Goal: Information Seeking & Learning: Learn about a topic

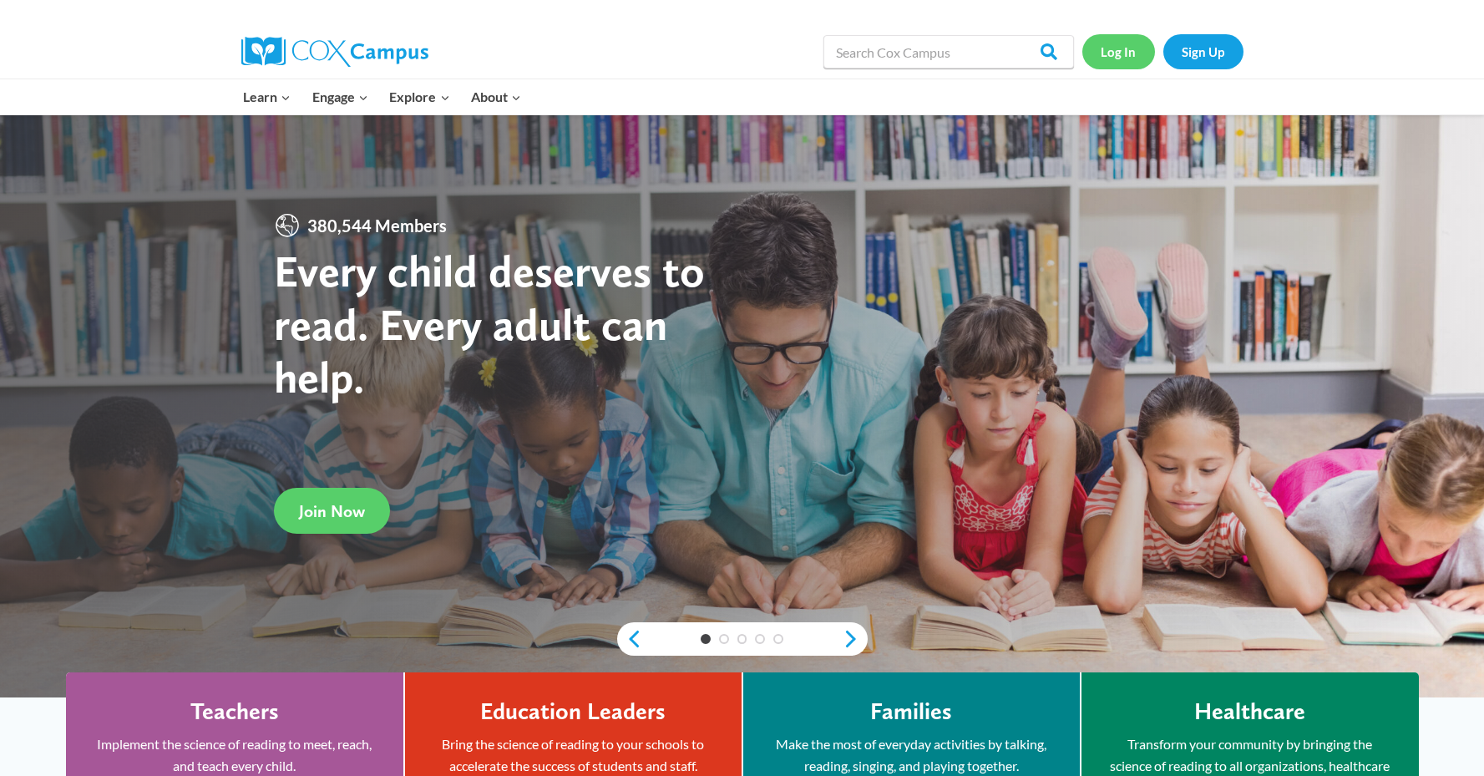
click at [1129, 51] on link "Log In" at bounding box center [1118, 51] width 73 height 34
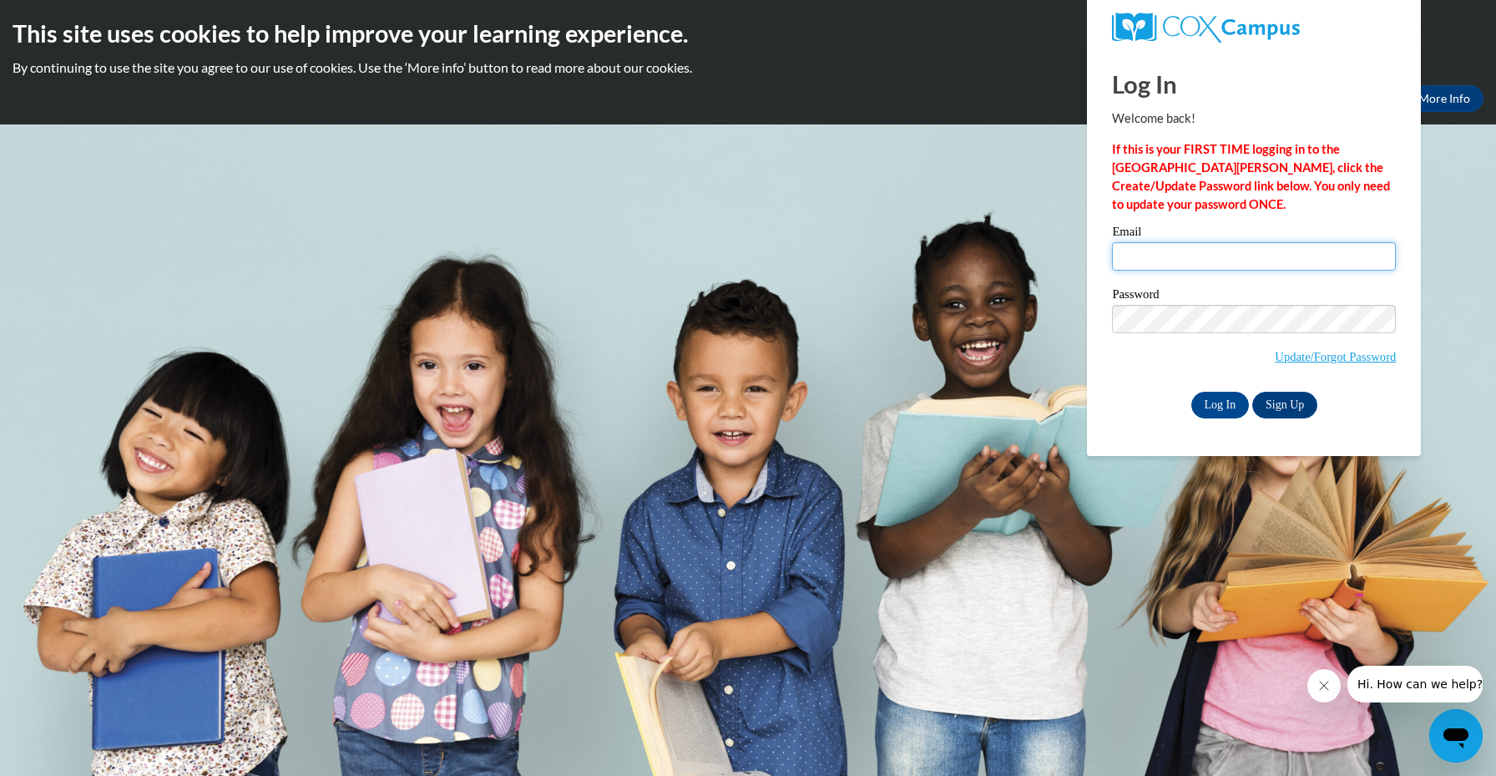
click at [1148, 258] on input "Email" at bounding box center [1254, 256] width 284 height 28
type input "goeldic@ripon.k12.wi.us"
click at [1229, 403] on input "Log In" at bounding box center [1221, 405] width 58 height 27
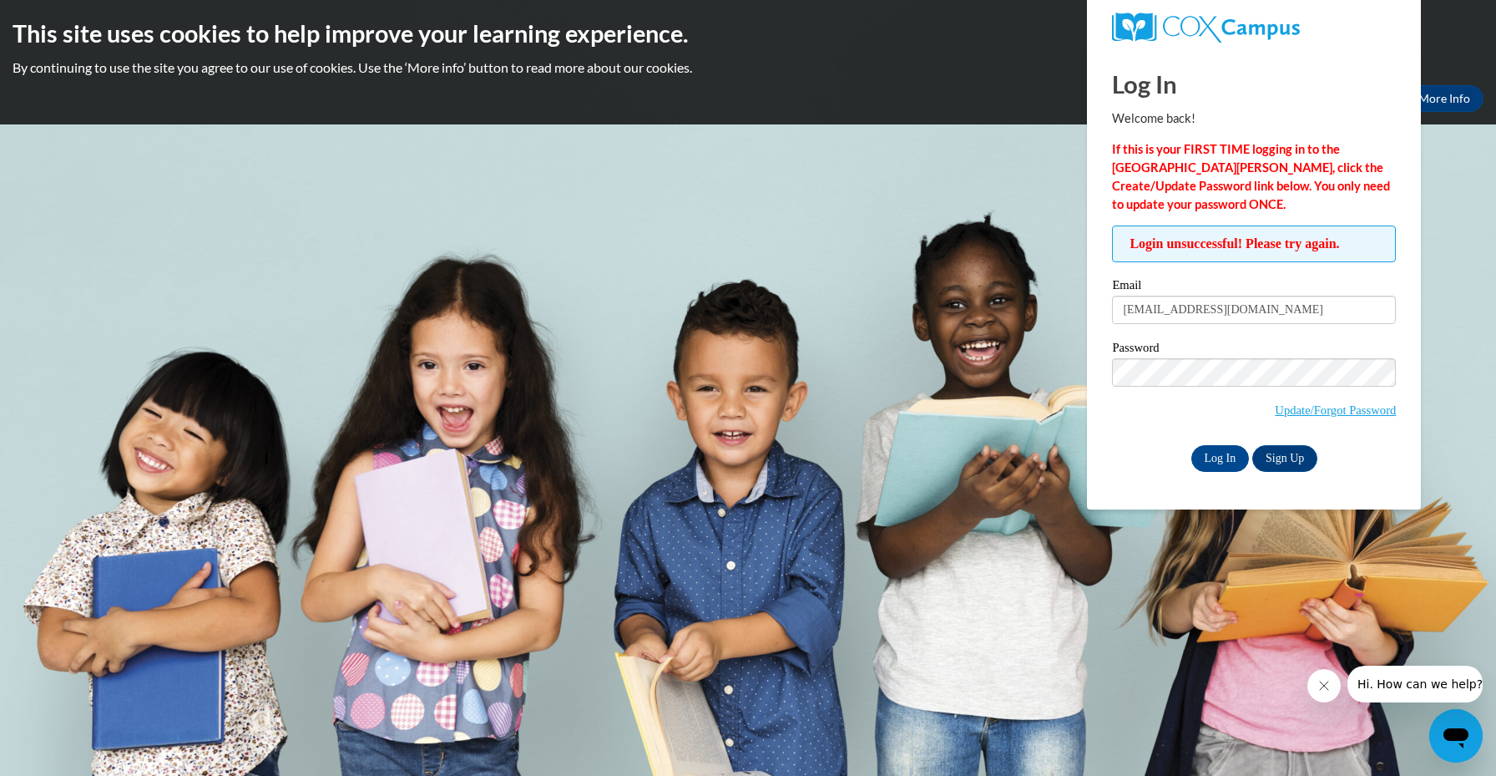
click at [1359, 99] on h1 "Log In" at bounding box center [1254, 84] width 284 height 34
click at [1192, 445] on input "Log In" at bounding box center [1221, 458] width 58 height 27
click at [1294, 407] on link "Update/Forgot Password" at bounding box center [1335, 409] width 121 height 13
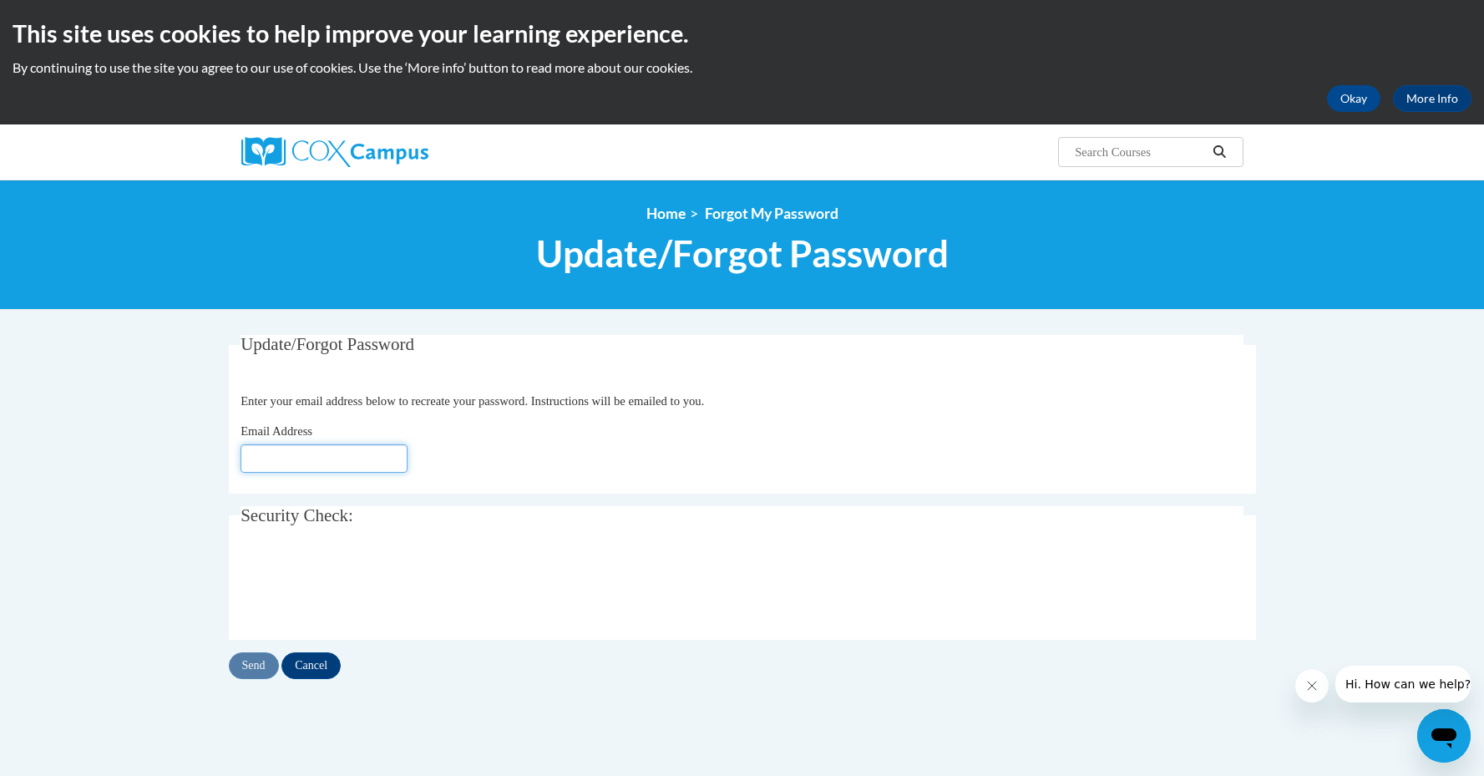
click at [317, 458] on input "Email Address" at bounding box center [323, 458] width 167 height 28
type input "[EMAIL_ADDRESS][DOMAIN_NAME]"
click at [1053, 458] on div "Email Address goeldic@ripon.k12.wi.us" at bounding box center [741, 447] width 1003 height 51
click at [269, 667] on input "Send" at bounding box center [254, 665] width 50 height 27
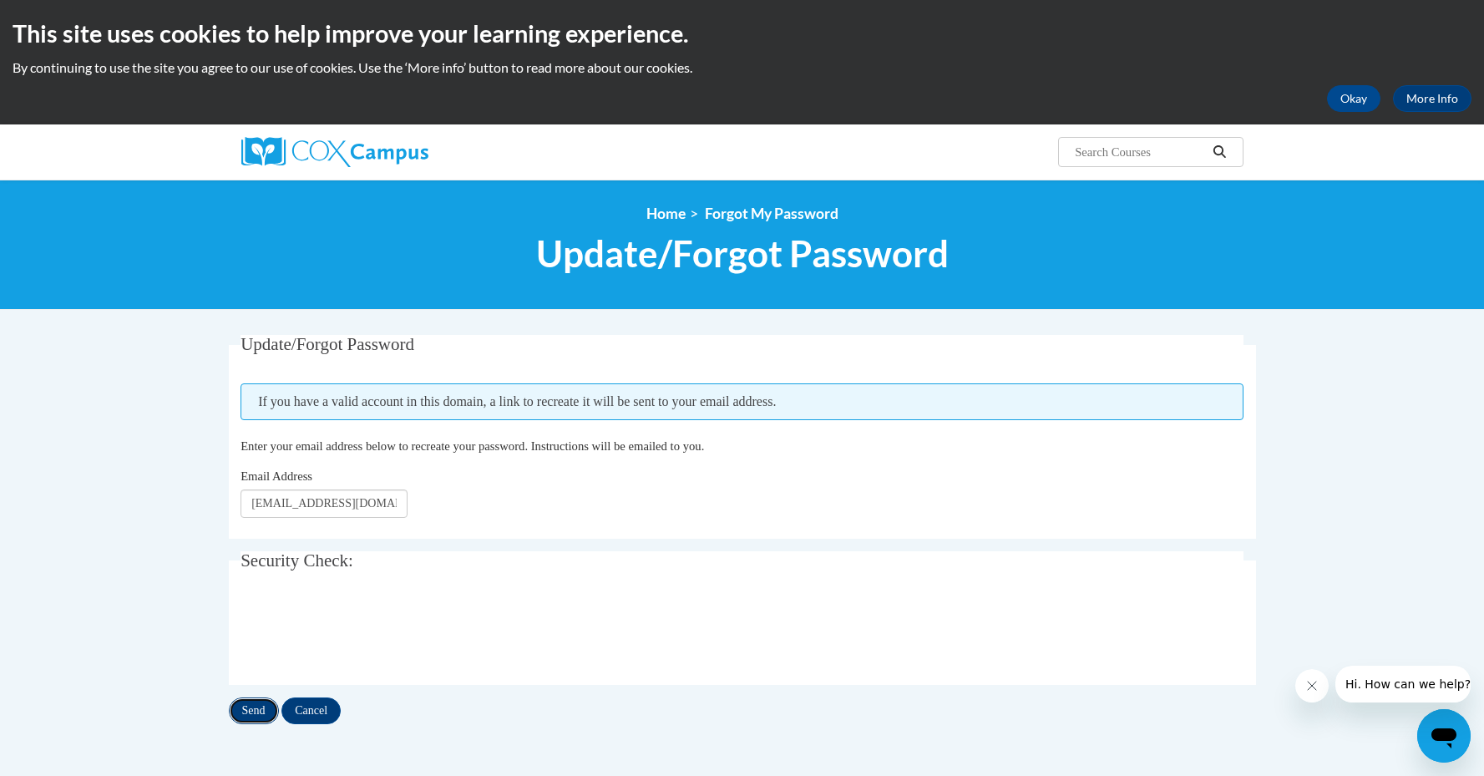
click at [252, 703] on input "Send" at bounding box center [254, 710] width 50 height 27
click at [1338, 105] on button "Okay" at bounding box center [1353, 98] width 53 height 27
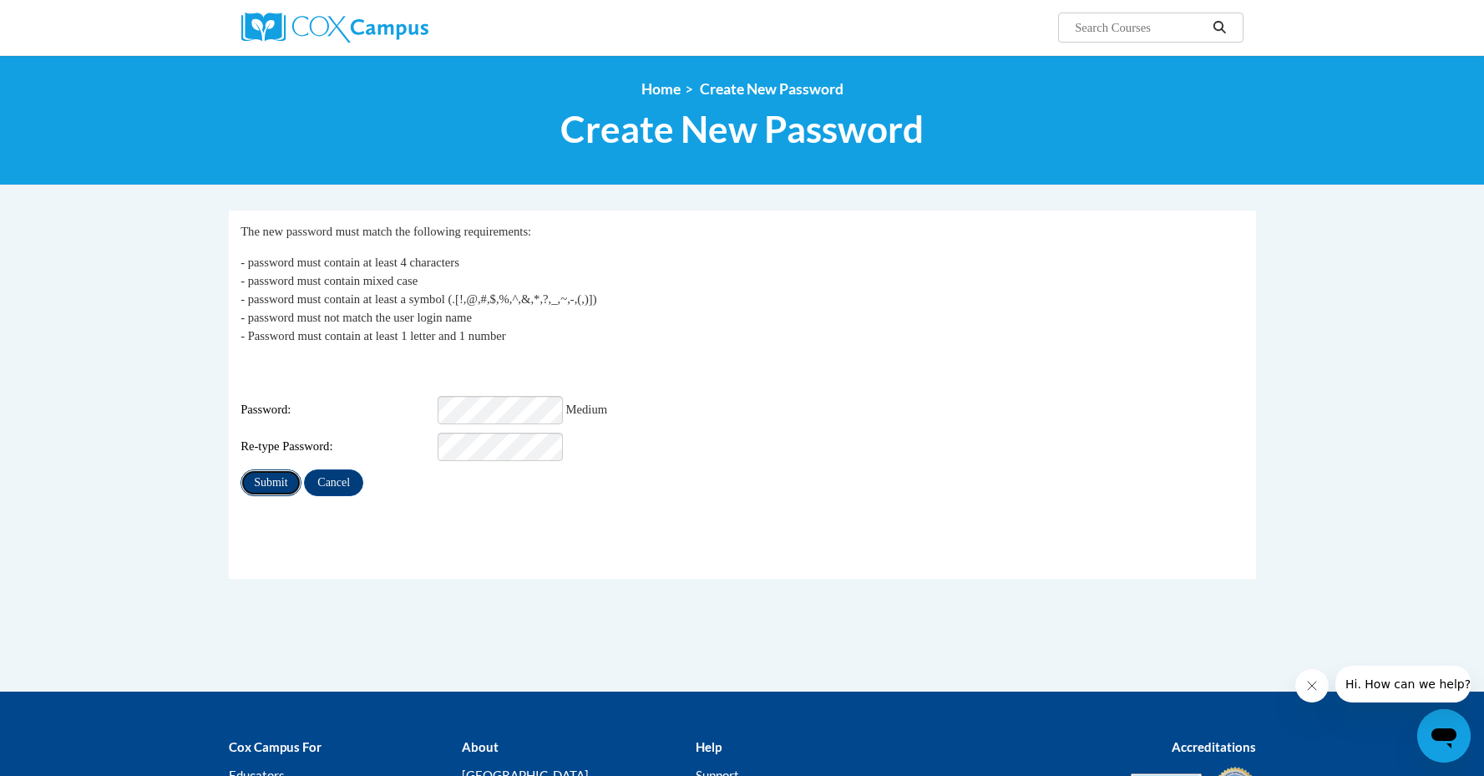
click at [283, 470] on input "Submit" at bounding box center [270, 482] width 60 height 27
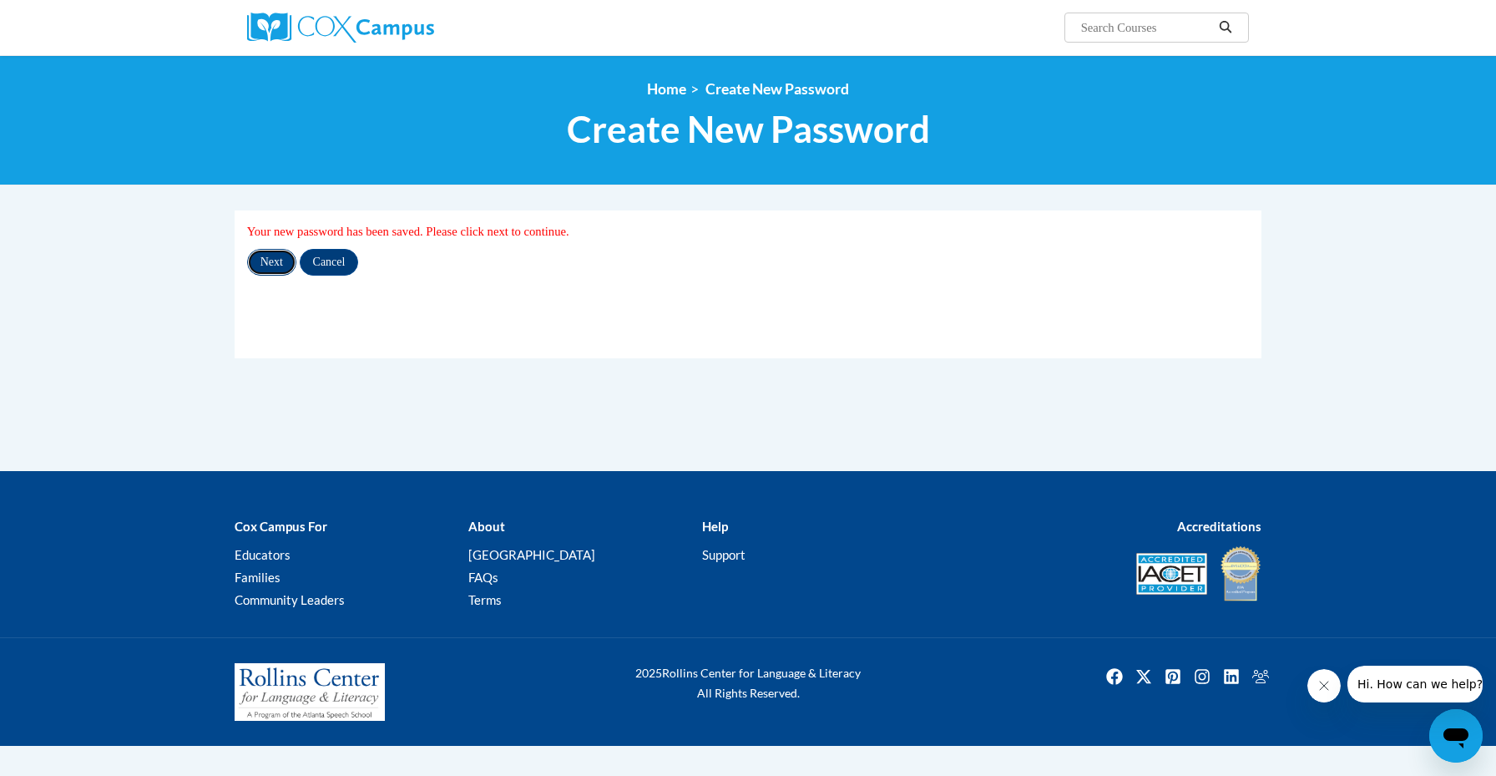
click at [261, 266] on input "Next" at bounding box center [271, 262] width 49 height 27
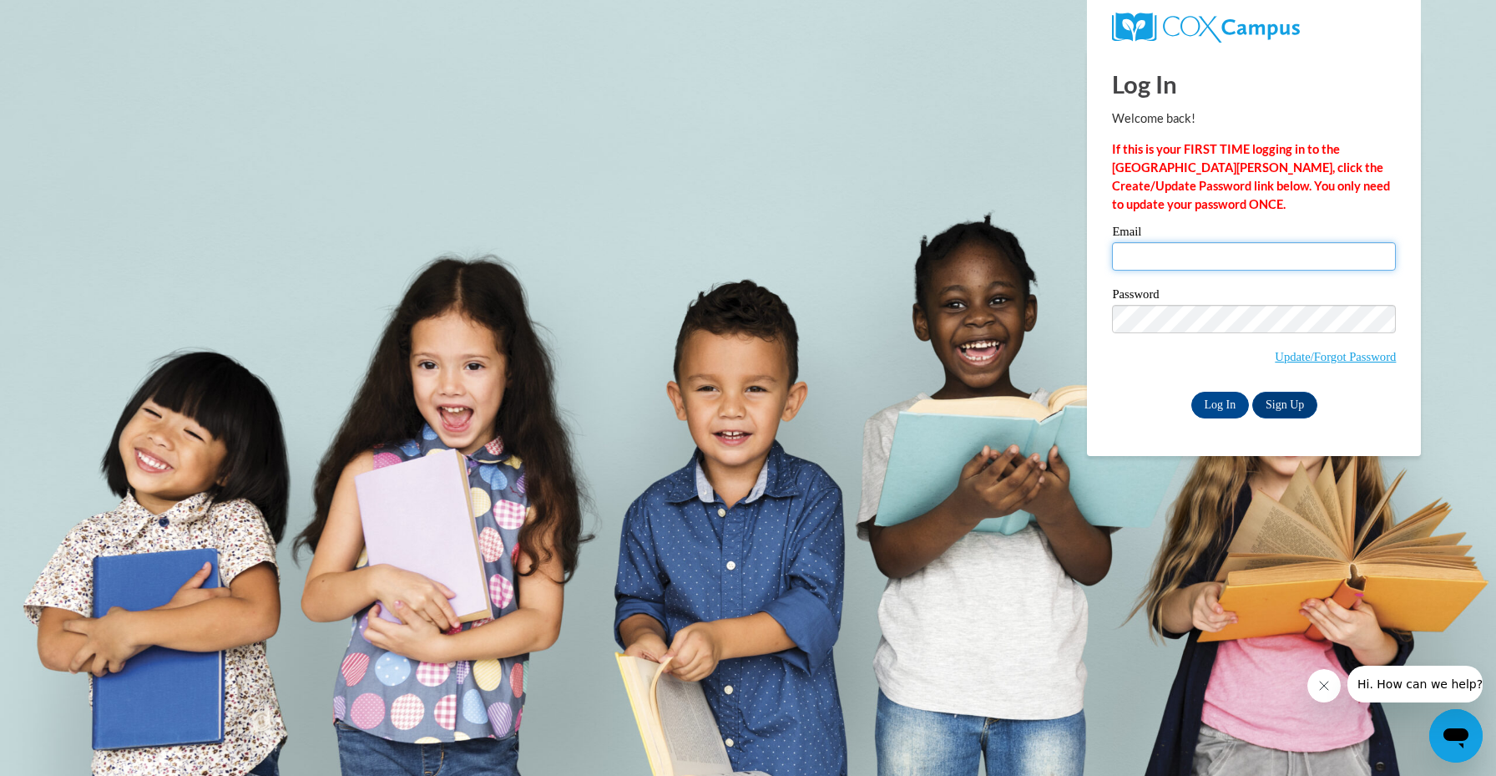
click at [1145, 246] on input "Email" at bounding box center [1254, 256] width 284 height 28
type input "[EMAIL_ADDRESS][DOMAIN_NAME]"
click at [1192, 392] on input "Log In" at bounding box center [1221, 405] width 58 height 27
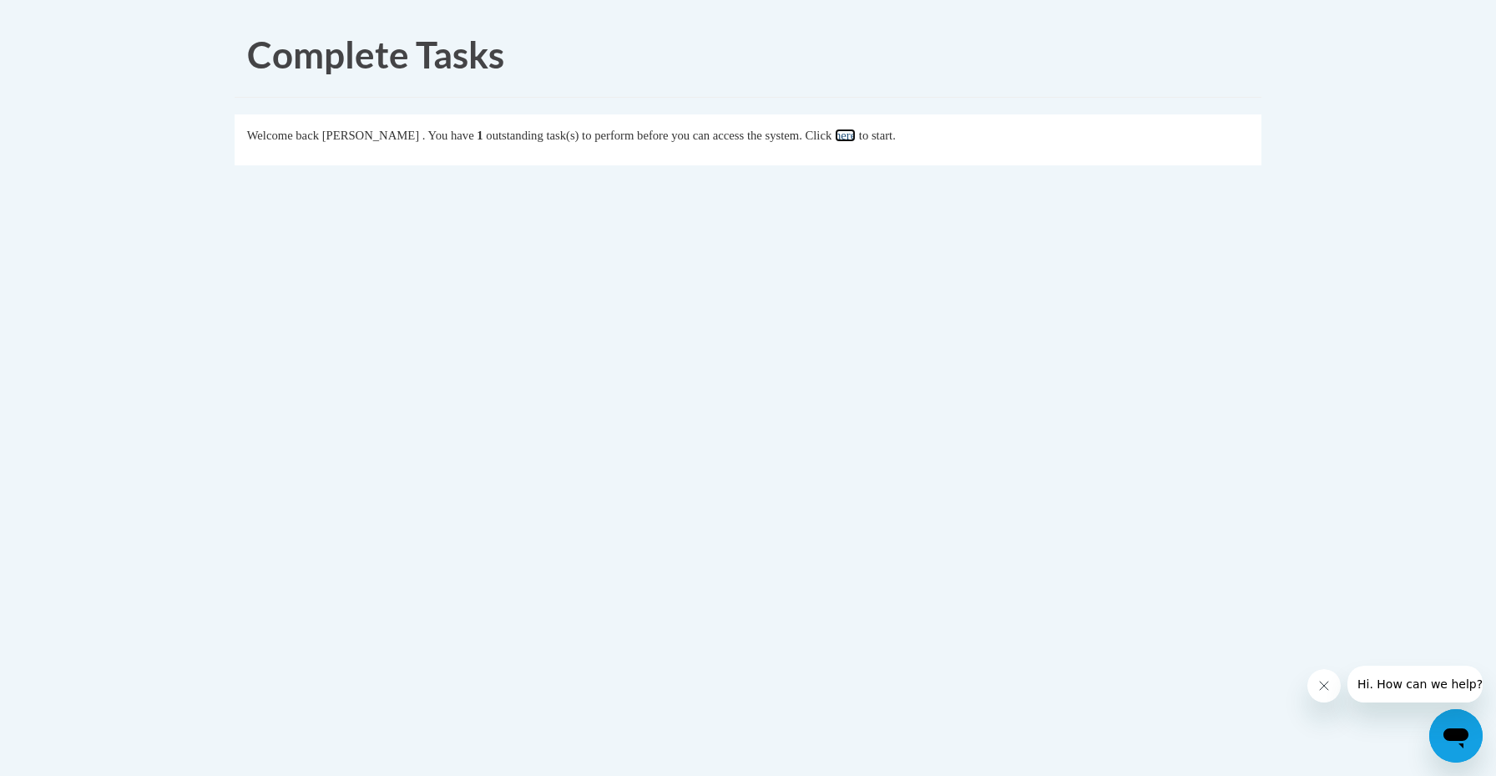
click at [856, 140] on link "here" at bounding box center [845, 135] width 21 height 13
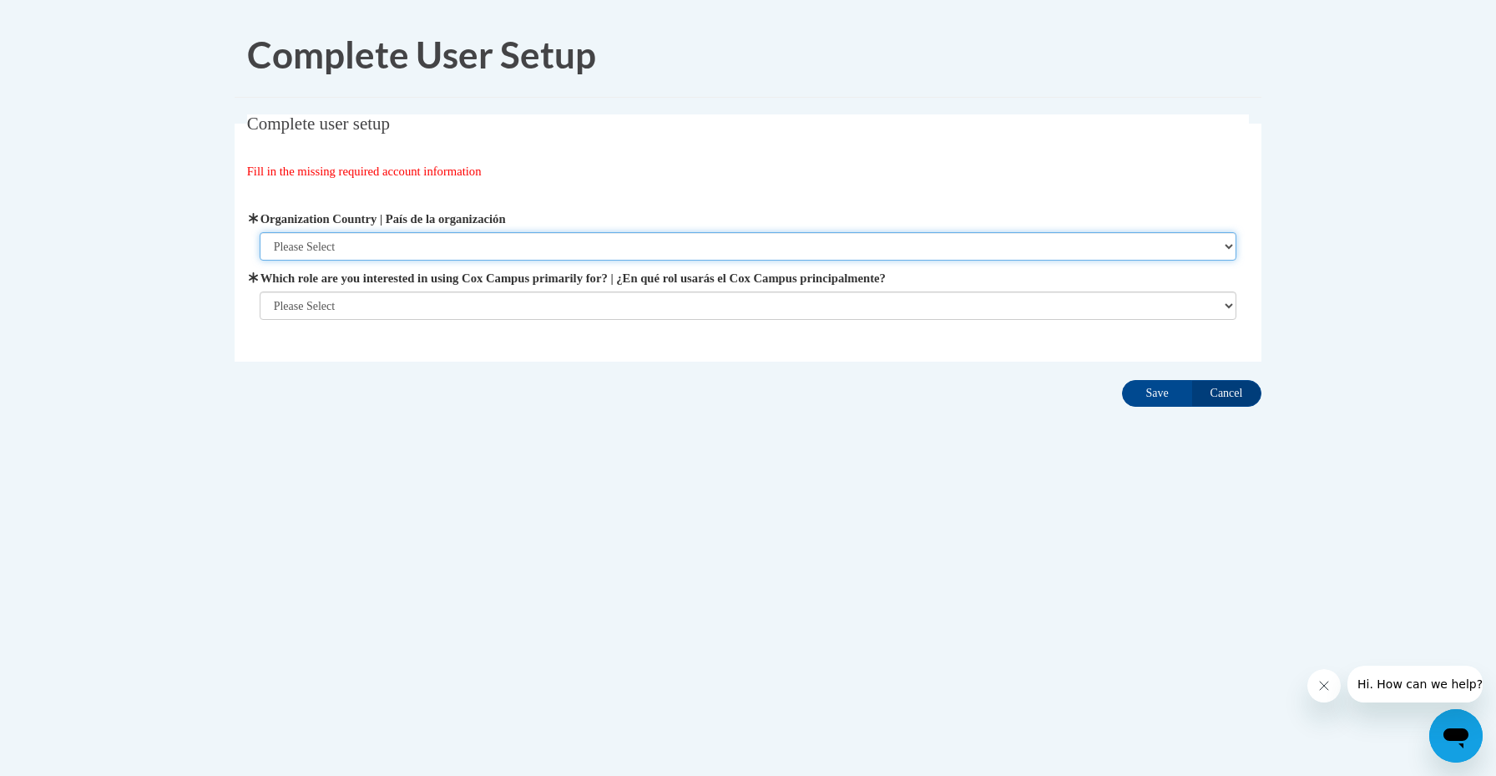
click at [409, 233] on select "Please Select [GEOGRAPHIC_DATA] | [GEOGRAPHIC_DATA] Outside of [GEOGRAPHIC_DATA…" at bounding box center [749, 246] width 978 height 28
select select "ad49bcad-a171-4b2e-b99c-48b446064914"
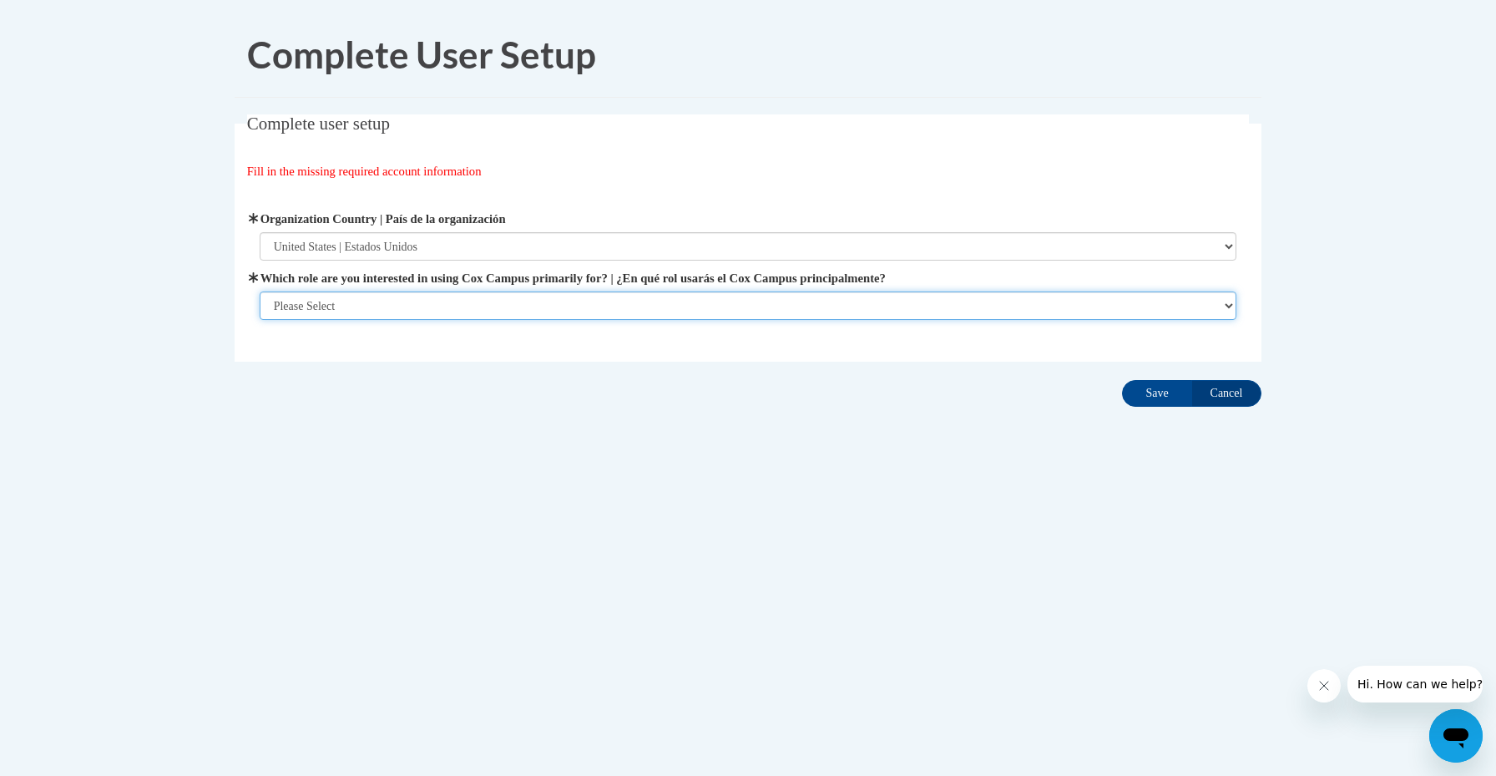
click at [306, 306] on select "Please Select College/University | Colegio/Universidad Community/Nonprofit Part…" at bounding box center [749, 305] width 978 height 28
select select "fbf2d438-af2f-41f8-98f1-81c410e29de3"
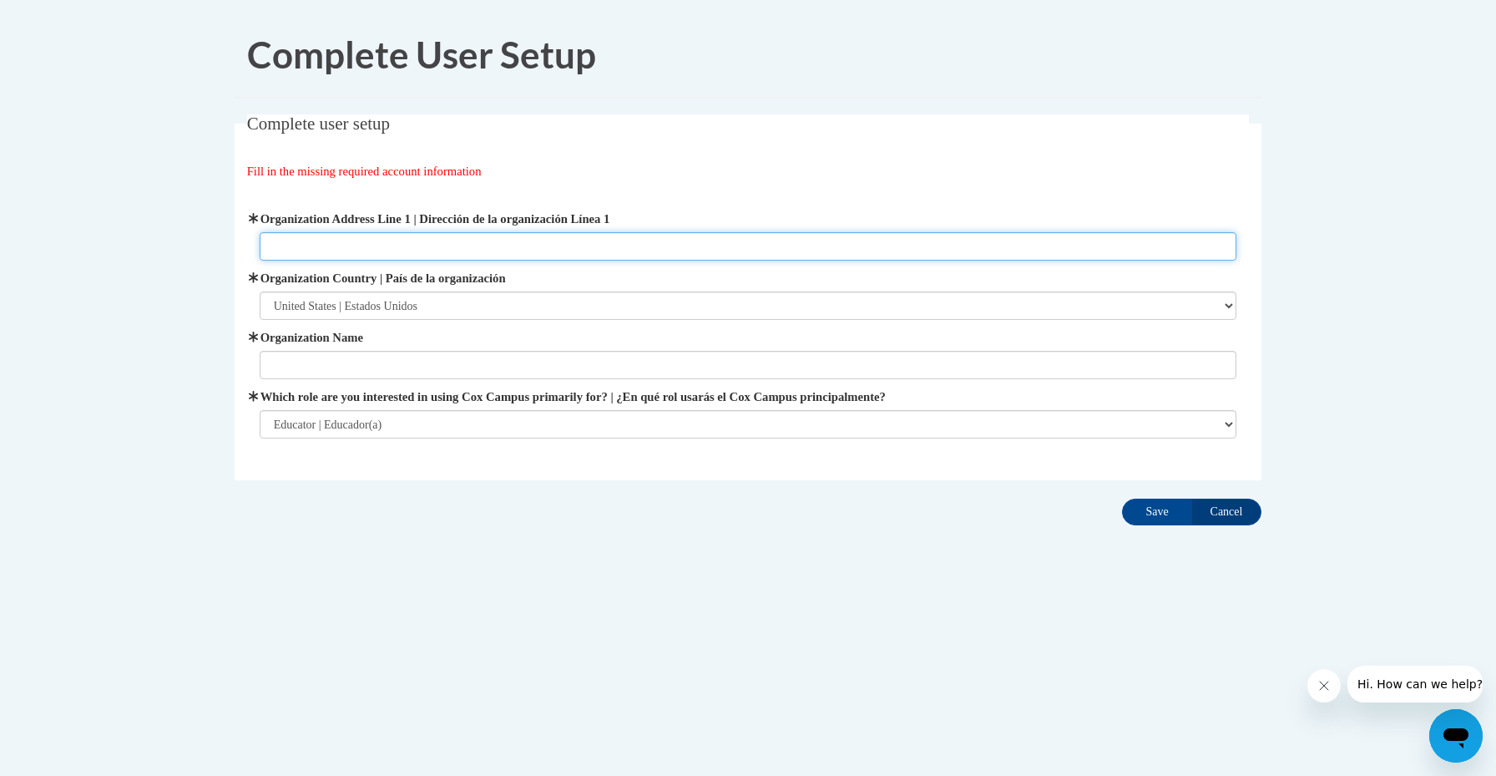
click at [454, 245] on input "Organization Address Line 1 | Dirección de la organización Línea 1" at bounding box center [749, 246] width 978 height 28
click at [337, 235] on input "Organization Address Line 1 | Dirección de la organización Línea 1" at bounding box center [749, 246] width 978 height 28
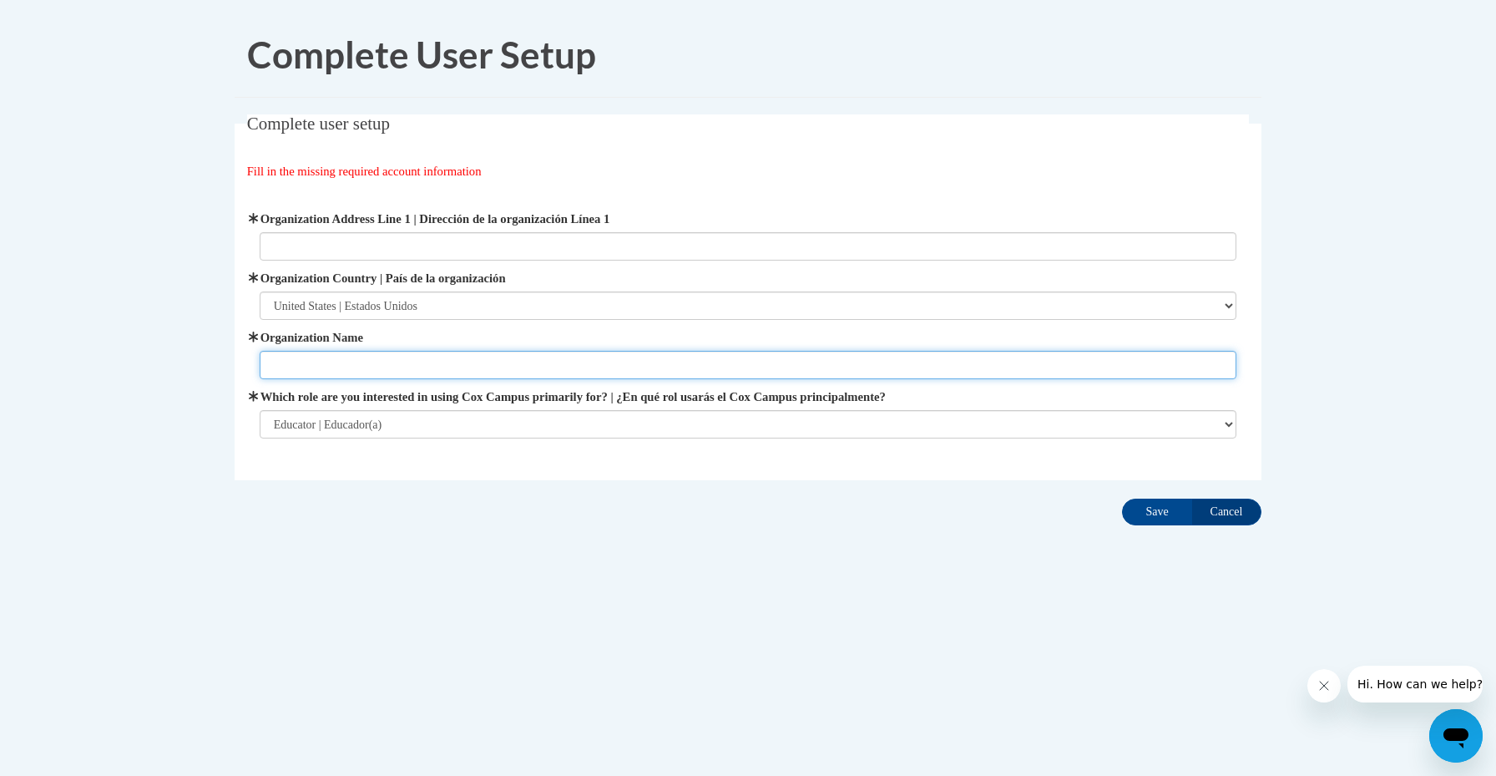
click at [291, 361] on input "Organization Name" at bounding box center [749, 365] width 978 height 28
type input "Murray Park"
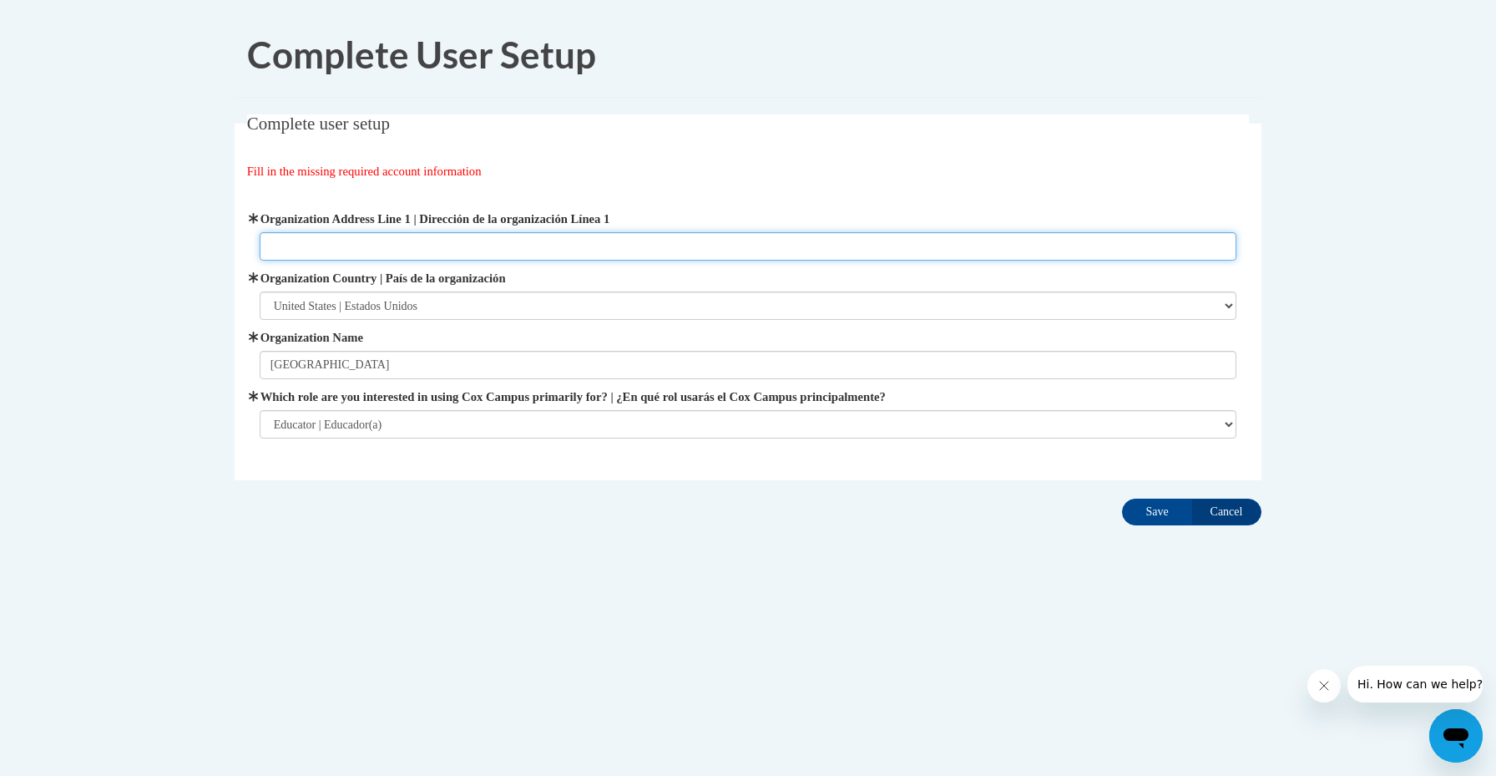
click at [294, 249] on input "Organization Address Line 1 | Dirección de la organización Línea 1" at bounding box center [749, 246] width 978 height 28
type input "64 Sunset Ave"
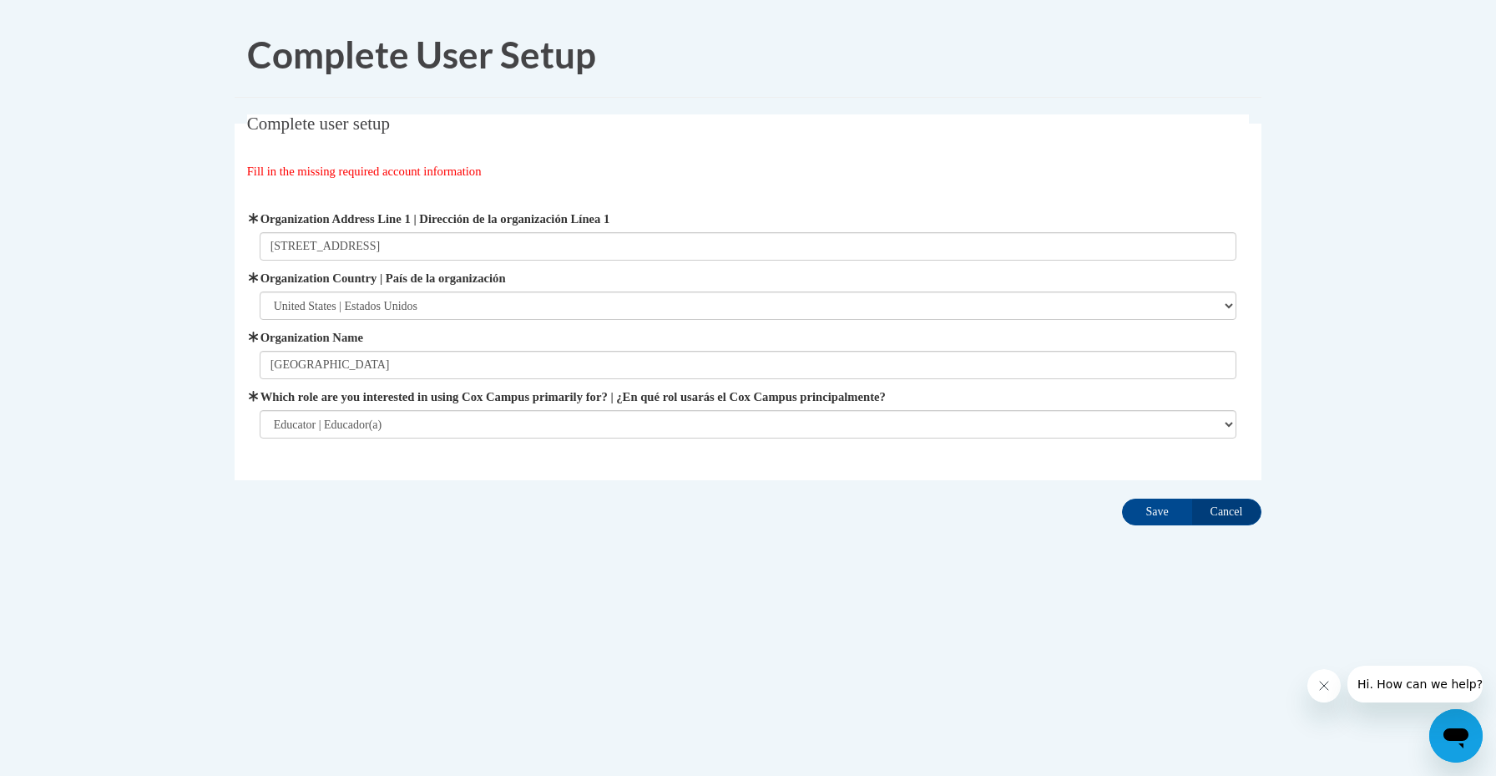
click at [538, 538] on div "Complete User Setup Complete user setup Fill in the missing required account in…" at bounding box center [748, 322] width 1052 height 619
click at [1161, 509] on input "Save" at bounding box center [1157, 511] width 70 height 27
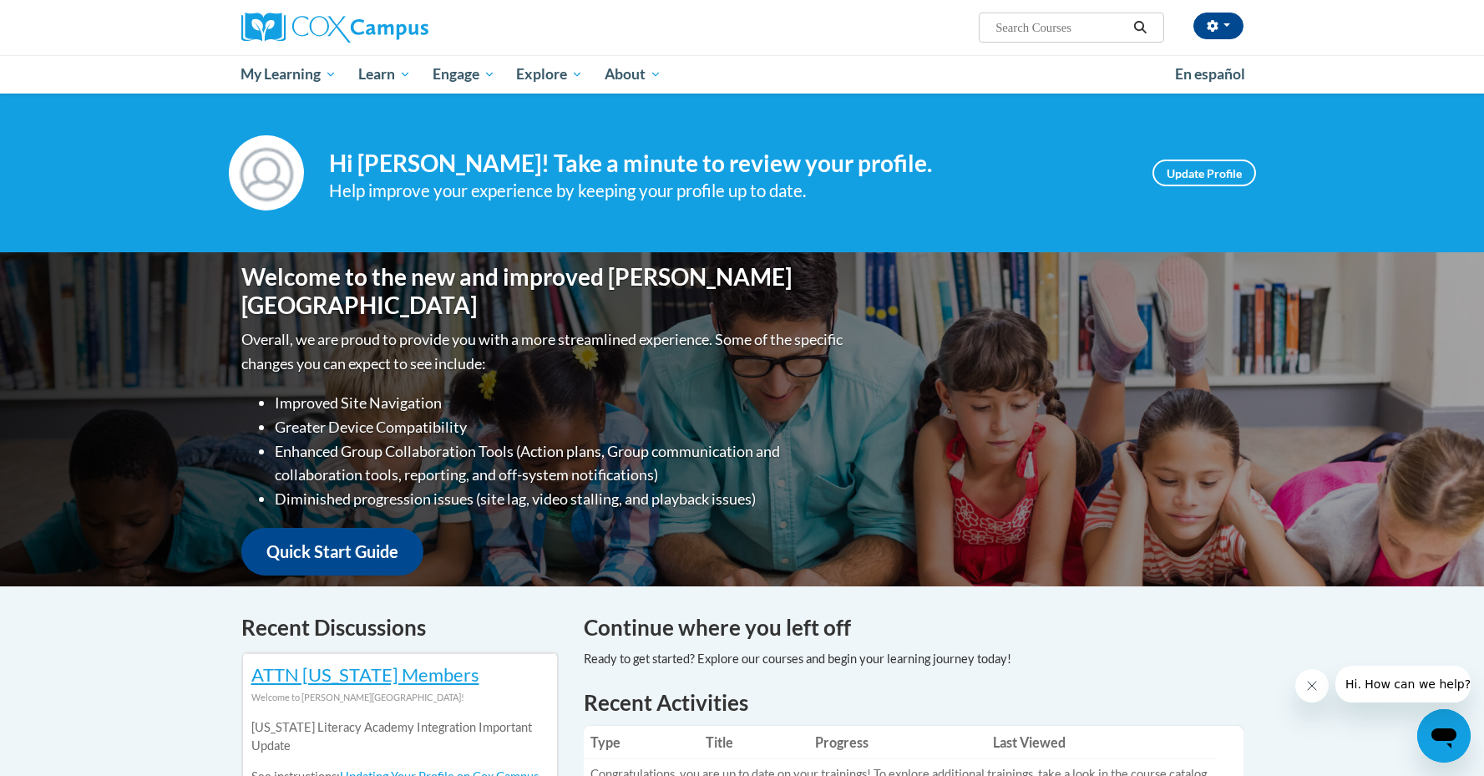
click at [1453, 48] on div "Caitlin Goeldi (America/Chicago UTC-05:00) My Profile Inbox My Transcripts Log …" at bounding box center [742, 47] width 1484 height 94
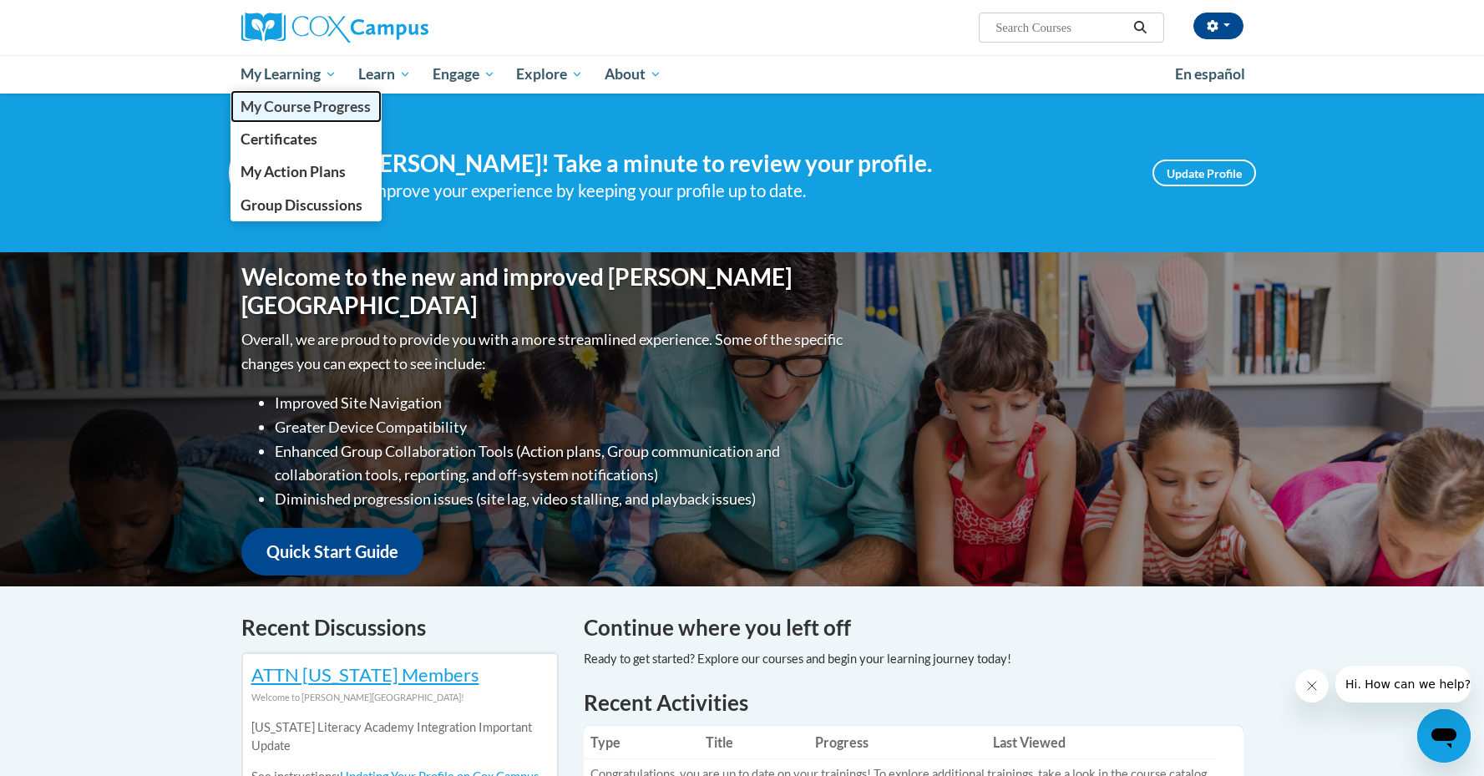
click at [286, 104] on span "My Course Progress" at bounding box center [305, 107] width 130 height 18
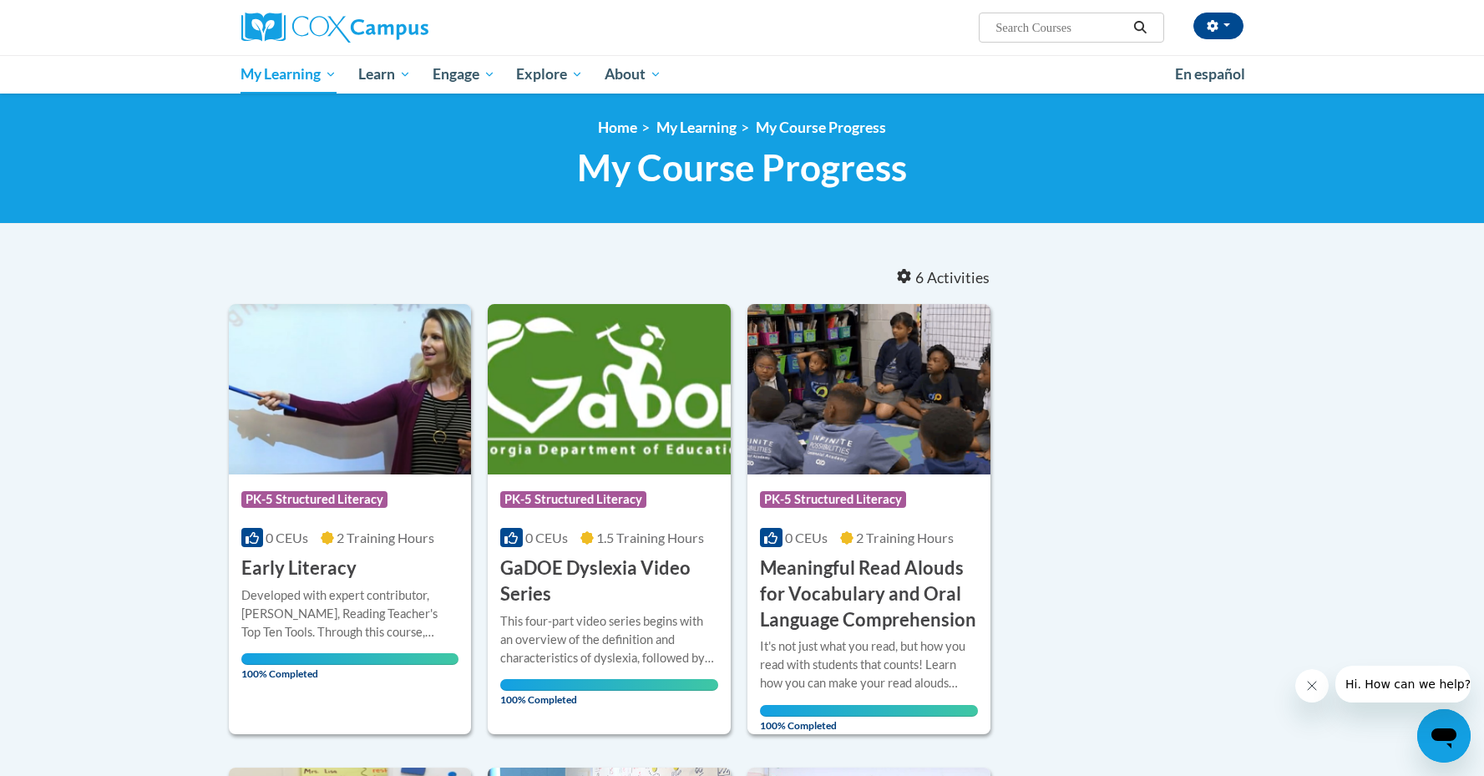
click at [1059, 36] on input "Search..." at bounding box center [1061, 28] width 134 height 20
type input "vocabulary"
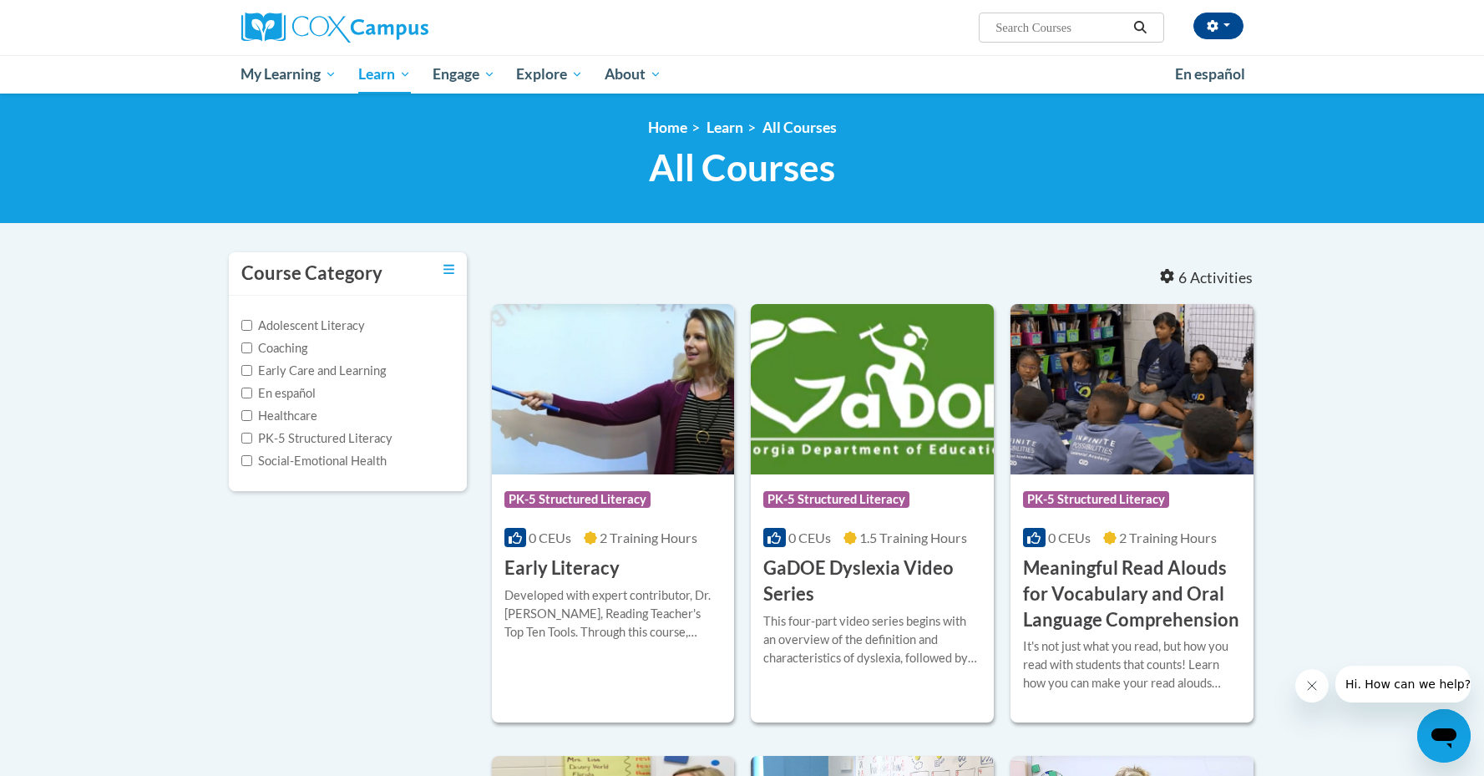
click at [1360, 405] on body "[PERSON_NAME] ([GEOGRAPHIC_DATA]/[GEOGRAPHIC_DATA] UTC-05:00) My Profile Inbox …" at bounding box center [742, 762] width 1484 height 1525
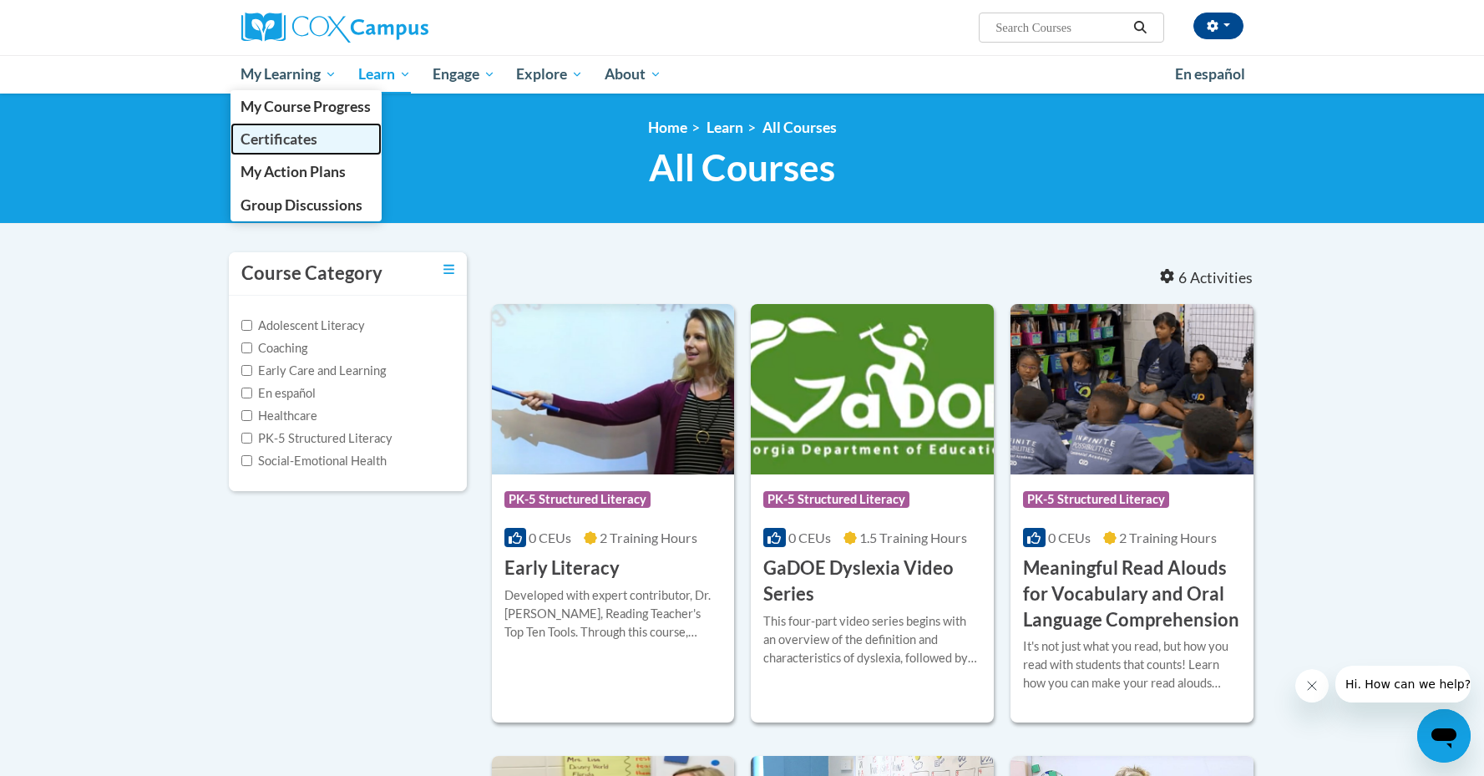
click at [284, 139] on span "Certificates" at bounding box center [278, 139] width 77 height 18
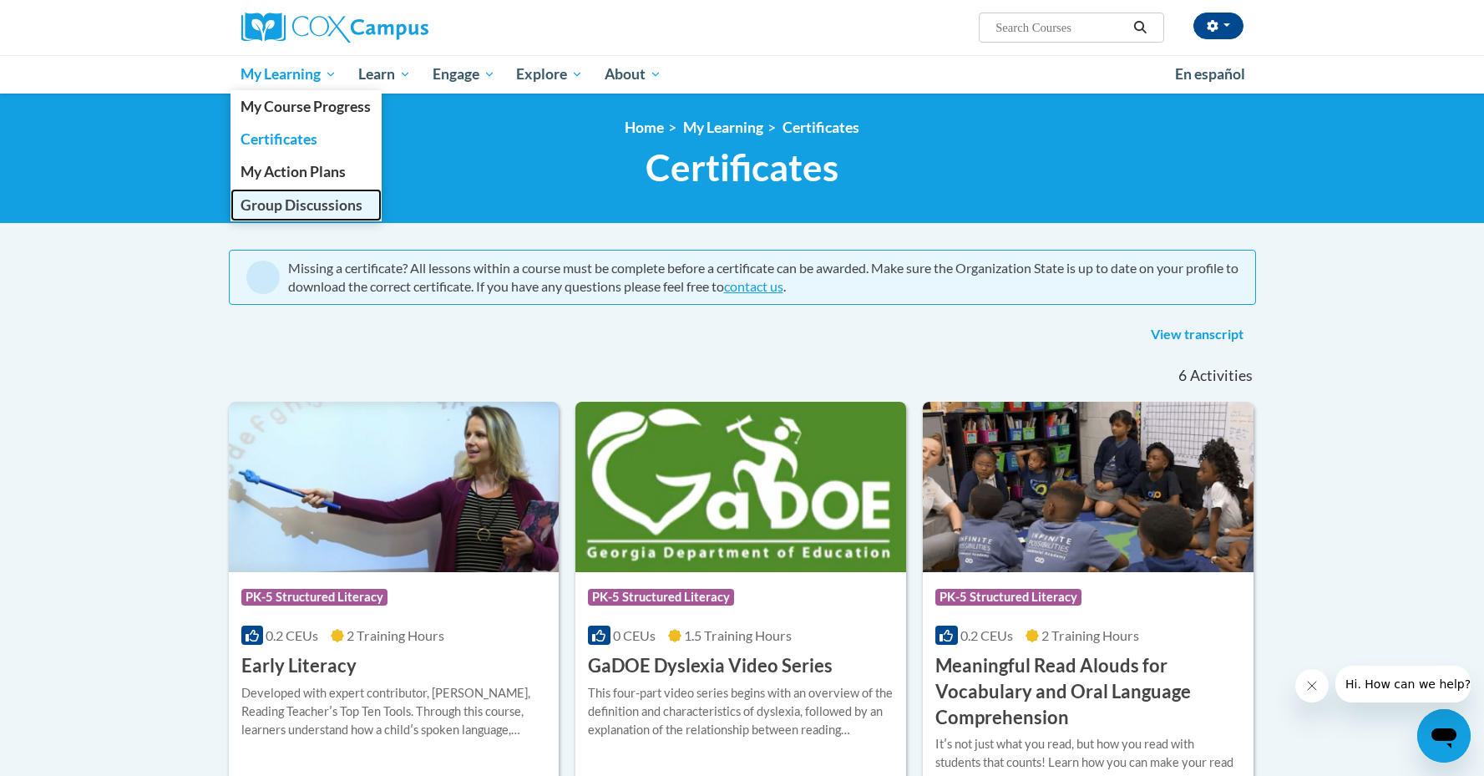
click at [262, 205] on span "Group Discussions" at bounding box center [301, 205] width 122 height 18
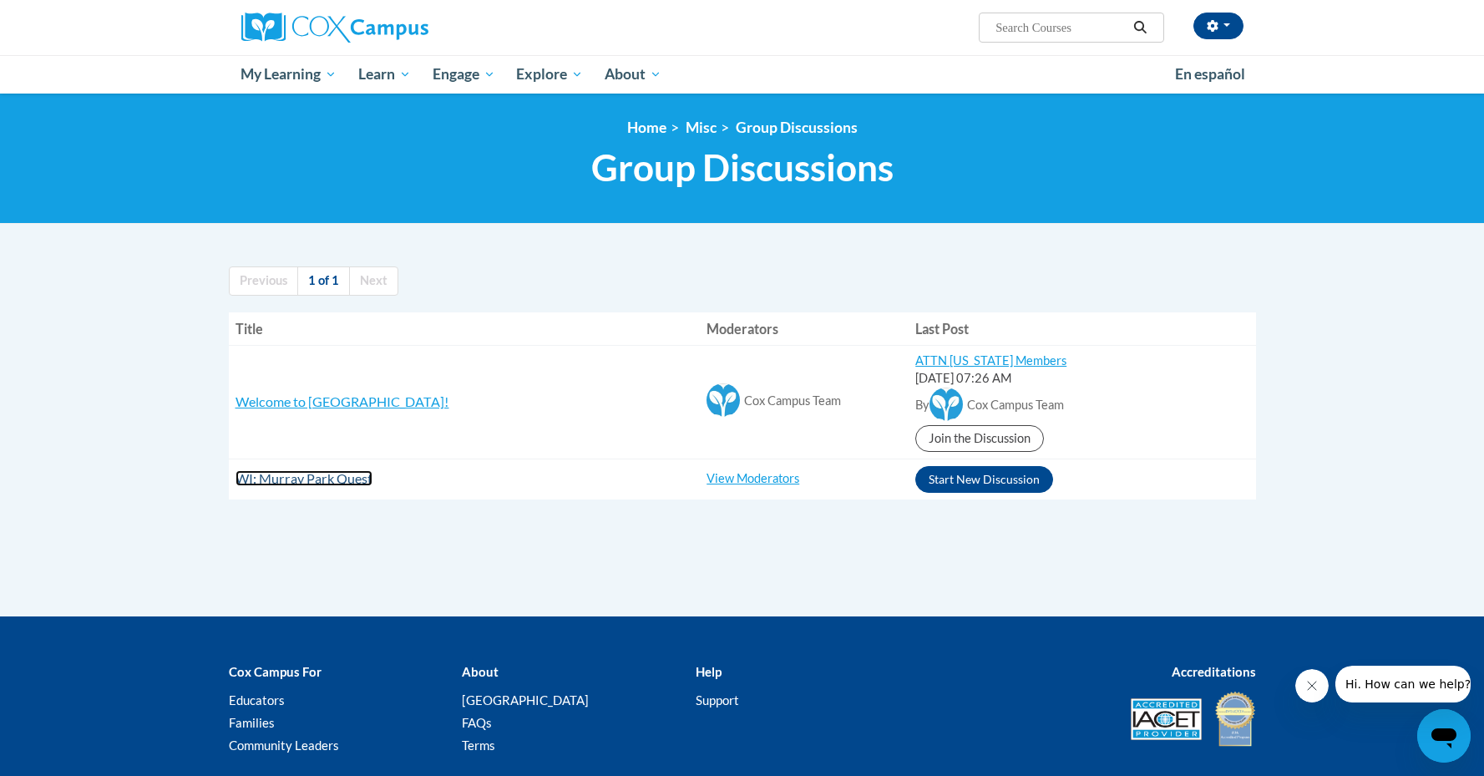
click at [267, 478] on span "WI: Murray Park Quest" at bounding box center [303, 478] width 137 height 16
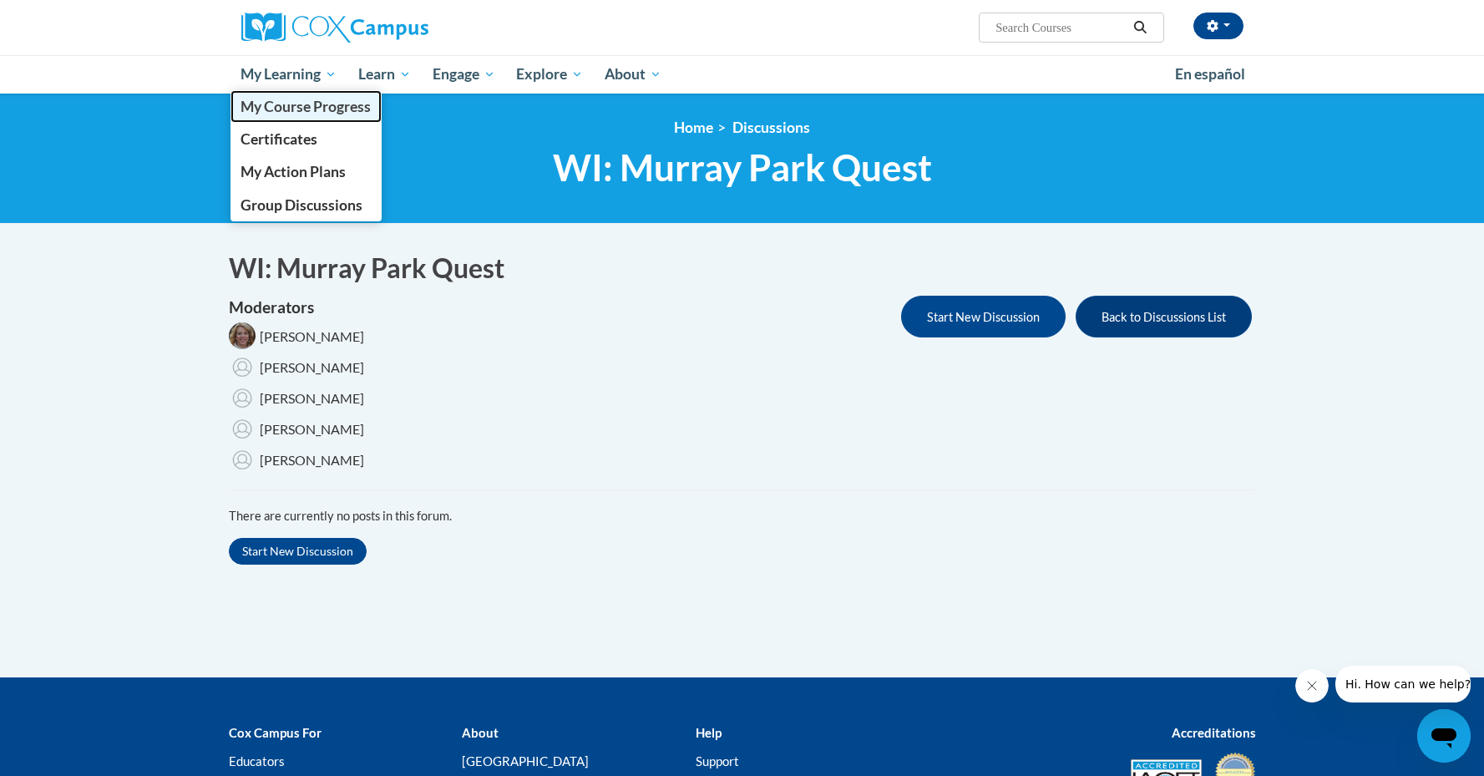
click at [291, 104] on span "My Course Progress" at bounding box center [305, 107] width 130 height 18
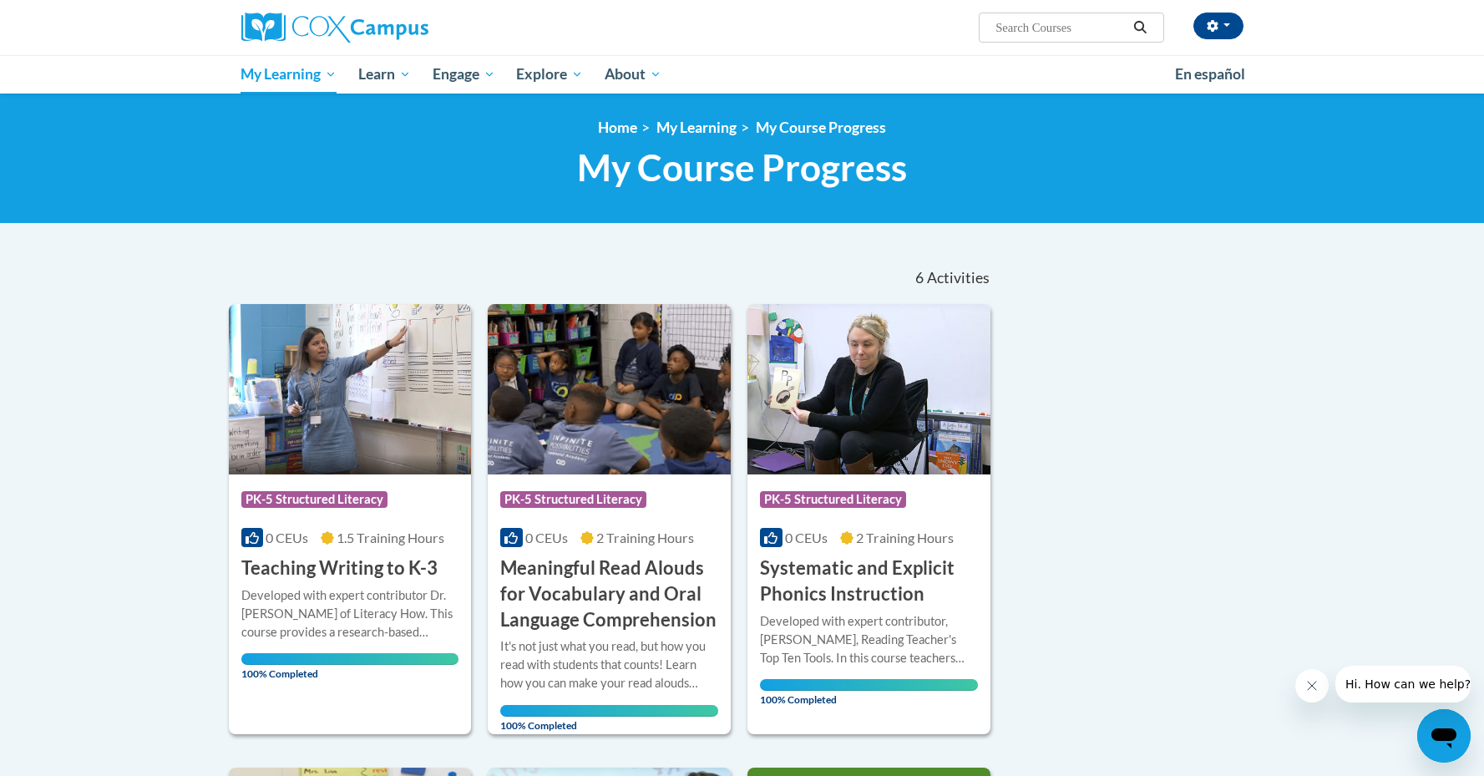
click at [1341, 433] on body "[PERSON_NAME] ([GEOGRAPHIC_DATA]/[GEOGRAPHIC_DATA] UTC-05:00) My Profile Inbox …" at bounding box center [742, 784] width 1484 height 1568
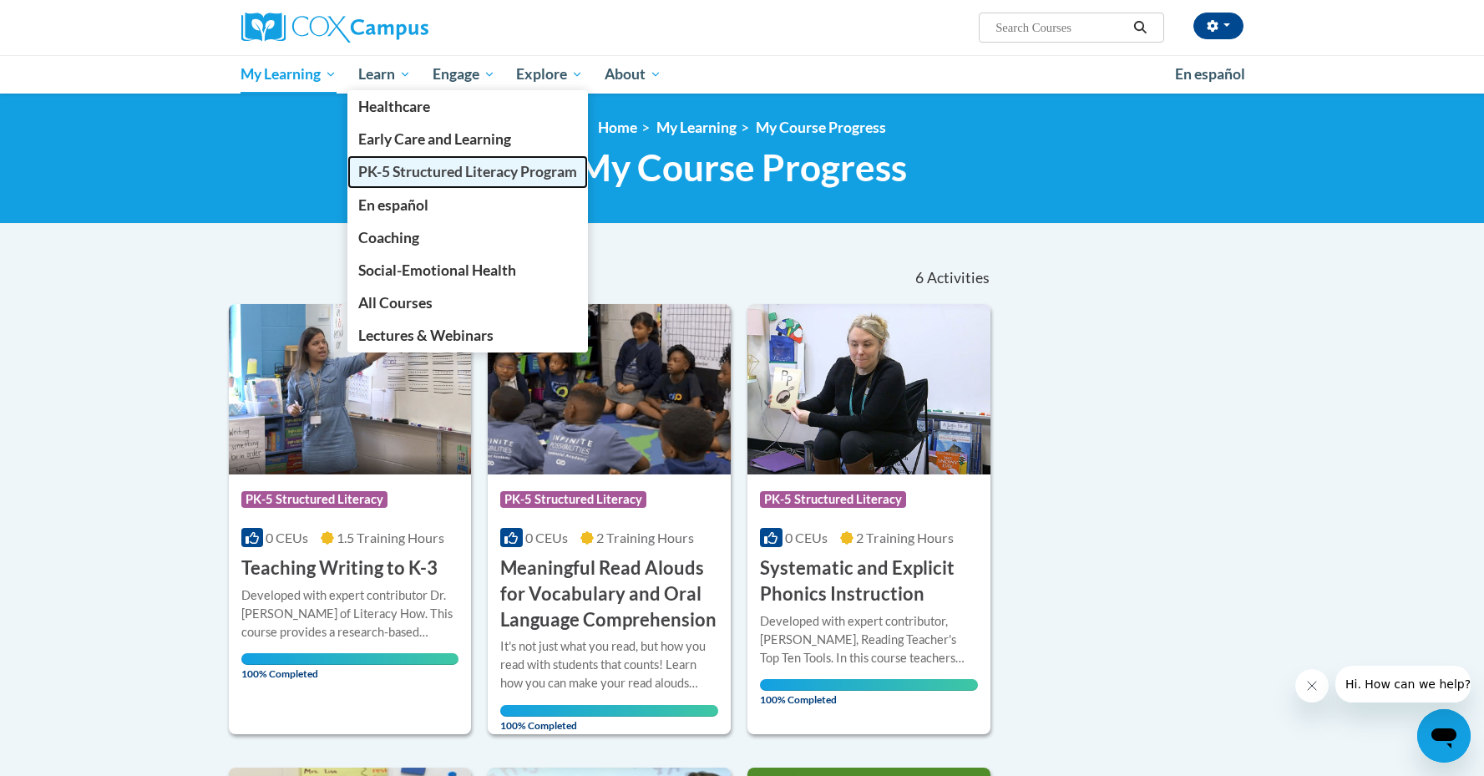
click at [377, 179] on span "PK-5 Structured Literacy Program" at bounding box center [467, 172] width 219 height 18
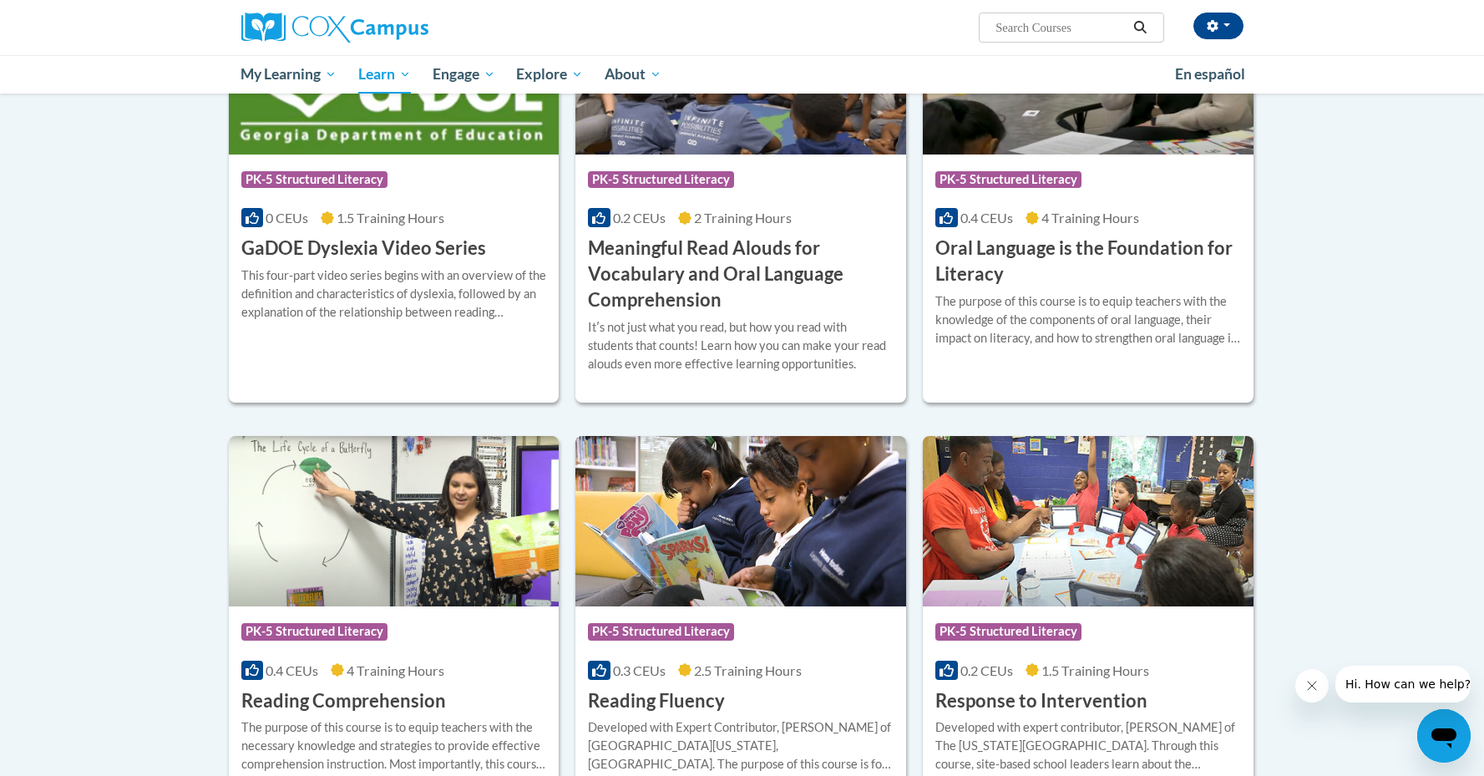
scroll to position [1035, 0]
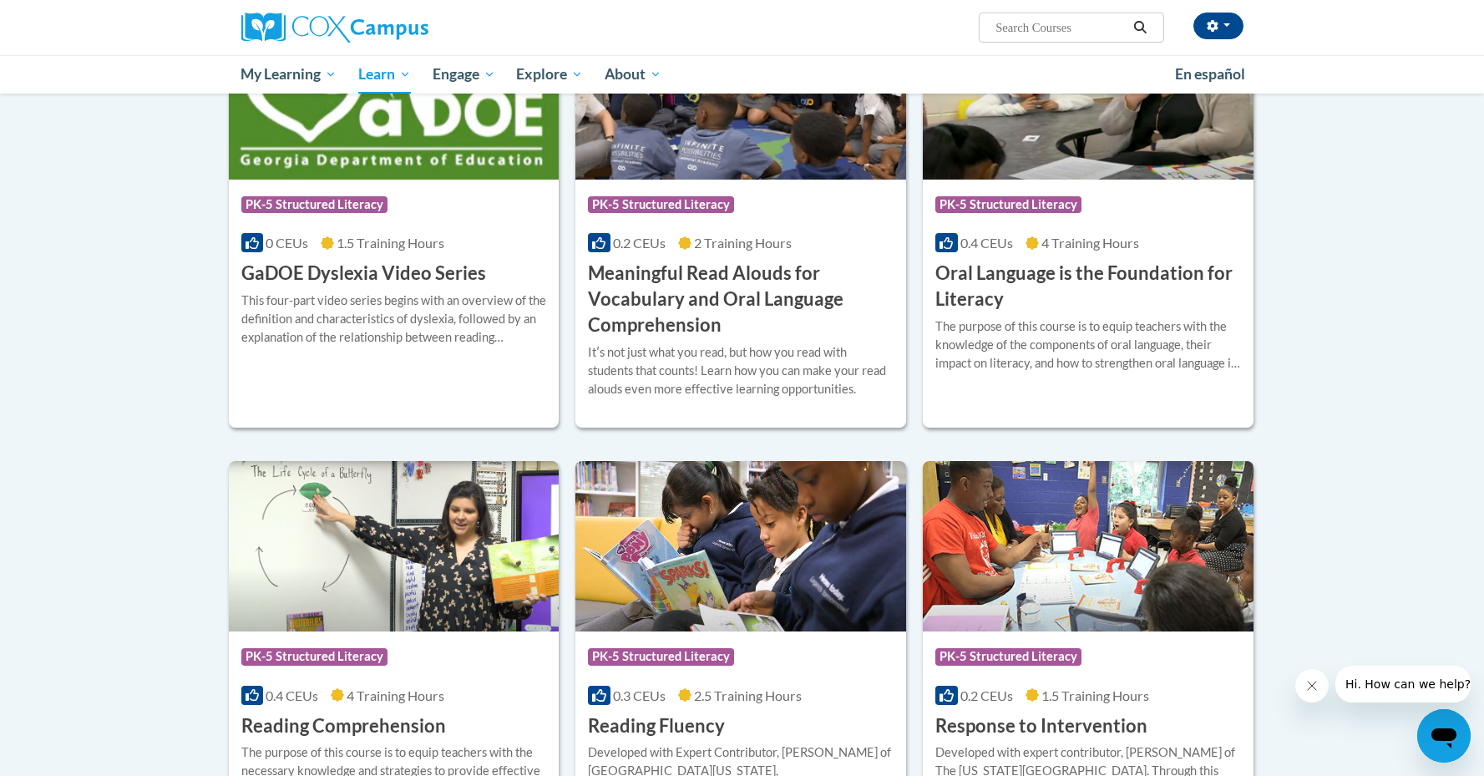
click at [1444, 365] on body "[PERSON_NAME] ([GEOGRAPHIC_DATA]/[GEOGRAPHIC_DATA] UTC-05:00) My Profile Inbox …" at bounding box center [742, 308] width 1484 height 2686
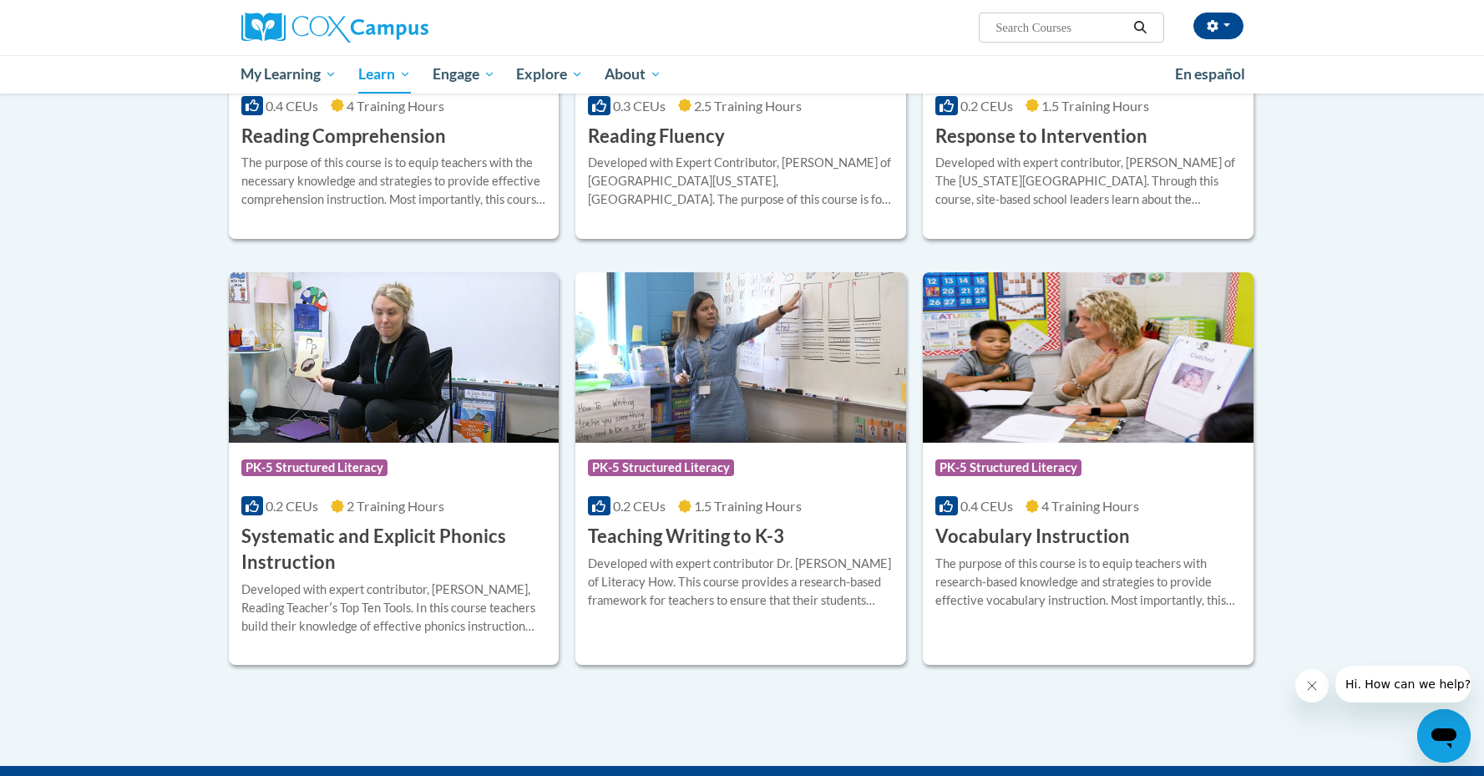
scroll to position [1637, 0]
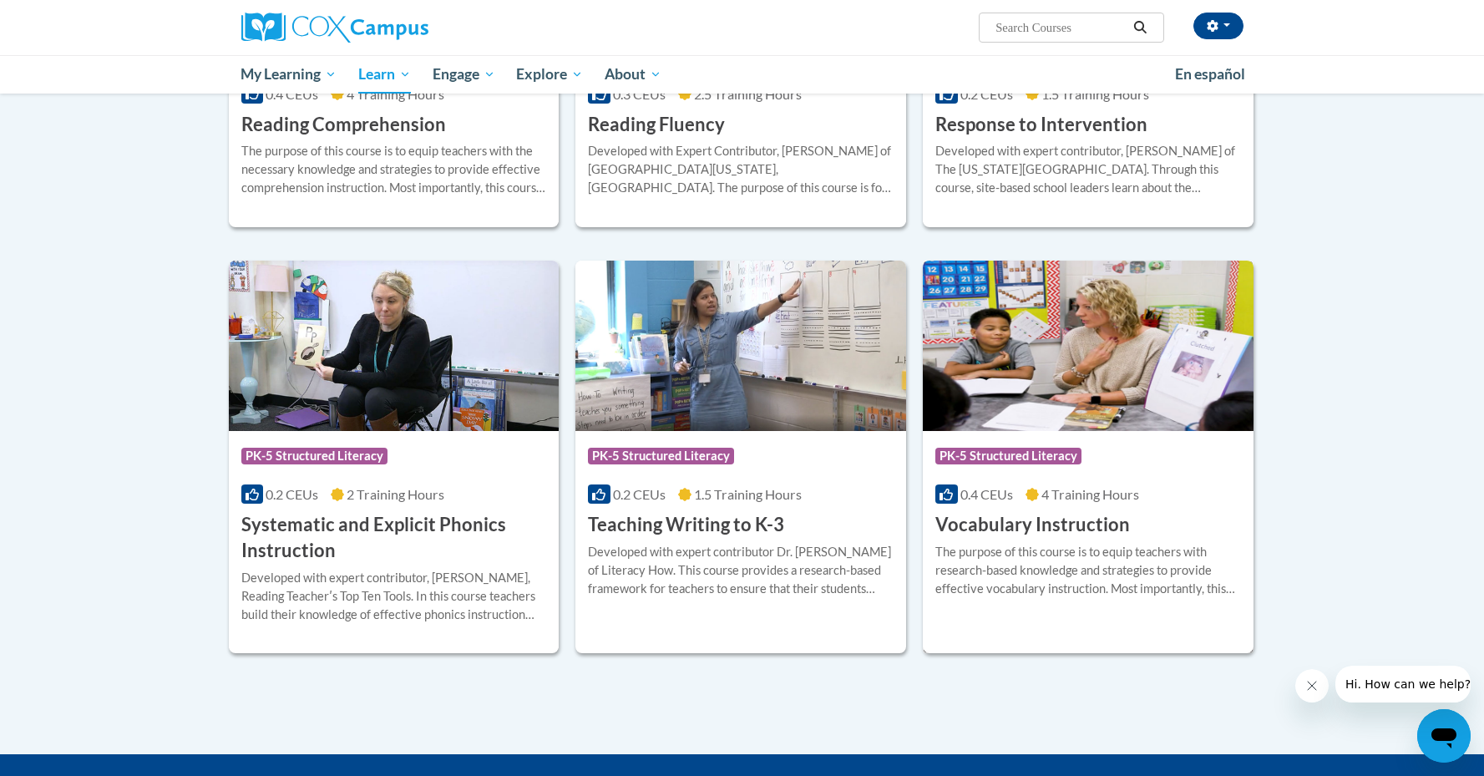
click at [1023, 529] on h3 "Vocabulary Instruction" at bounding box center [1032, 525] width 195 height 26
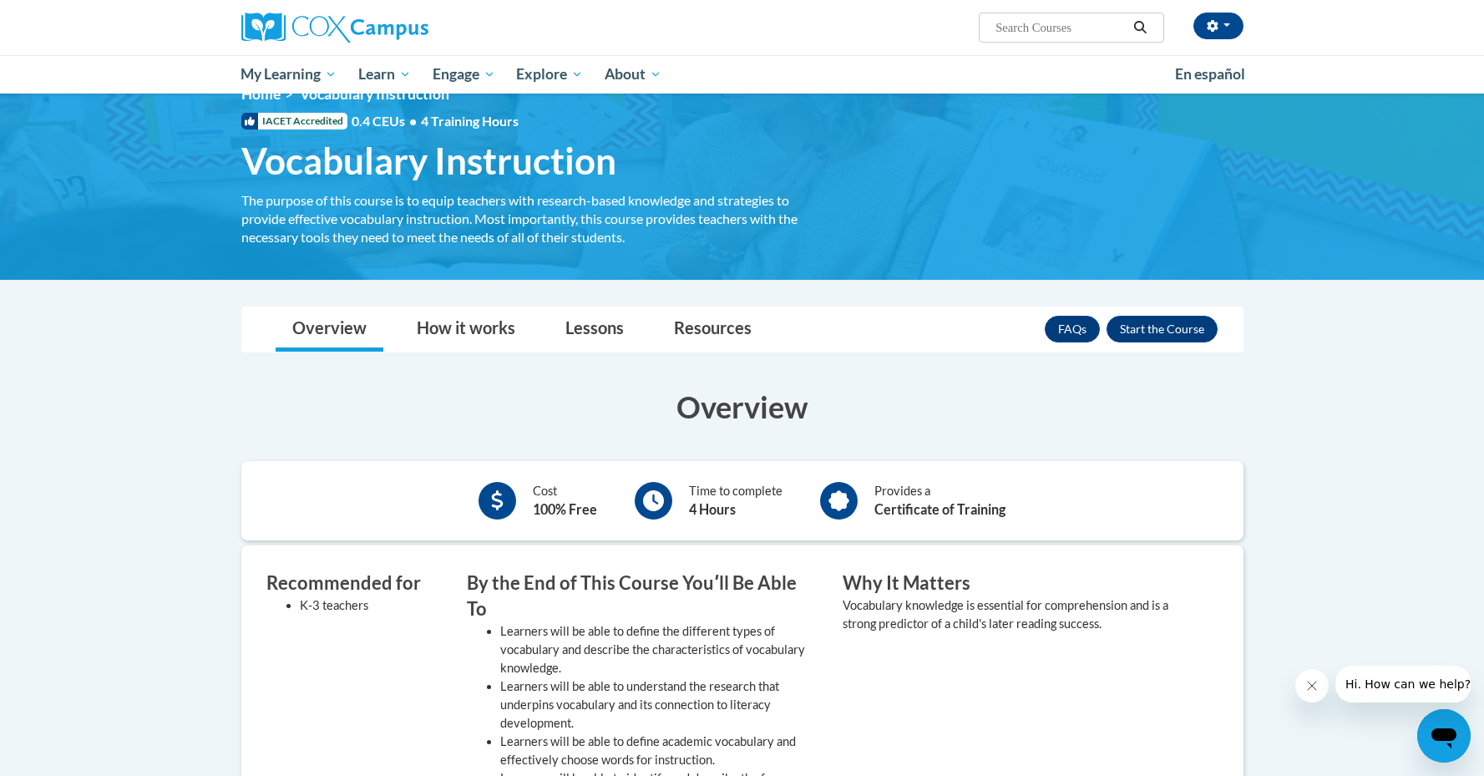
click at [1180, 315] on div "FAQs Enroll" at bounding box center [1131, 328] width 173 height 43
click at [1180, 325] on button "Enroll" at bounding box center [1161, 329] width 111 height 27
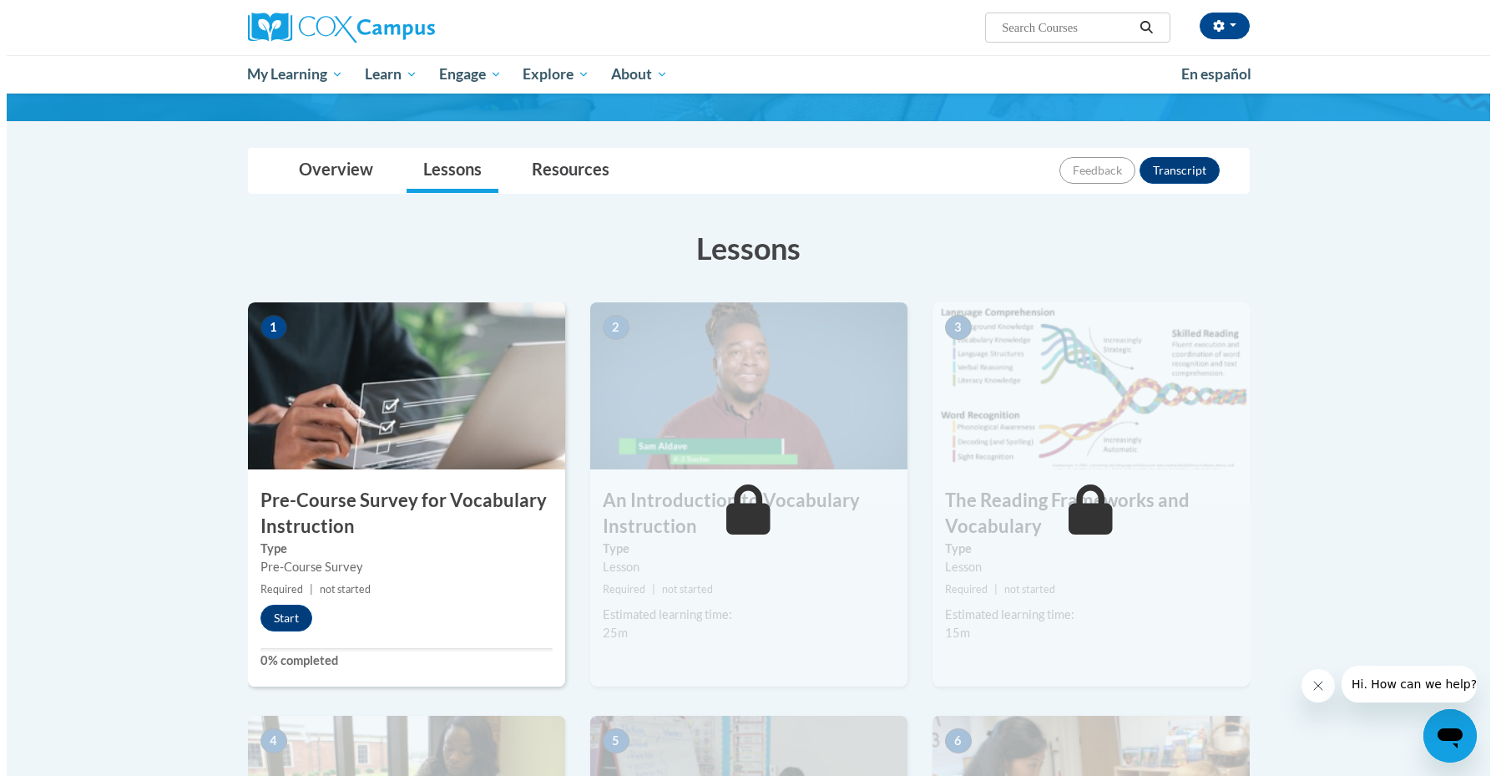
scroll to position [167, 0]
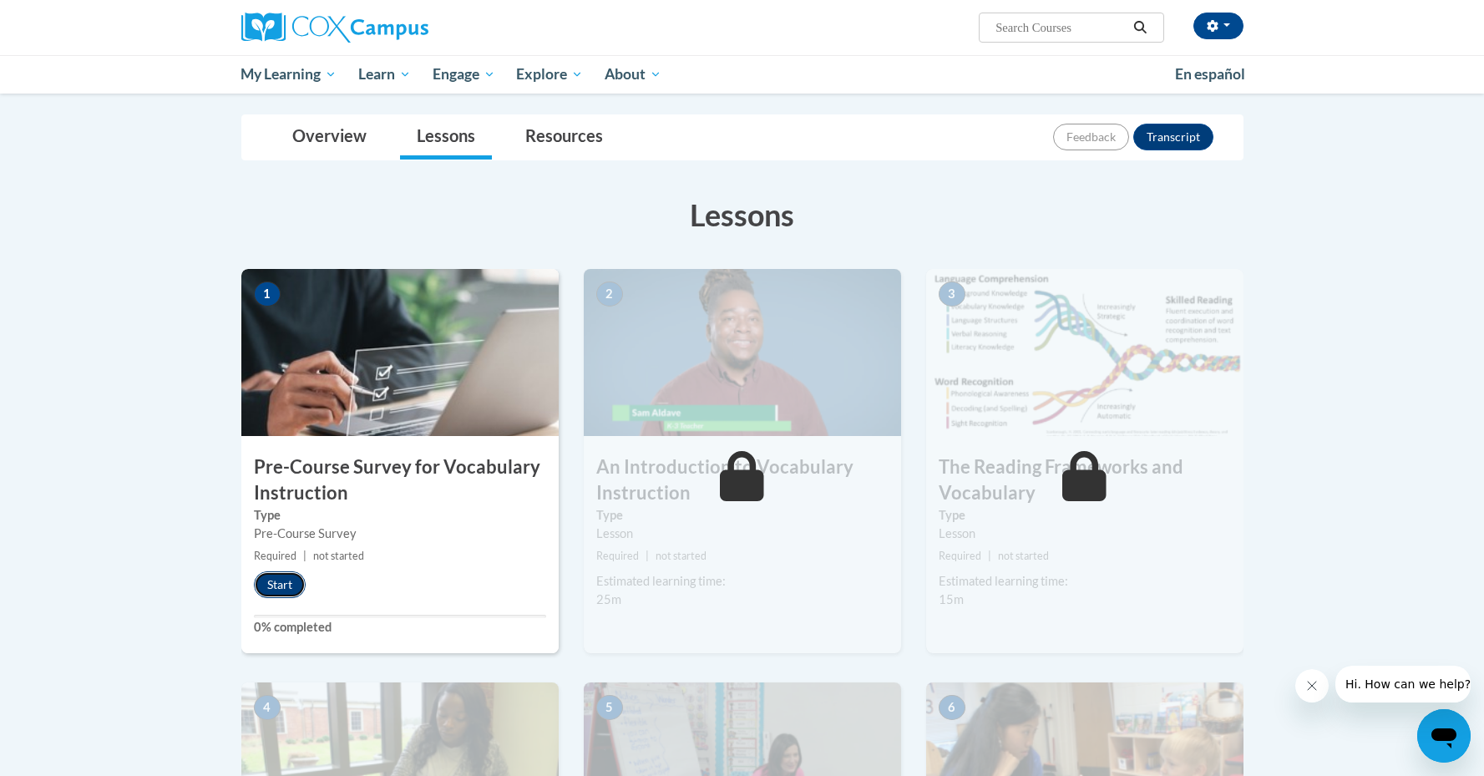
click at [287, 584] on button "Start" at bounding box center [280, 584] width 52 height 27
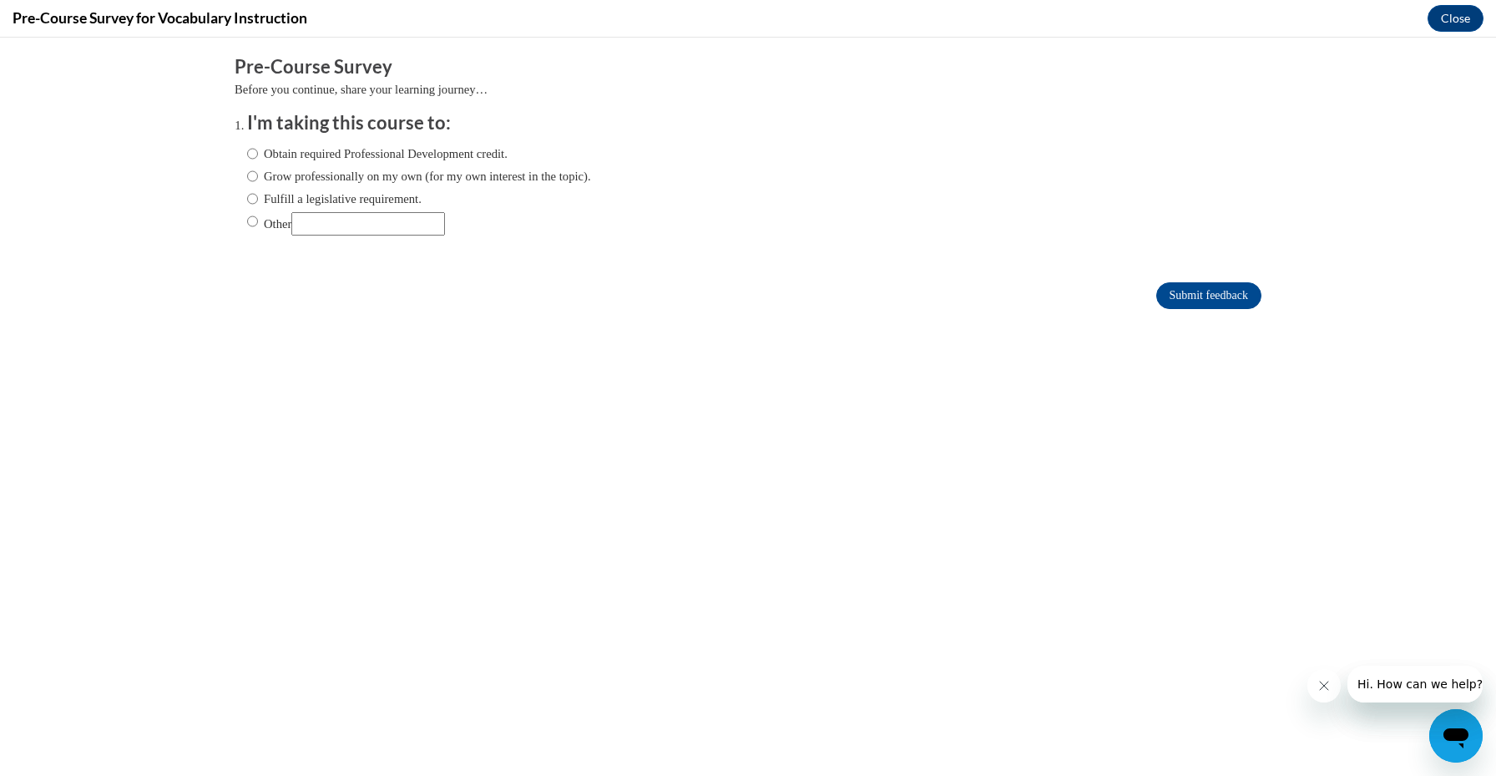
scroll to position [0, 0]
click at [247, 202] on input "Fulfill a legislative requirement." at bounding box center [252, 199] width 11 height 18
radio input "true"
click at [1187, 300] on input "Submit feedback" at bounding box center [1208, 295] width 105 height 27
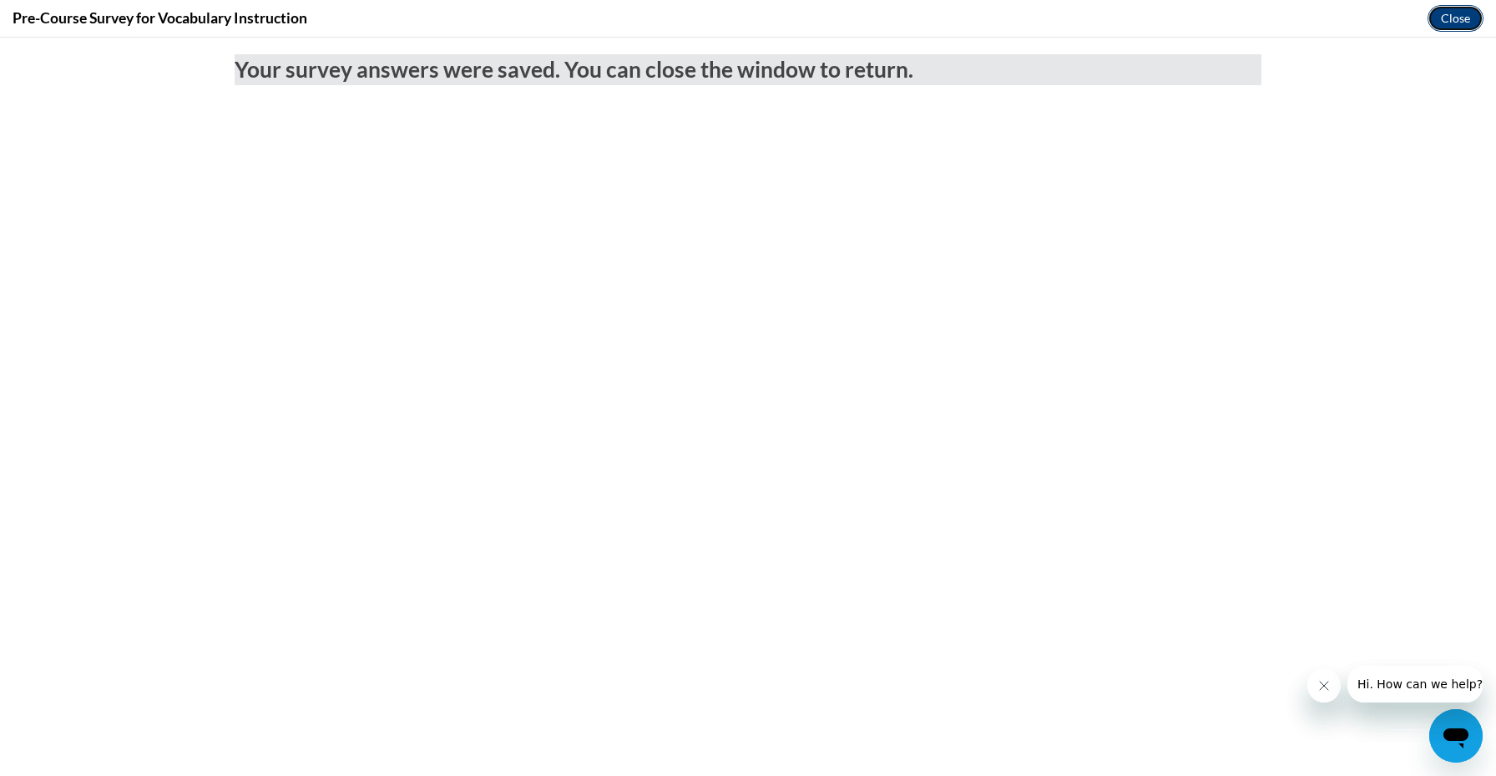
click at [1463, 29] on button "Close" at bounding box center [1456, 18] width 56 height 27
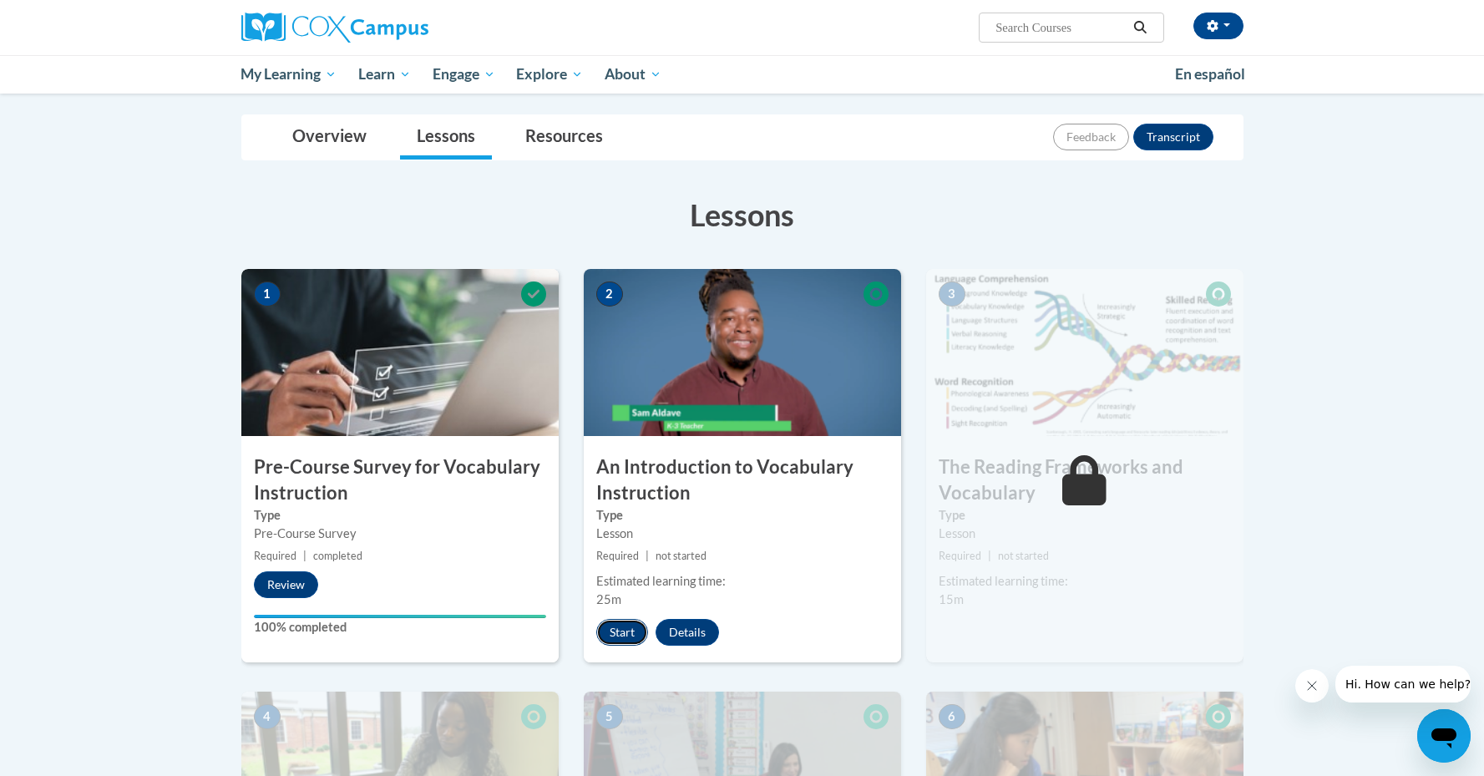
click at [615, 642] on button "Start" at bounding box center [622, 632] width 52 height 27
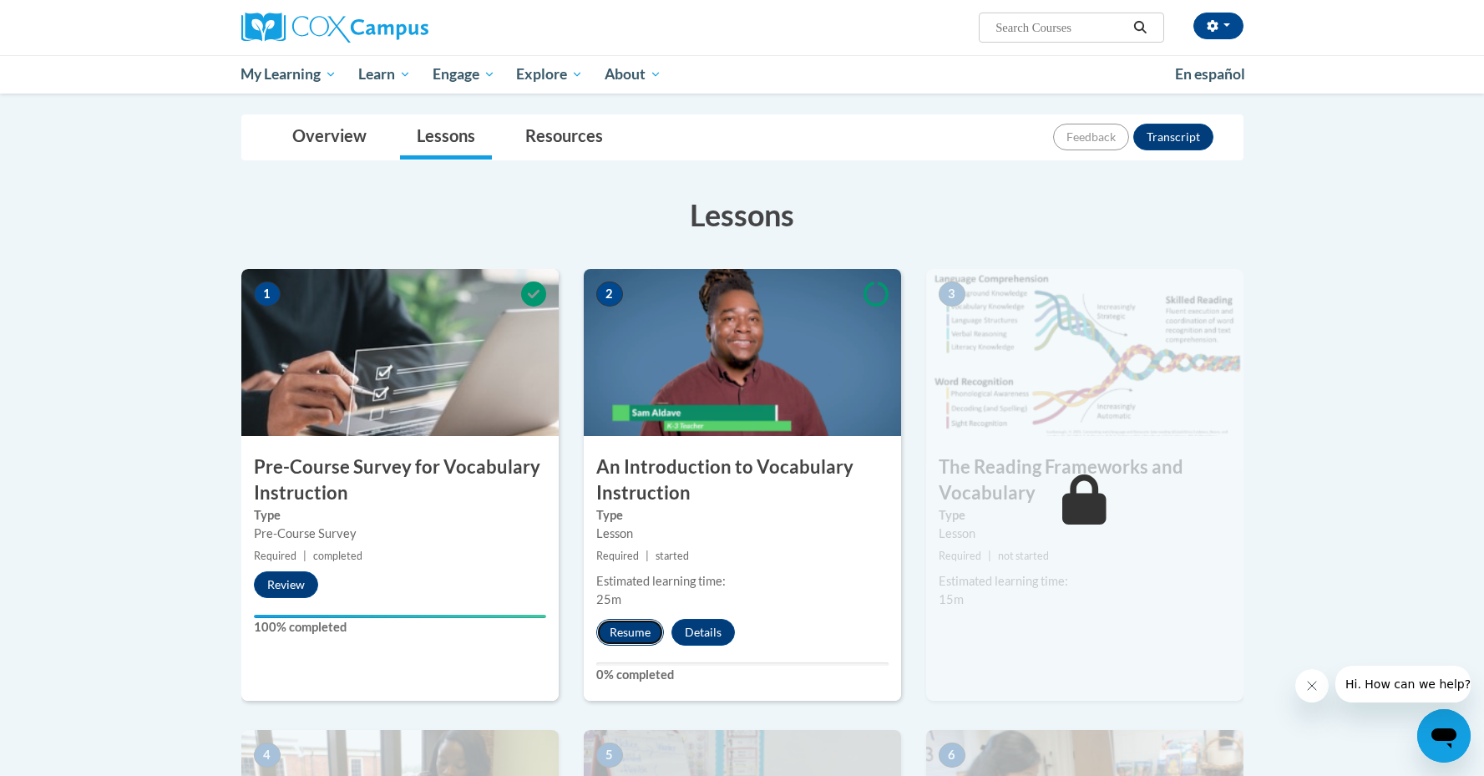
click at [645, 628] on button "Resume" at bounding box center [630, 632] width 68 height 27
click at [642, 632] on button "Resume" at bounding box center [630, 632] width 68 height 27
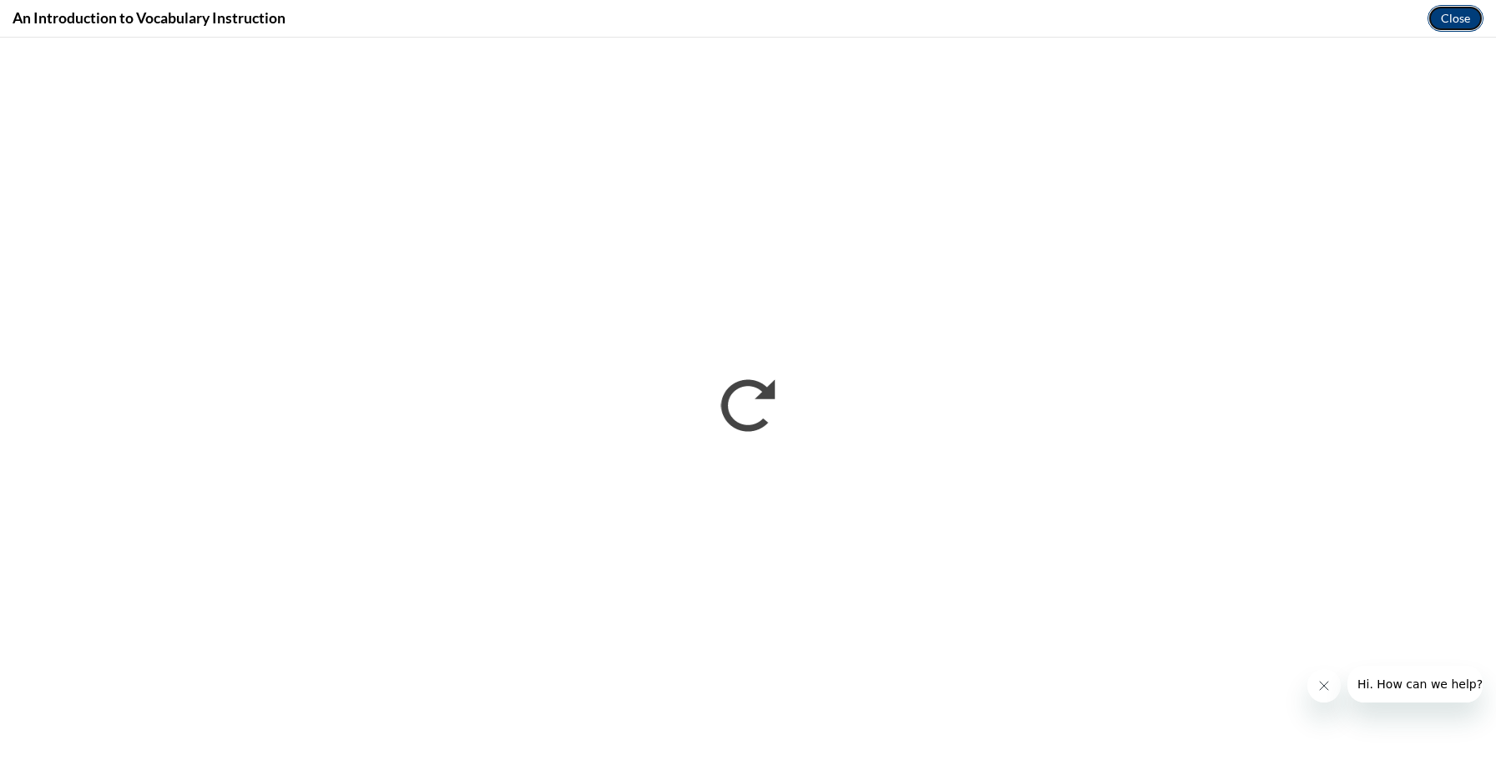
click at [1444, 18] on button "Close" at bounding box center [1456, 18] width 56 height 27
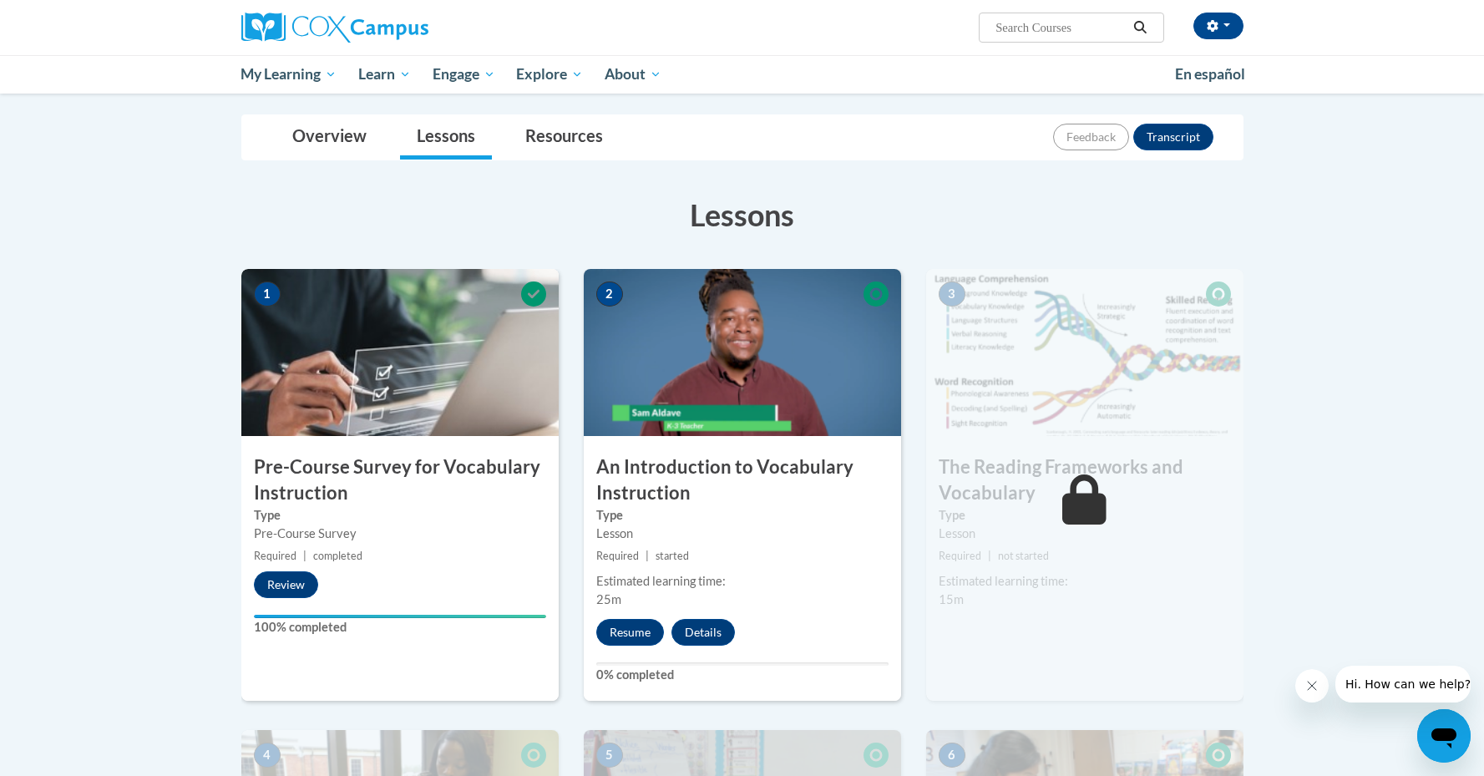
click at [831, 331] on img at bounding box center [742, 352] width 317 height 167
click at [620, 636] on button "Resume" at bounding box center [630, 632] width 68 height 27
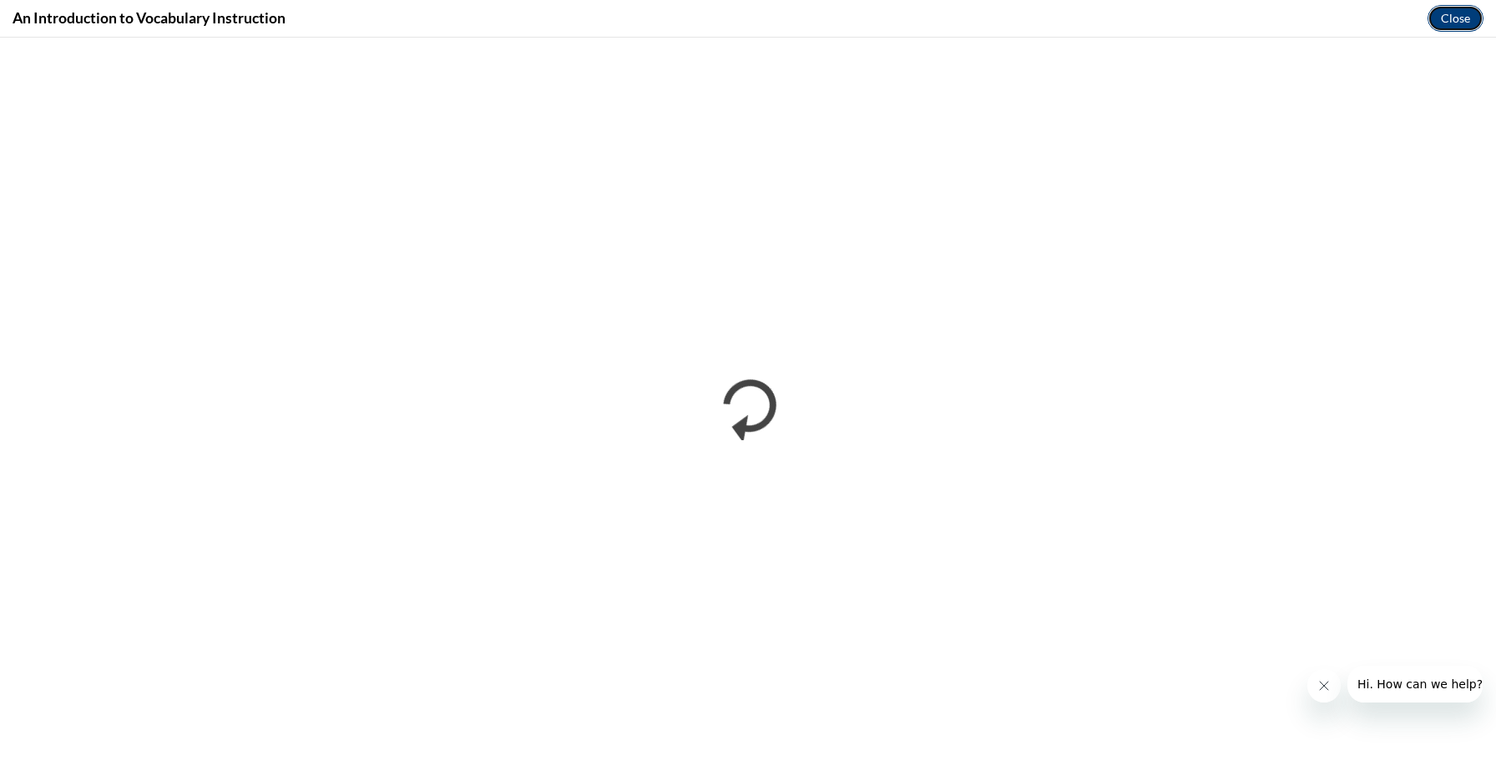
click at [1463, 14] on button "Close" at bounding box center [1456, 18] width 56 height 27
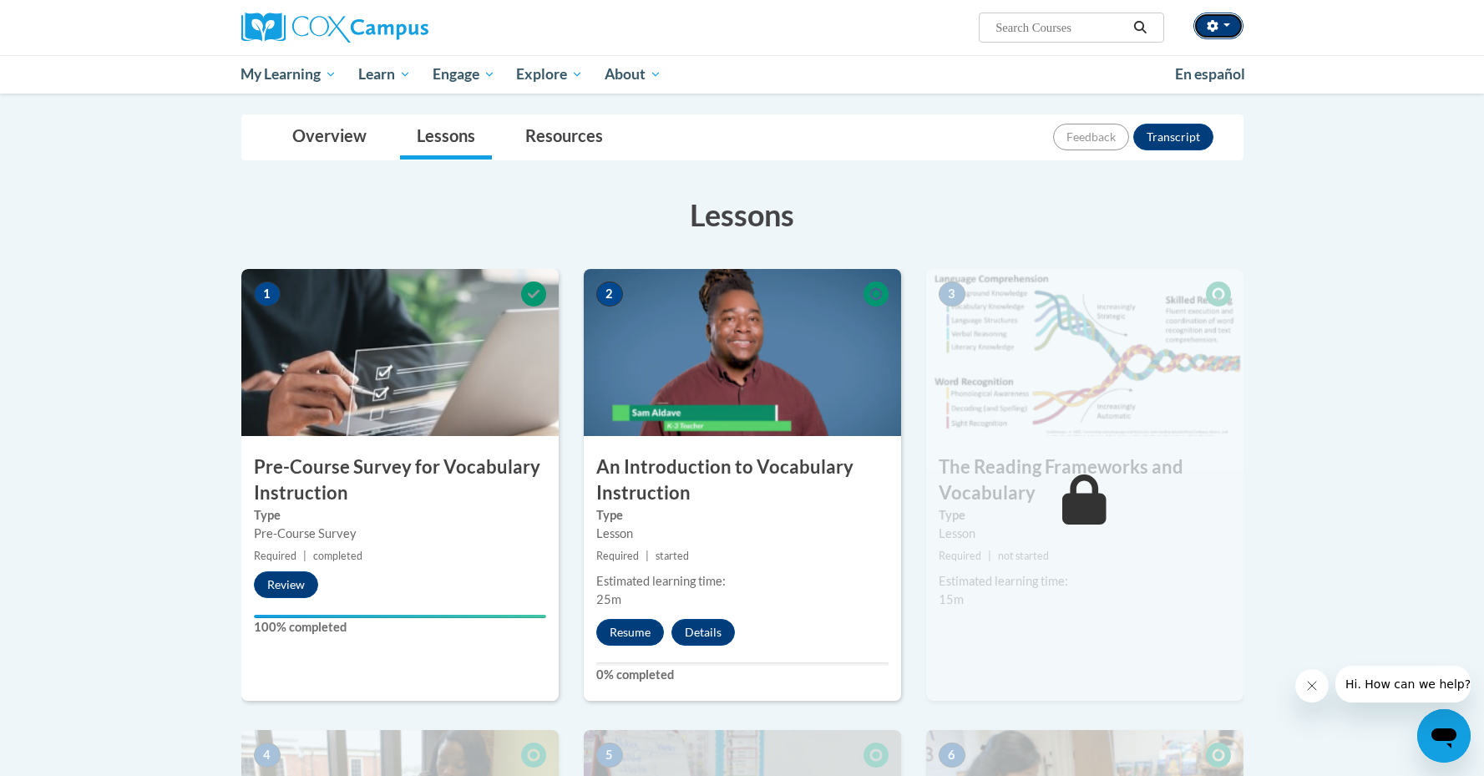
click at [1227, 23] on span "button" at bounding box center [1226, 24] width 7 height 3
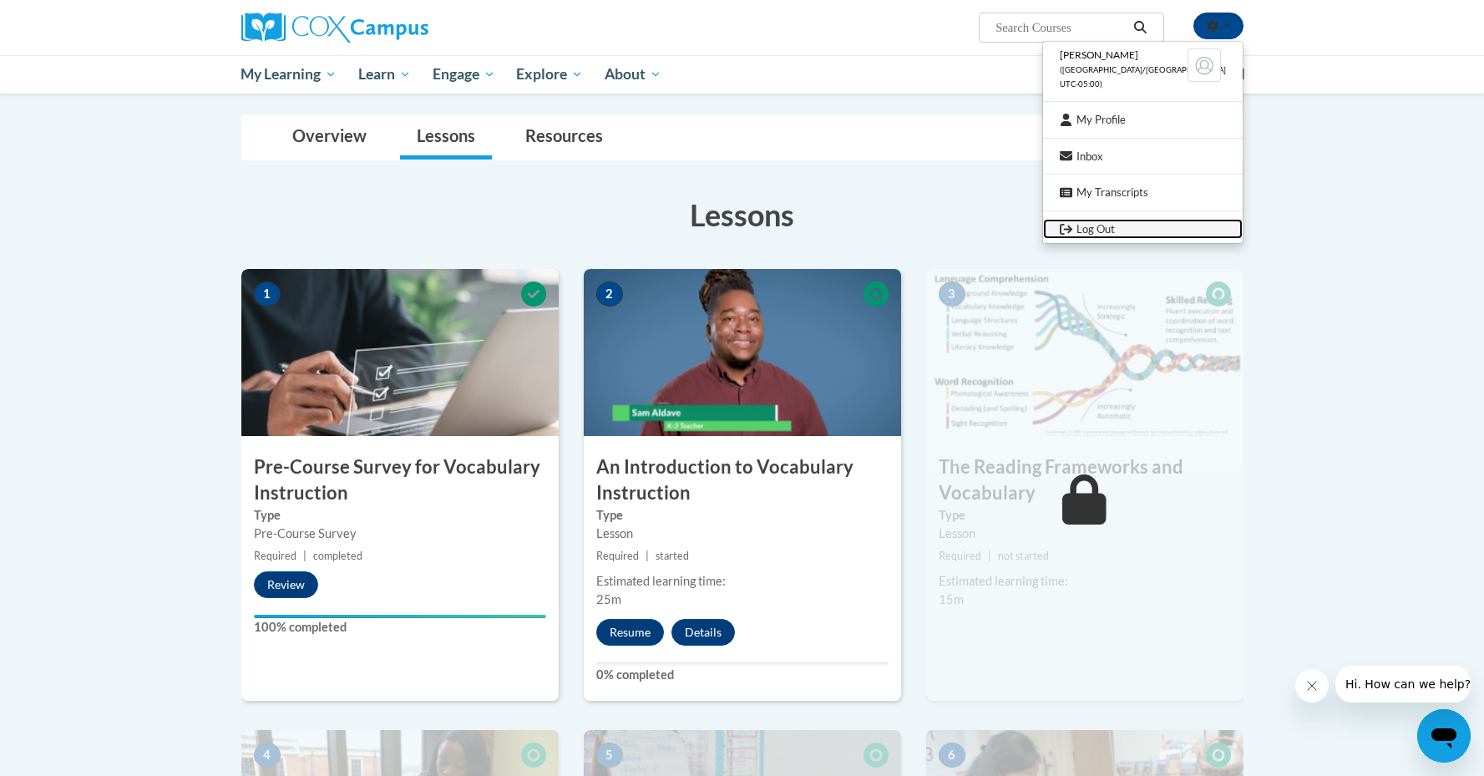
click at [1114, 228] on link "Log Out" at bounding box center [1143, 229] width 200 height 21
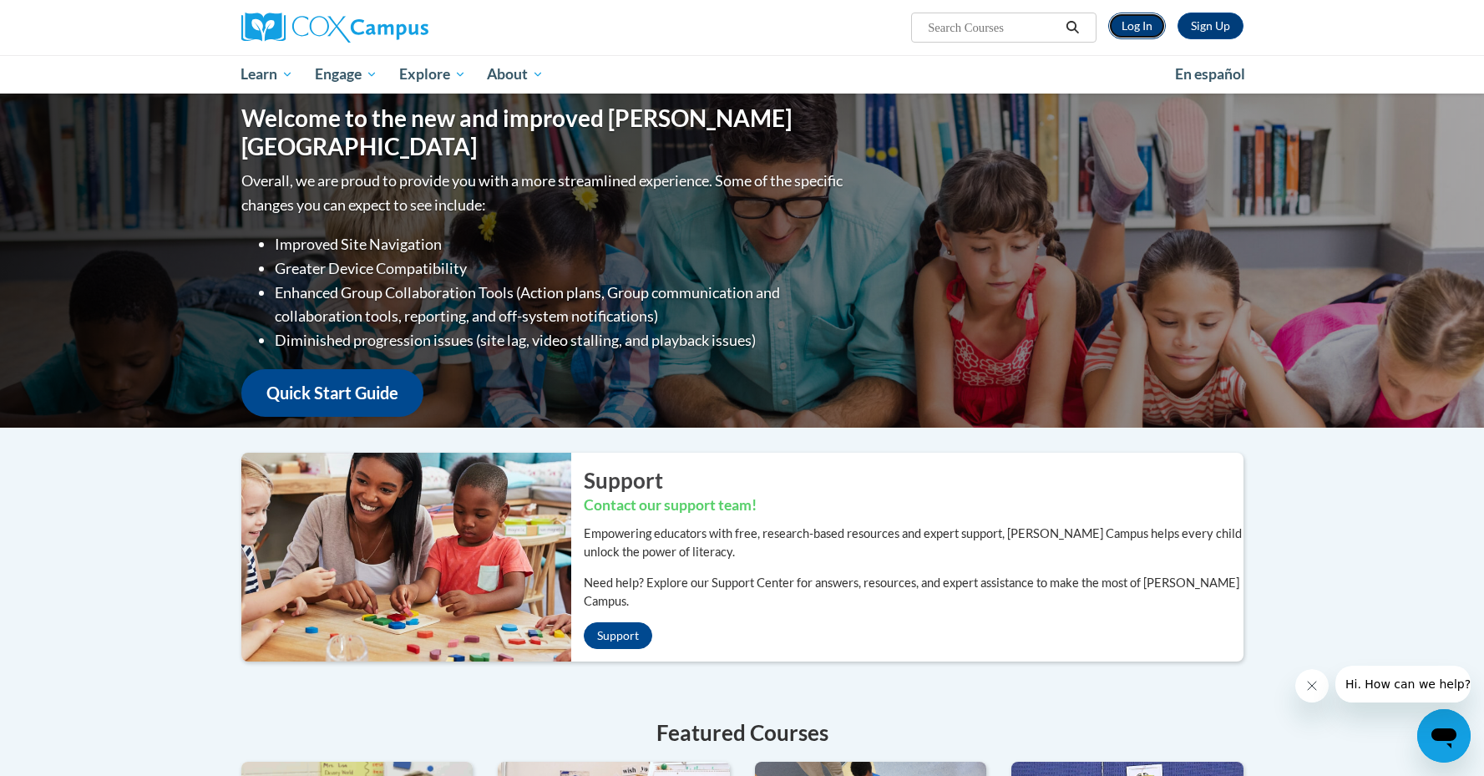
click at [1144, 23] on link "Log In" at bounding box center [1137, 26] width 58 height 27
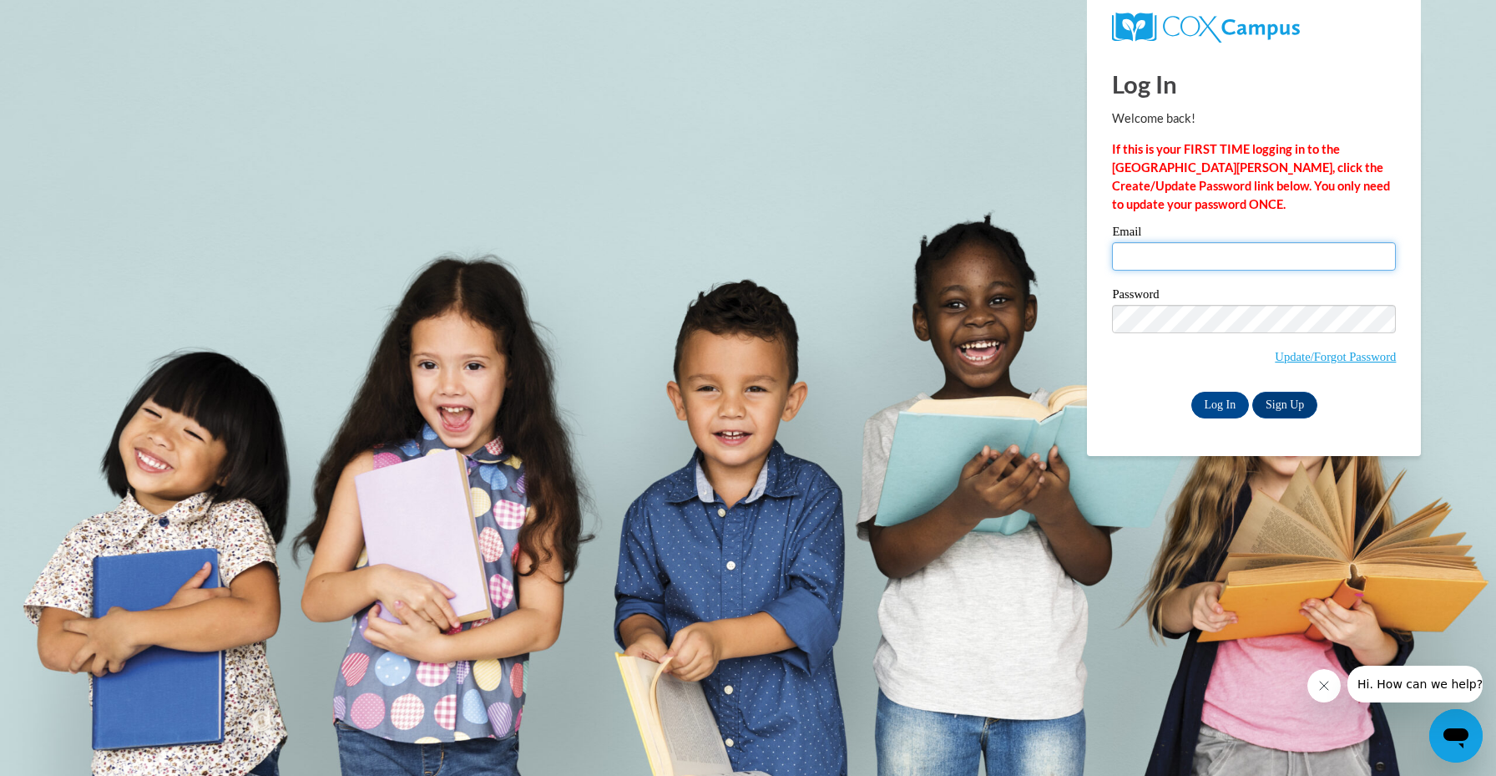
click at [1136, 249] on input "Email" at bounding box center [1254, 256] width 284 height 28
type input "[EMAIL_ADDRESS][DOMAIN_NAME]"
click at [1217, 403] on input "Log In" at bounding box center [1221, 405] width 58 height 27
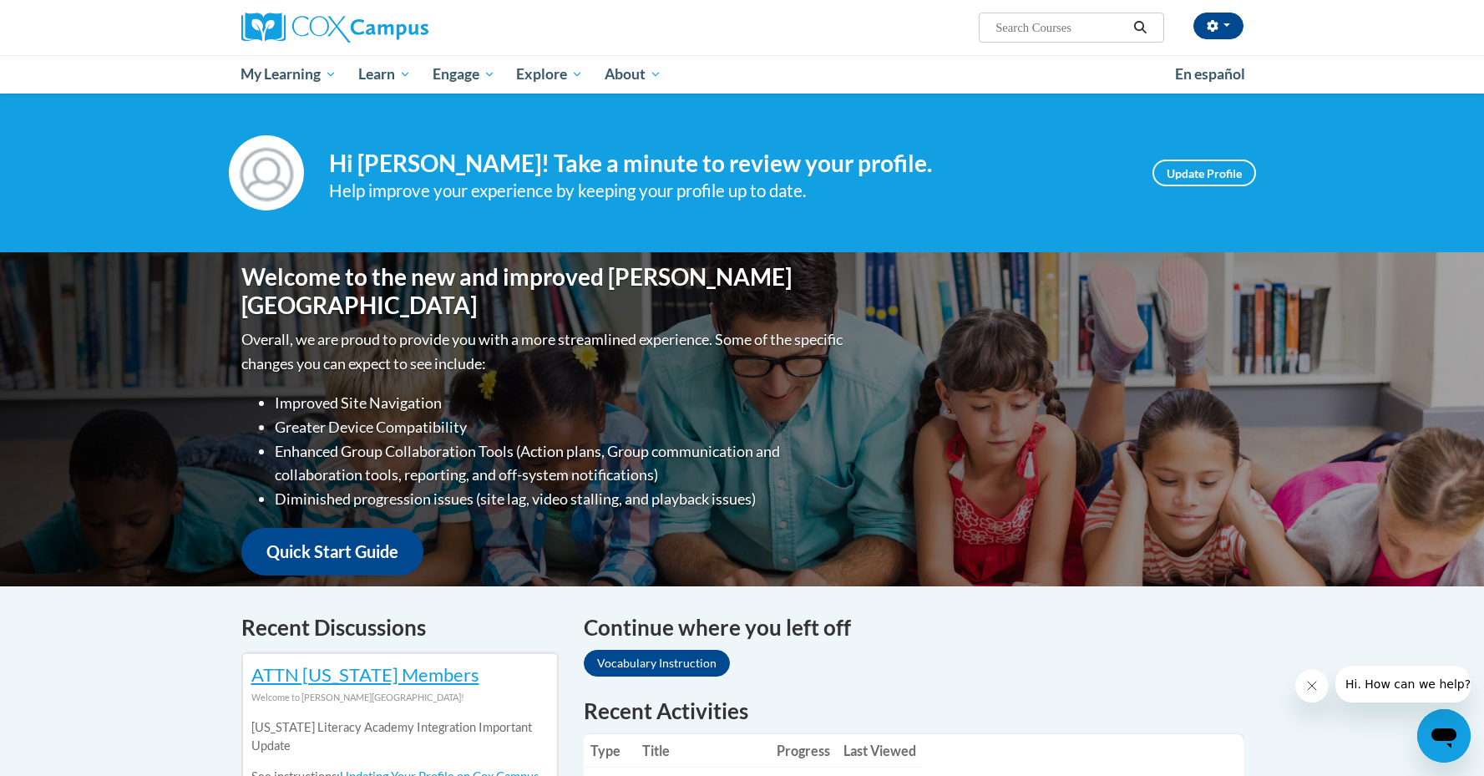
click at [1391, 54] on div "[PERSON_NAME] ([GEOGRAPHIC_DATA]/[GEOGRAPHIC_DATA] UTC-05:00) My Profile Inbox …" at bounding box center [742, 47] width 1484 height 94
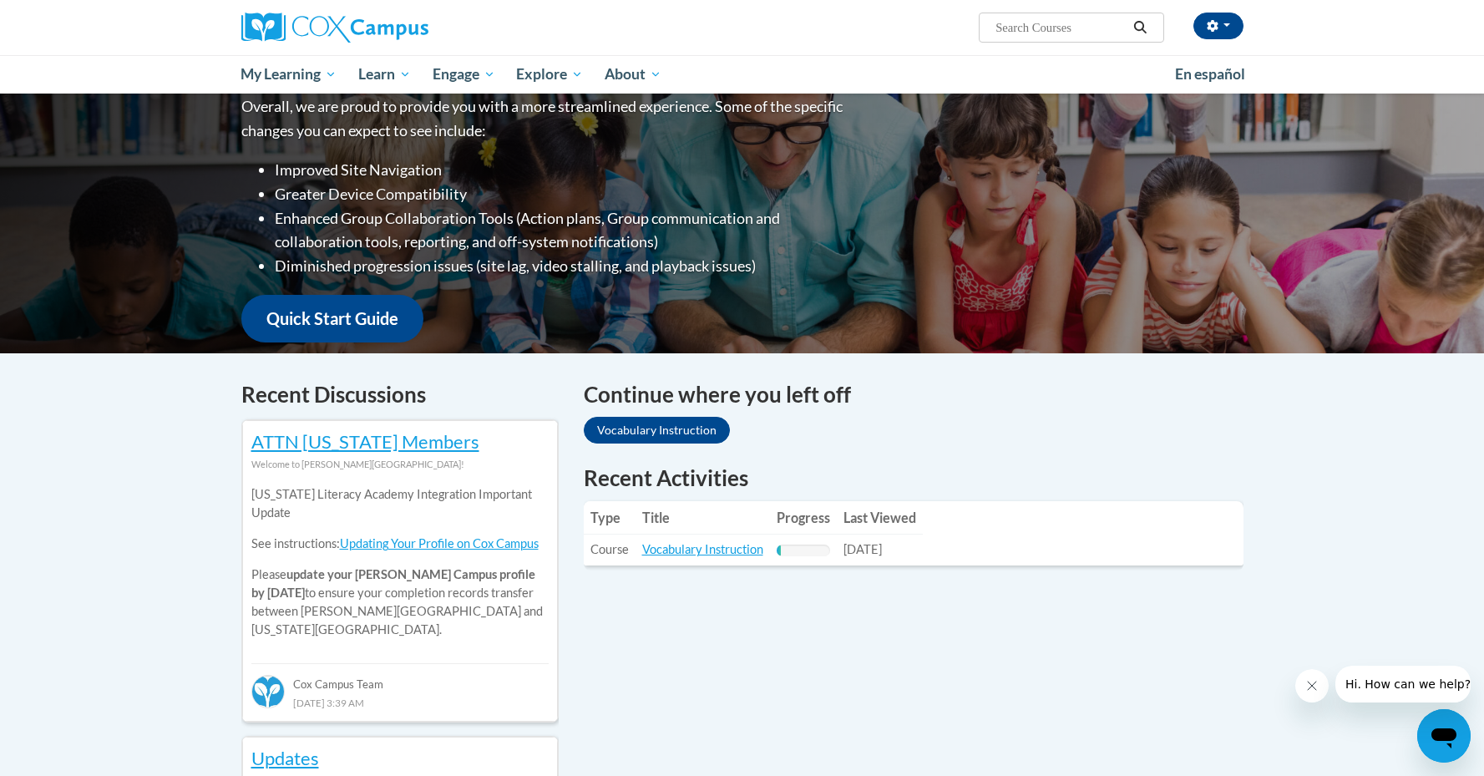
scroll to position [234, 0]
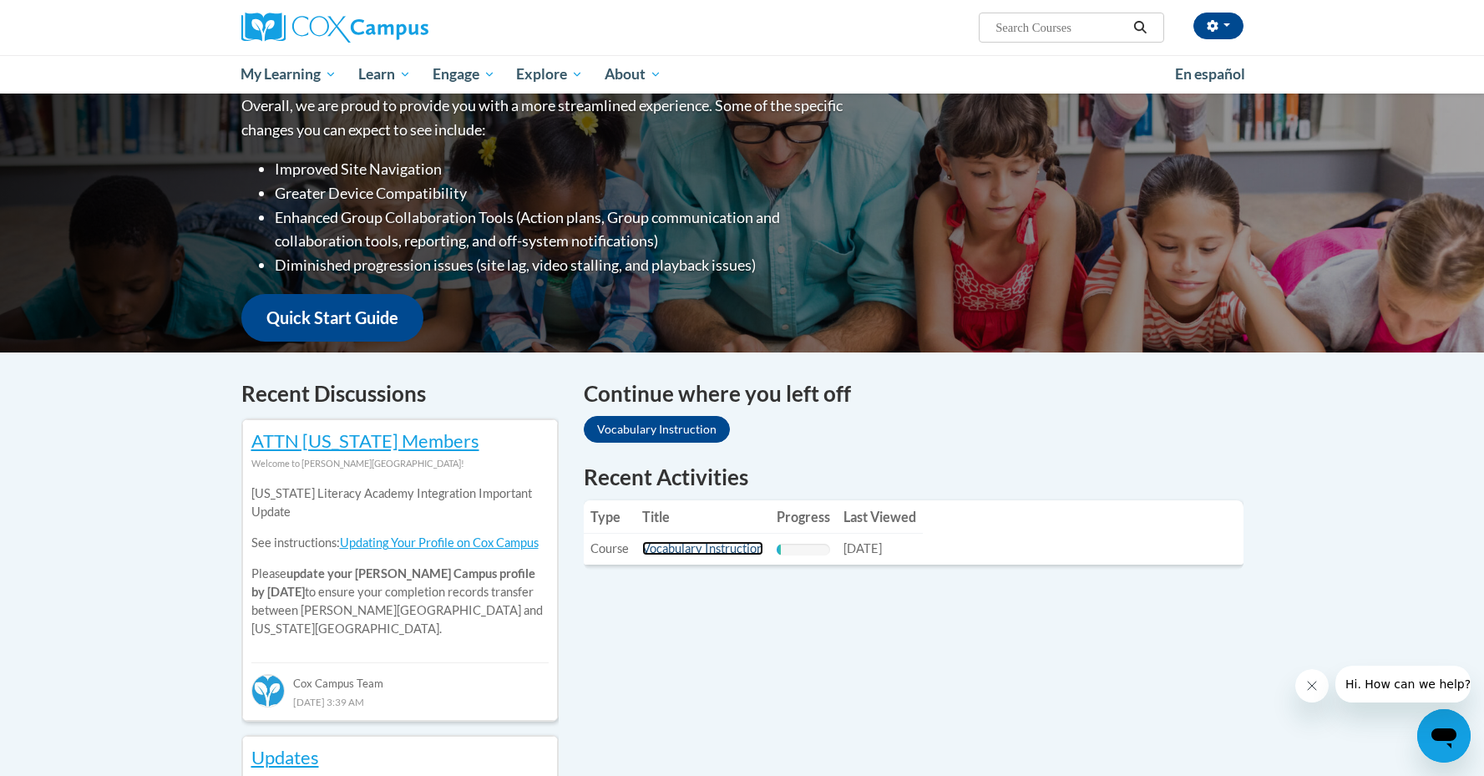
click at [721, 549] on link "Vocabulary Instruction" at bounding box center [702, 548] width 121 height 14
click at [698, 548] on link "Vocabulary Instruction" at bounding box center [702, 548] width 121 height 14
click at [1009, 25] on input "Search..." at bounding box center [1061, 28] width 134 height 20
type input "fluency"
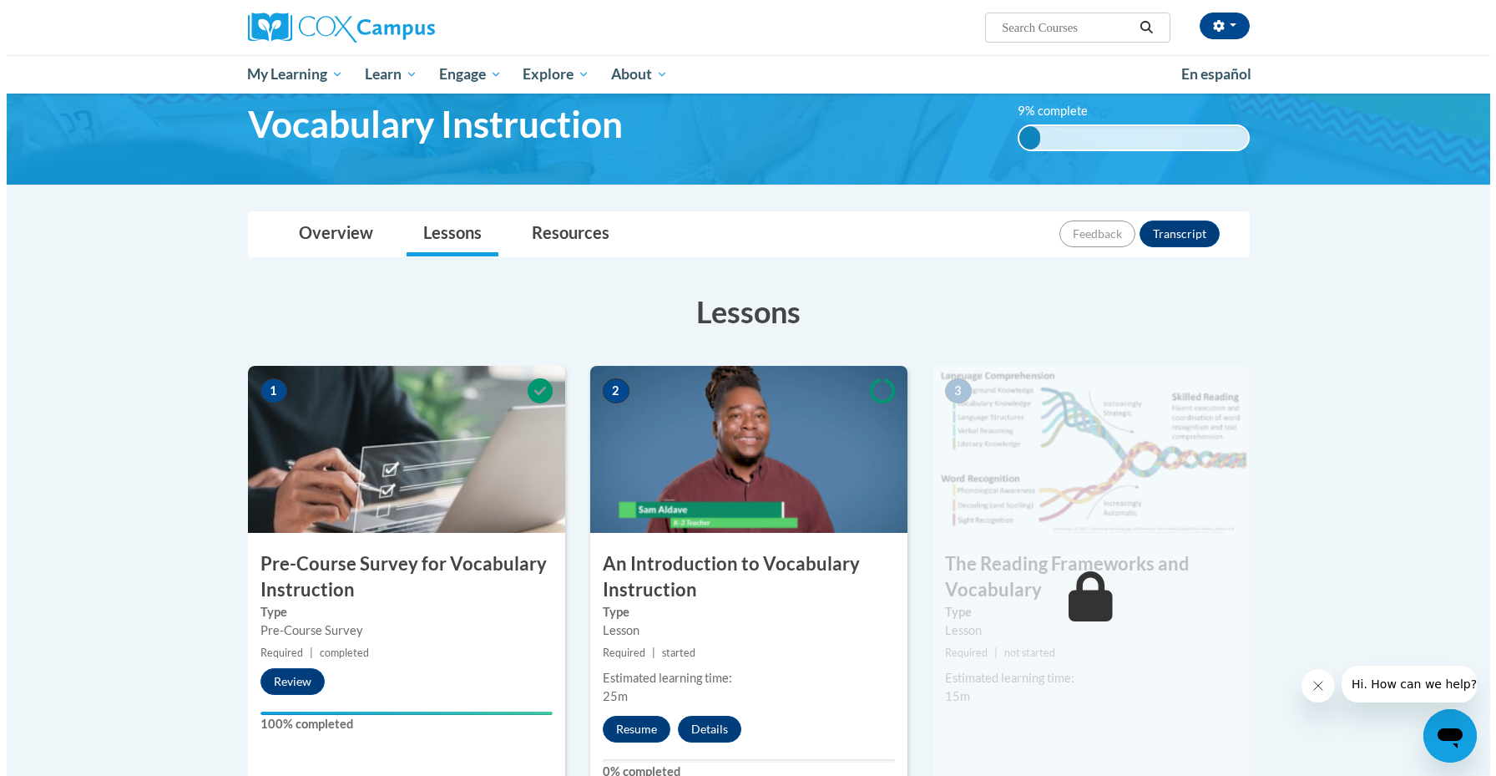
scroll to position [100, 0]
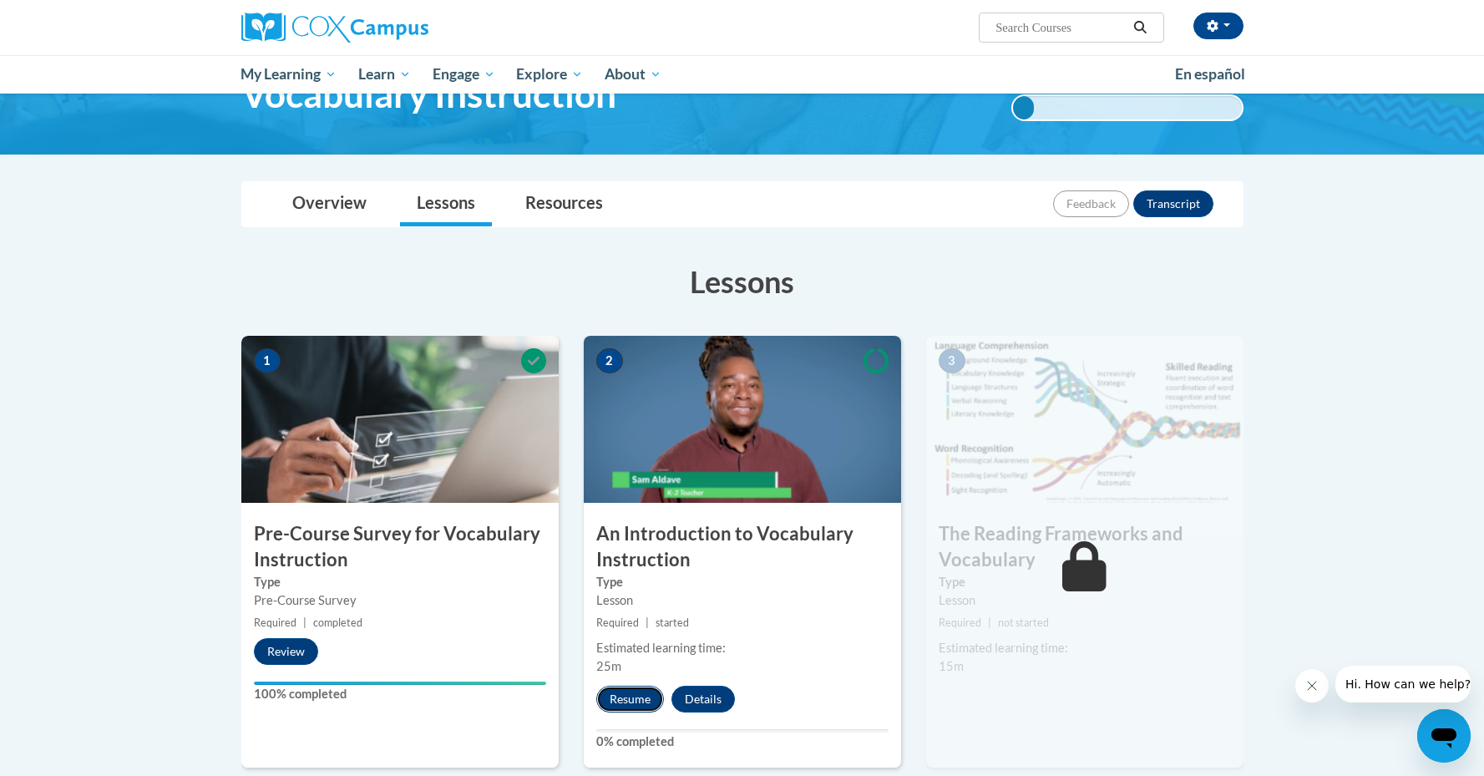
click at [634, 708] on button "Resume" at bounding box center [630, 699] width 68 height 27
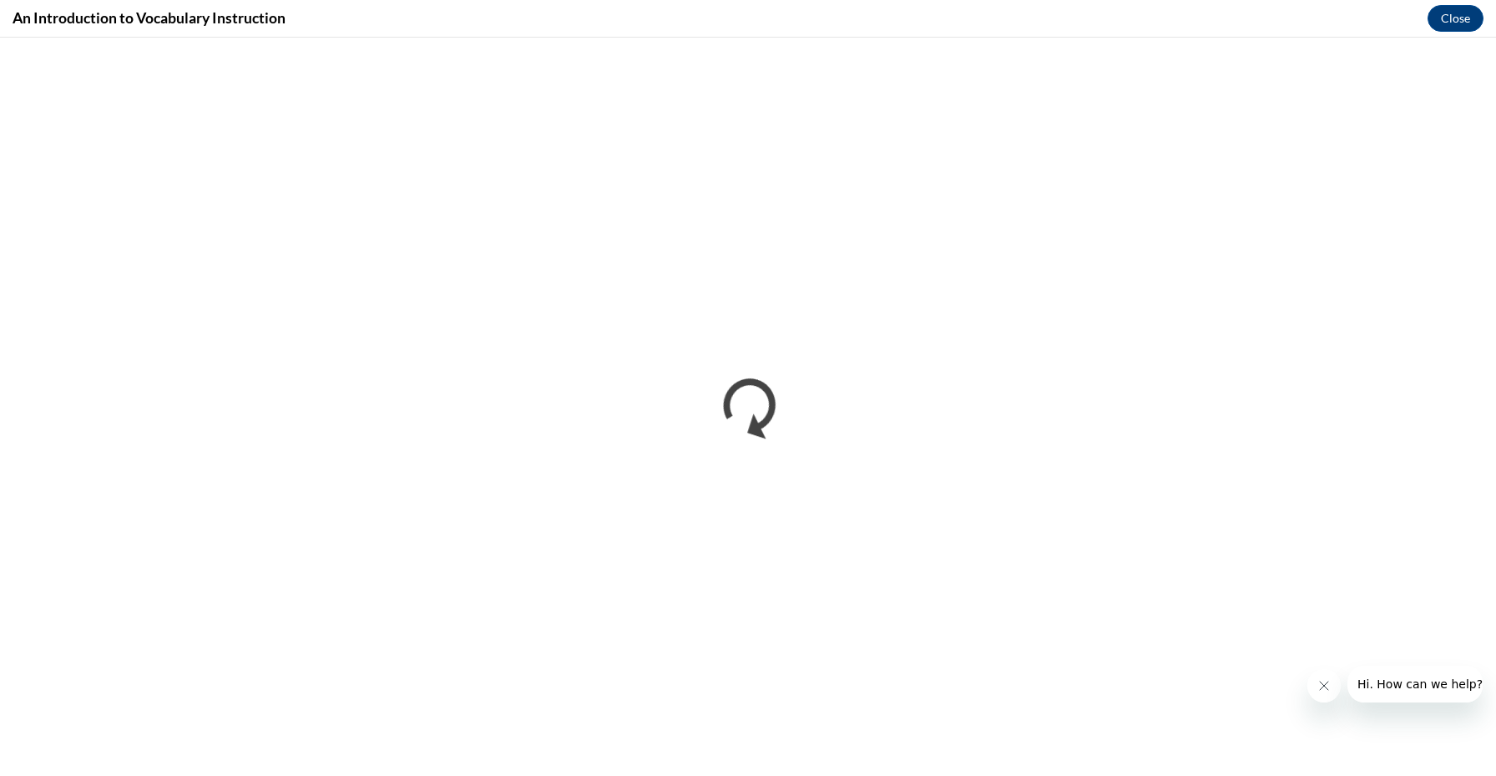
scroll to position [0, 0]
click at [1425, 671] on button "Hi. How can we help?" at bounding box center [1420, 683] width 145 height 37
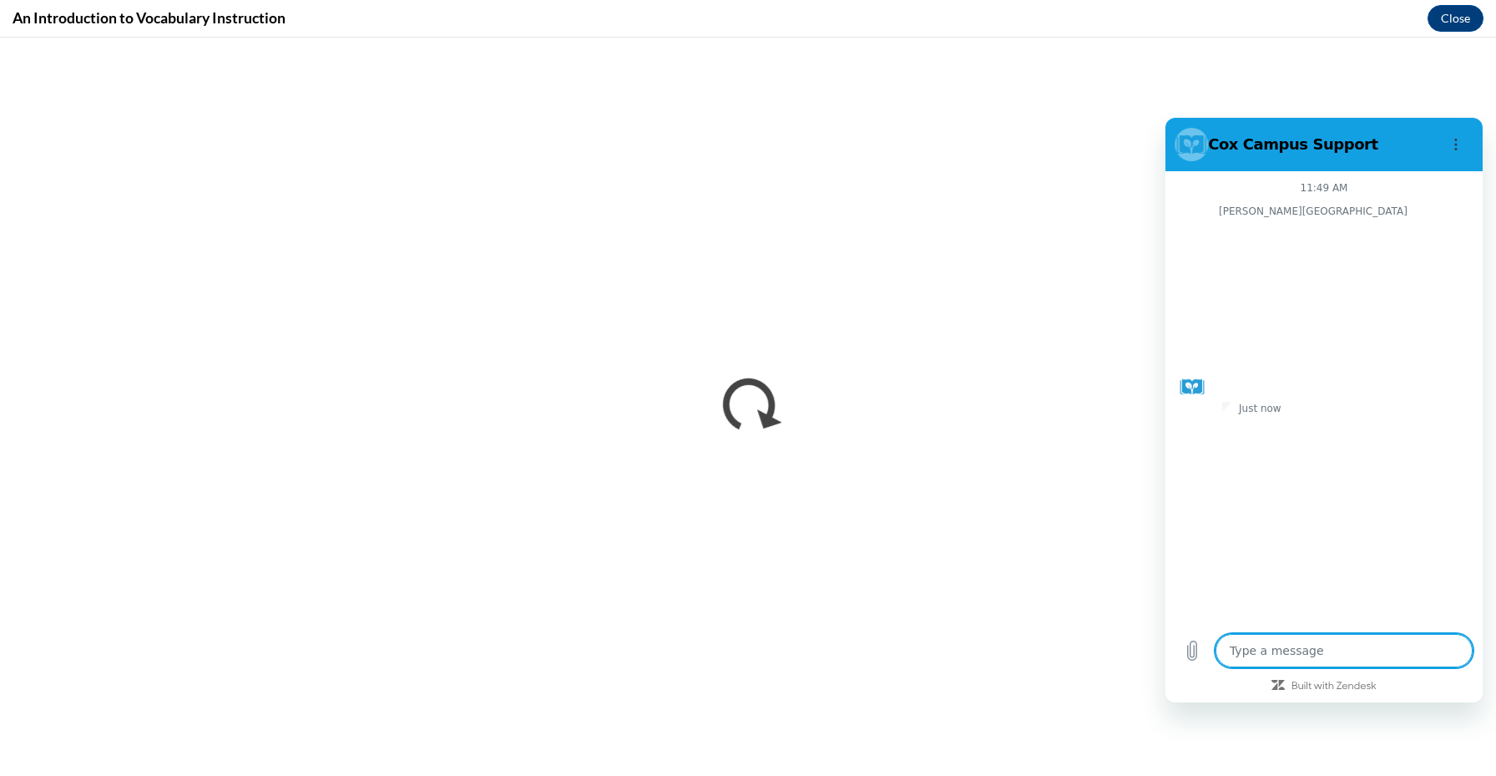
type textarea "x"
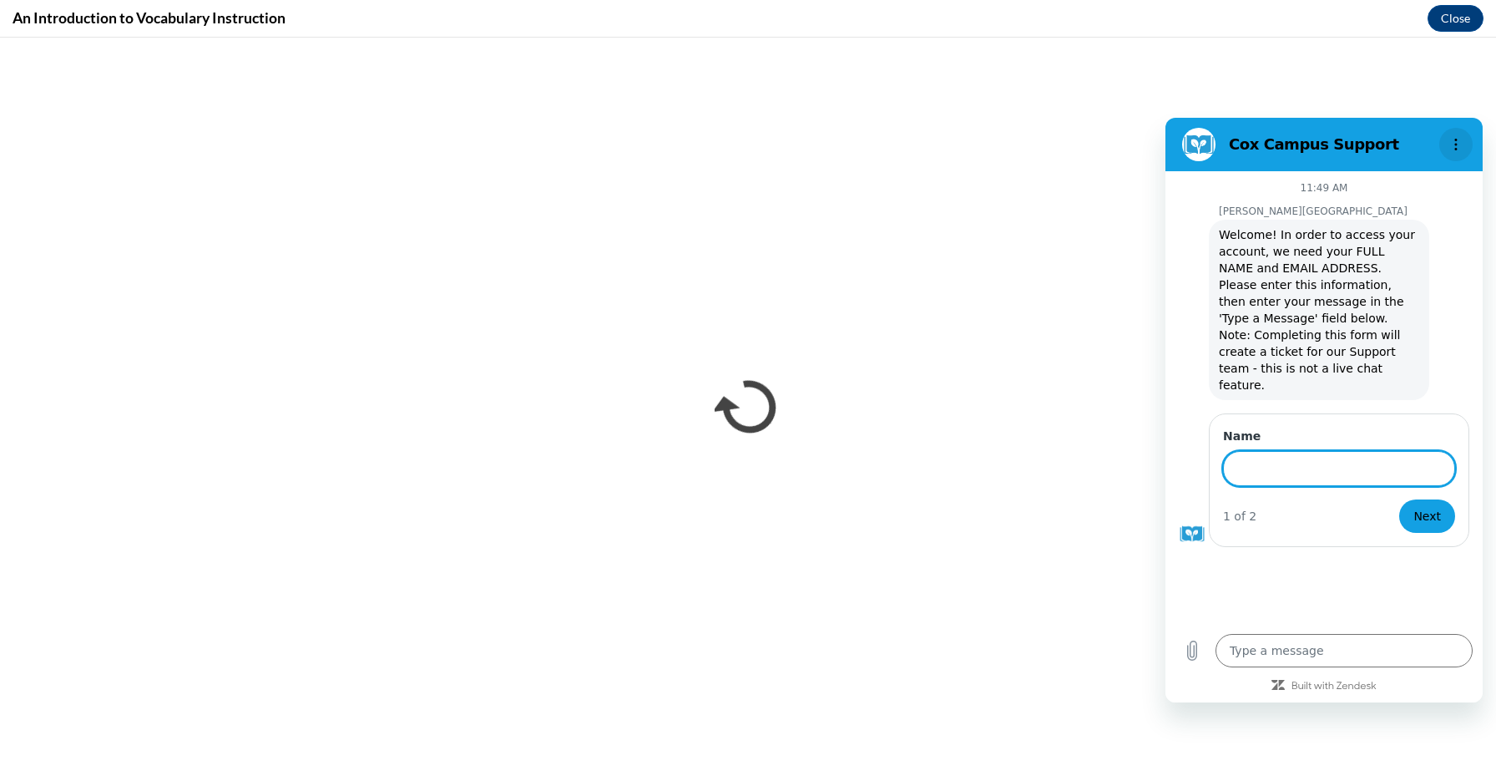
click at [1454, 143] on icon "Options menu" at bounding box center [1456, 144] width 13 height 13
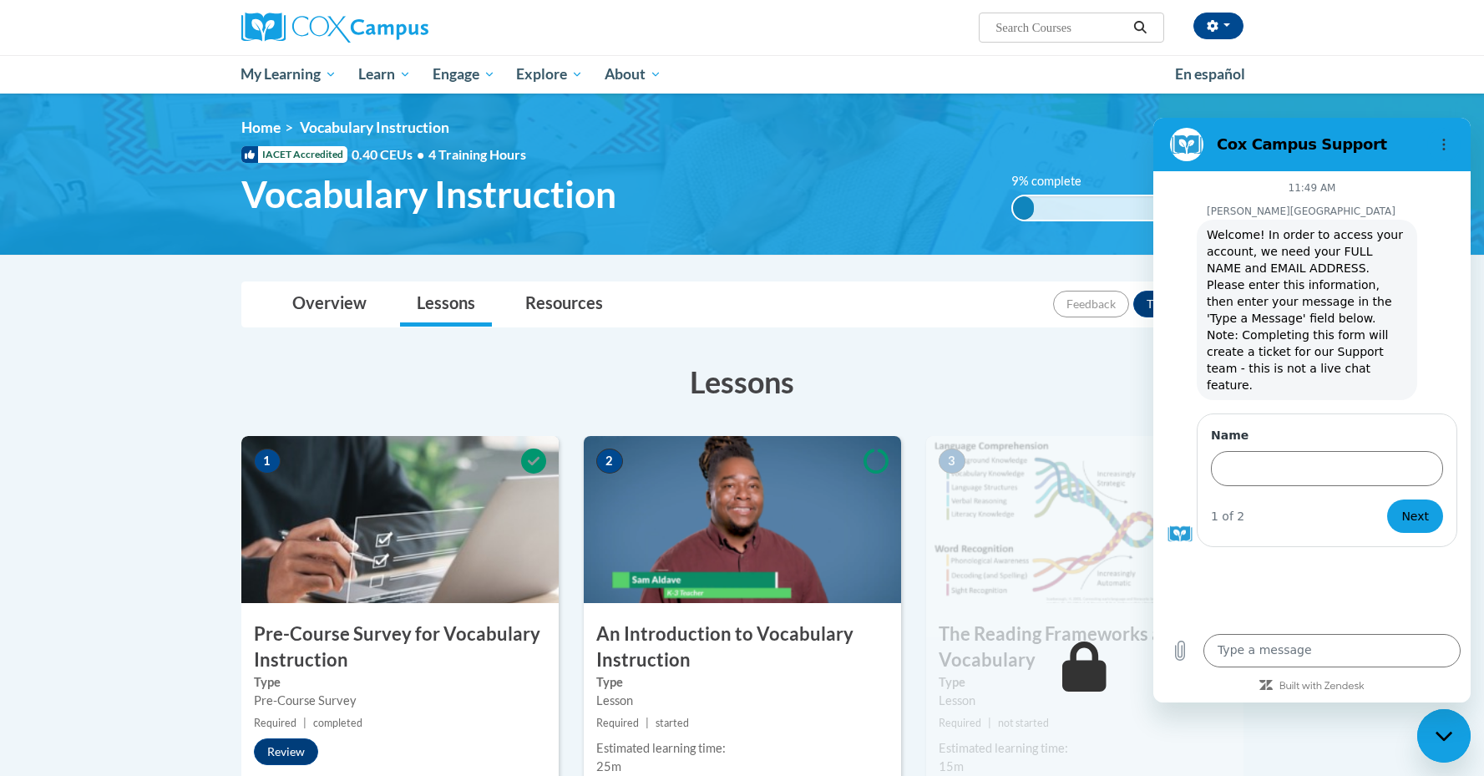
click at [1439, 739] on icon "Close messaging window" at bounding box center [1444, 736] width 18 height 11
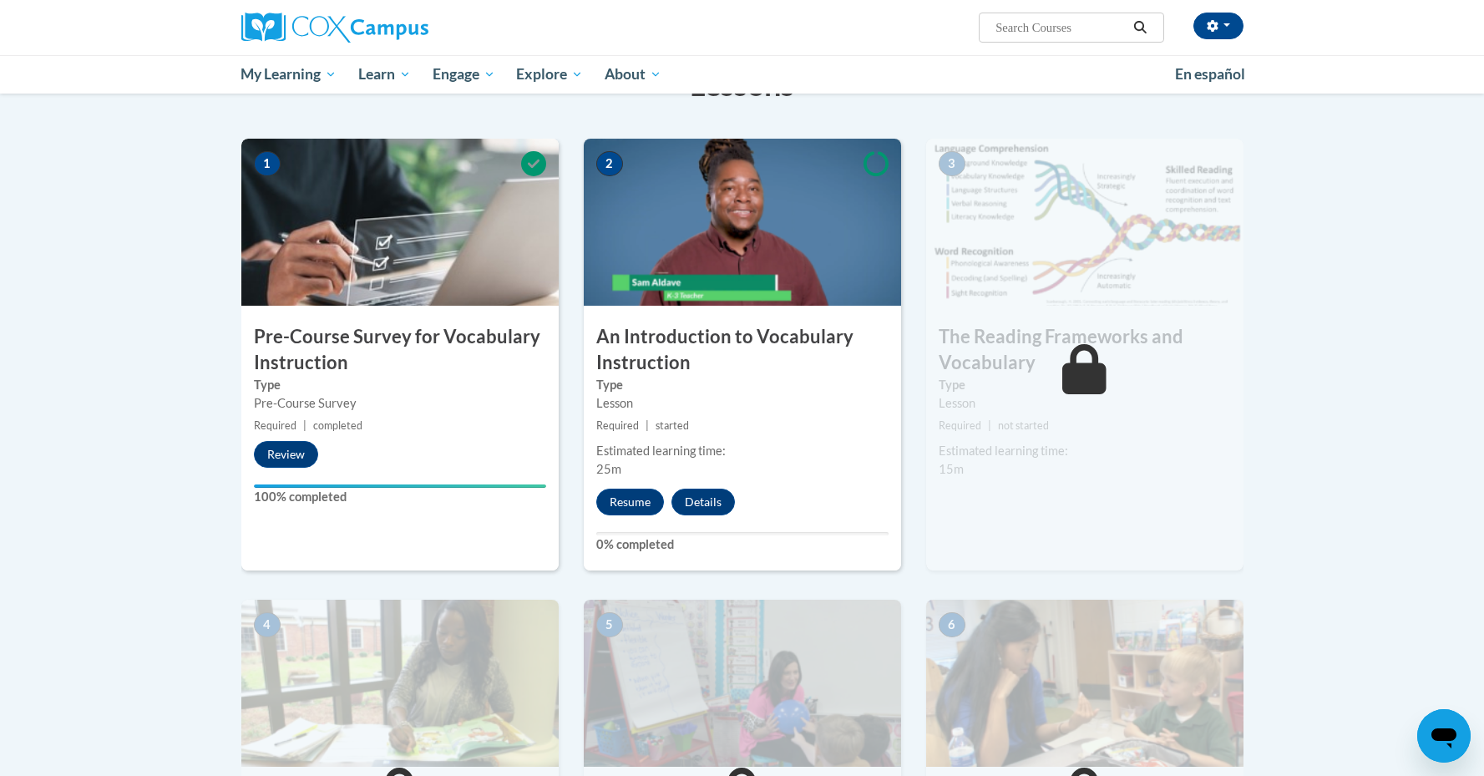
scroll to position [267, 0]
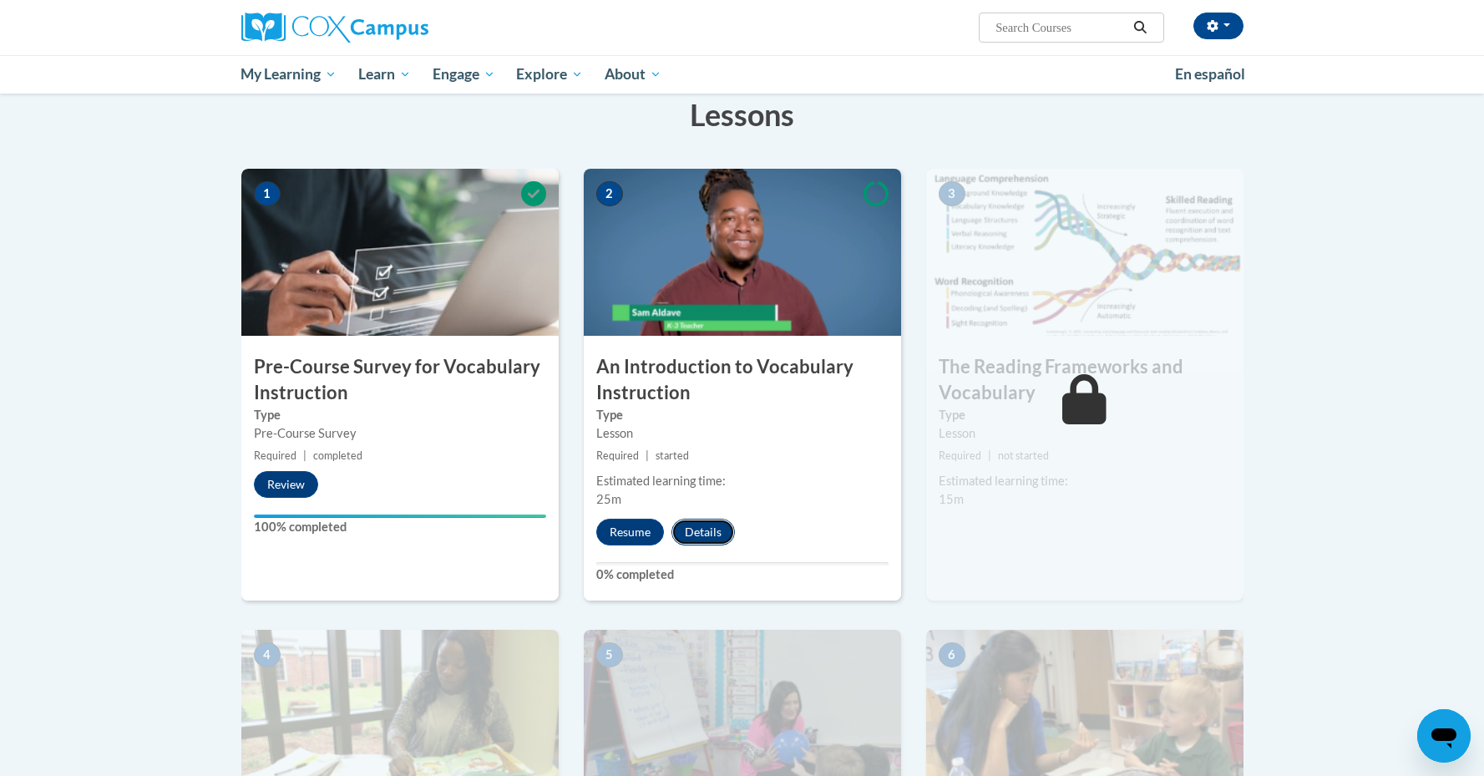
click at [716, 529] on button "Details" at bounding box center [702, 532] width 63 height 27
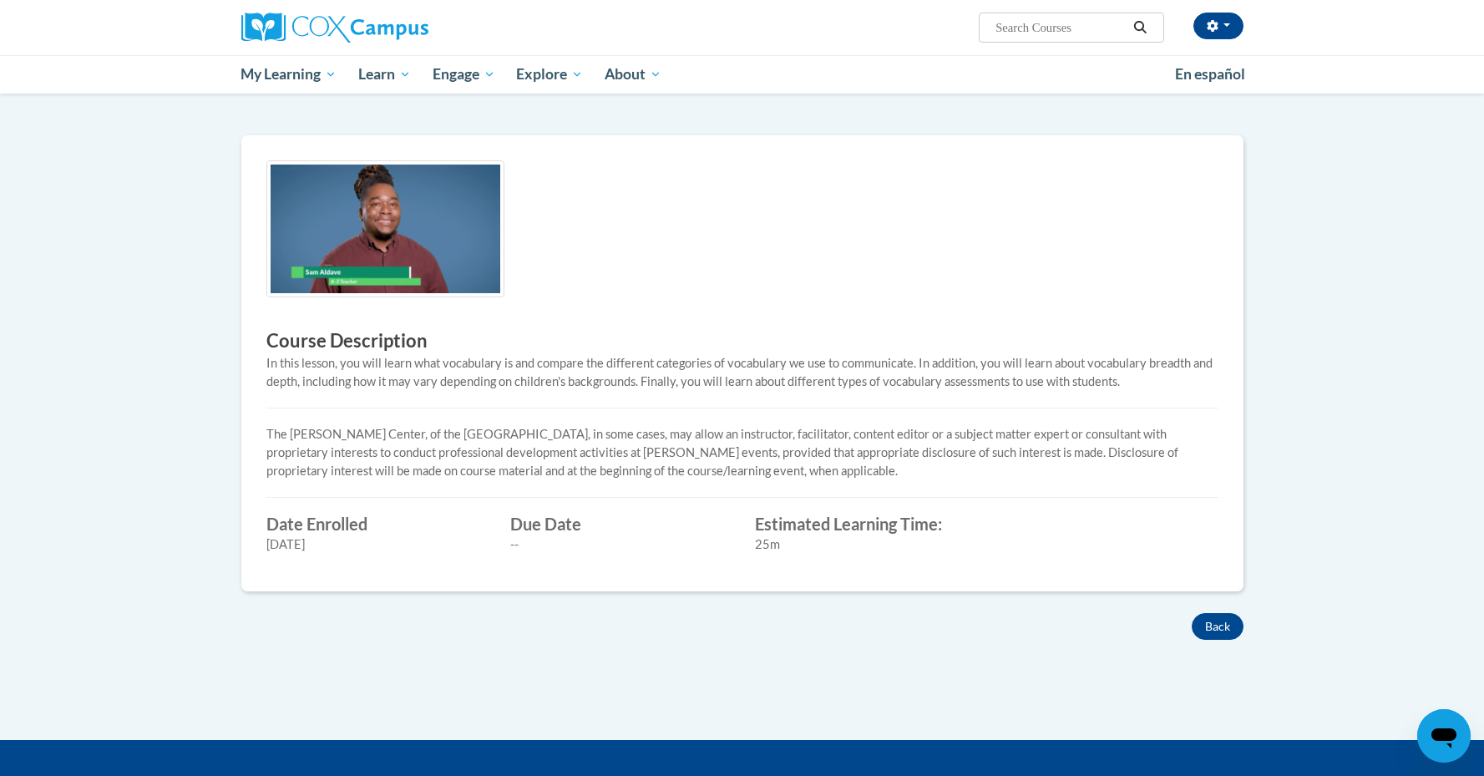
scroll to position [301, 0]
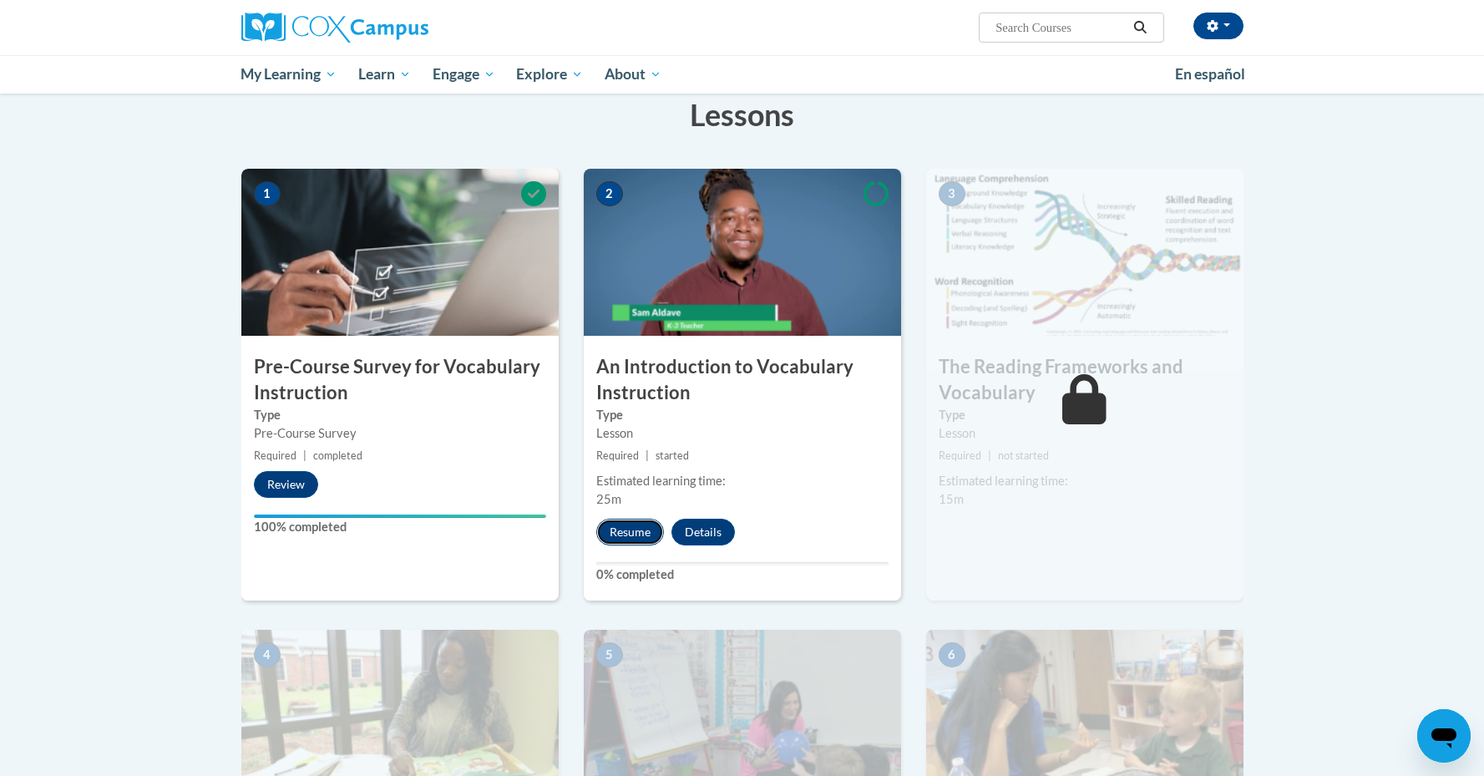
click at [631, 535] on button "Resume" at bounding box center [630, 532] width 68 height 27
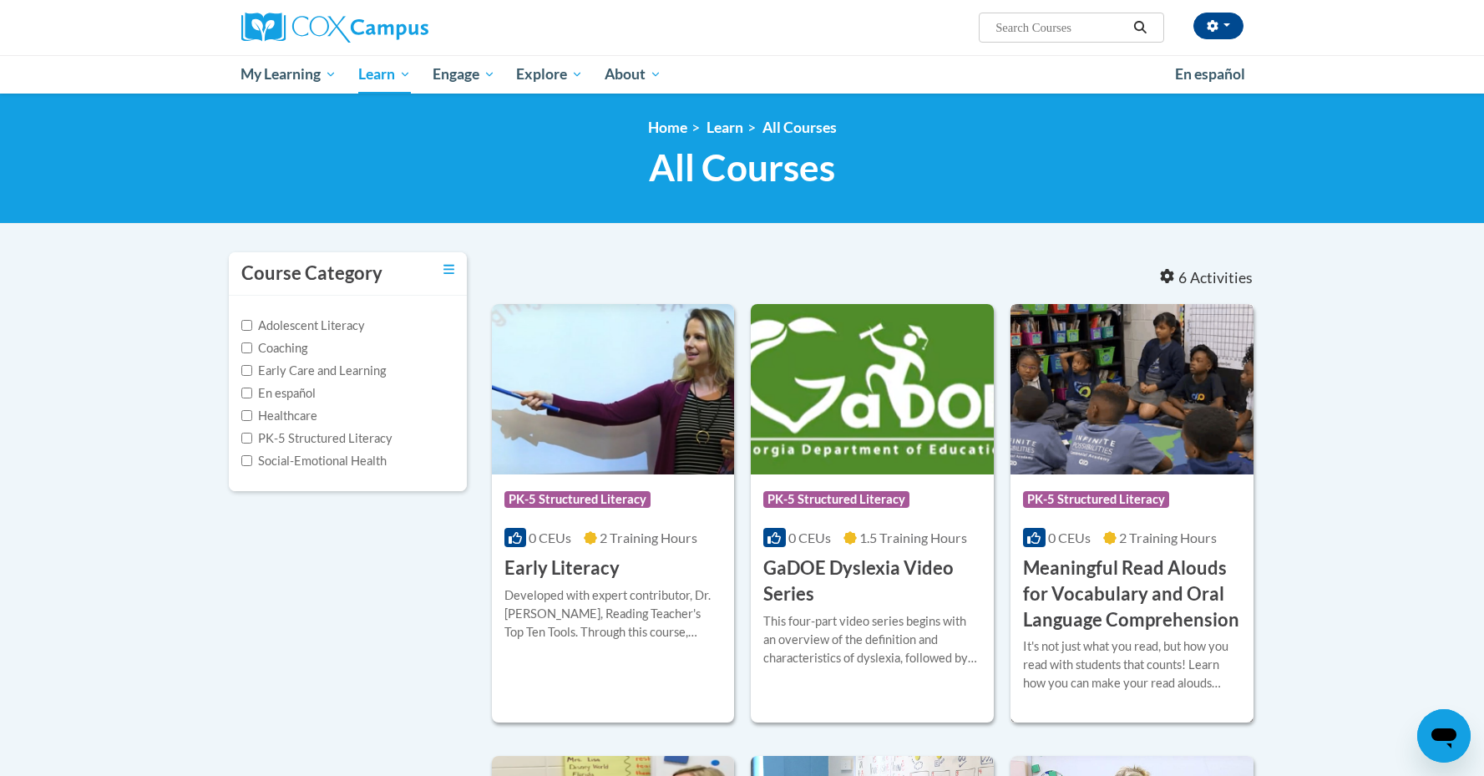
click at [1247, 571] on div "Course Category: PK-5 Structured Literacy 0 CEUs 2 Training Hours COURSE Meanin…" at bounding box center [1131, 553] width 243 height 159
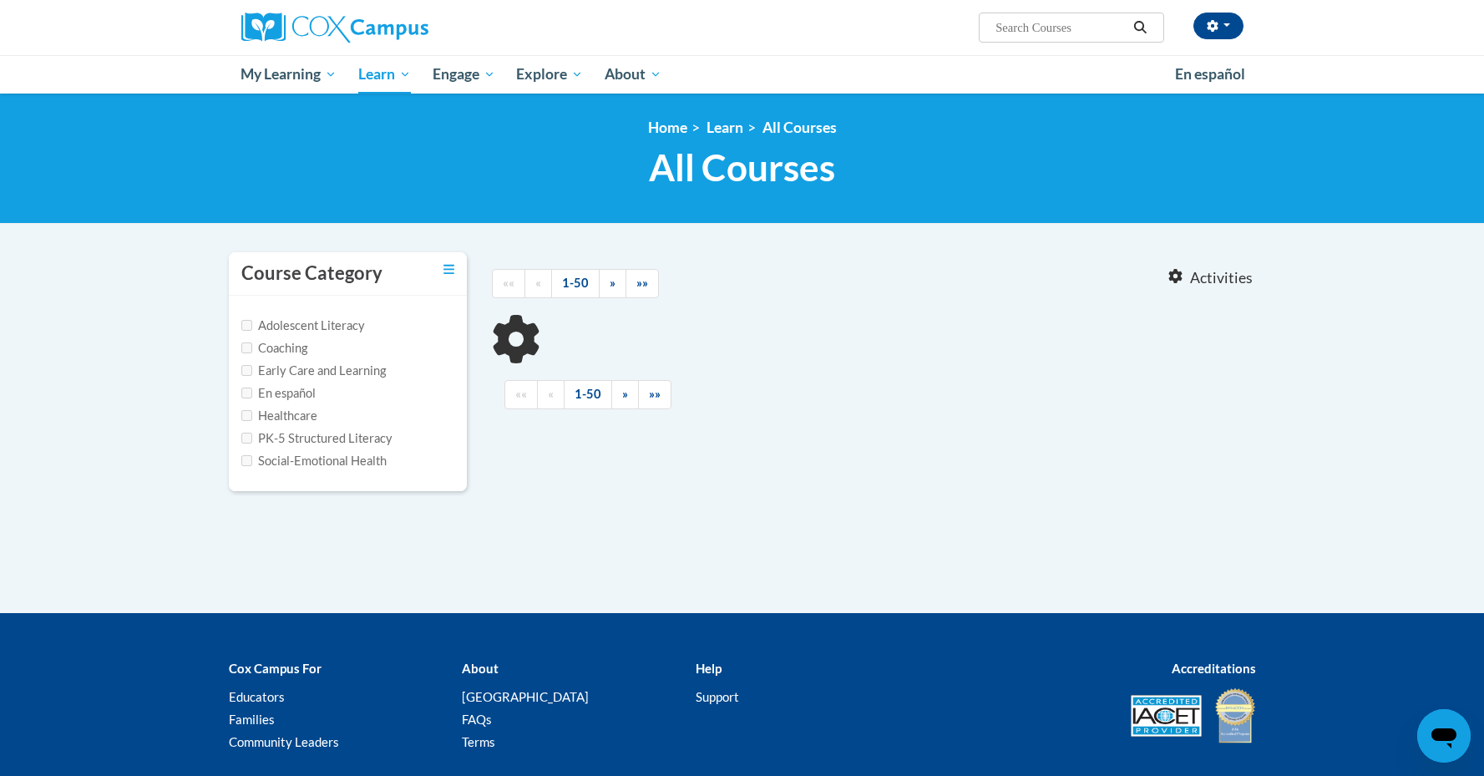
type input "fluency"
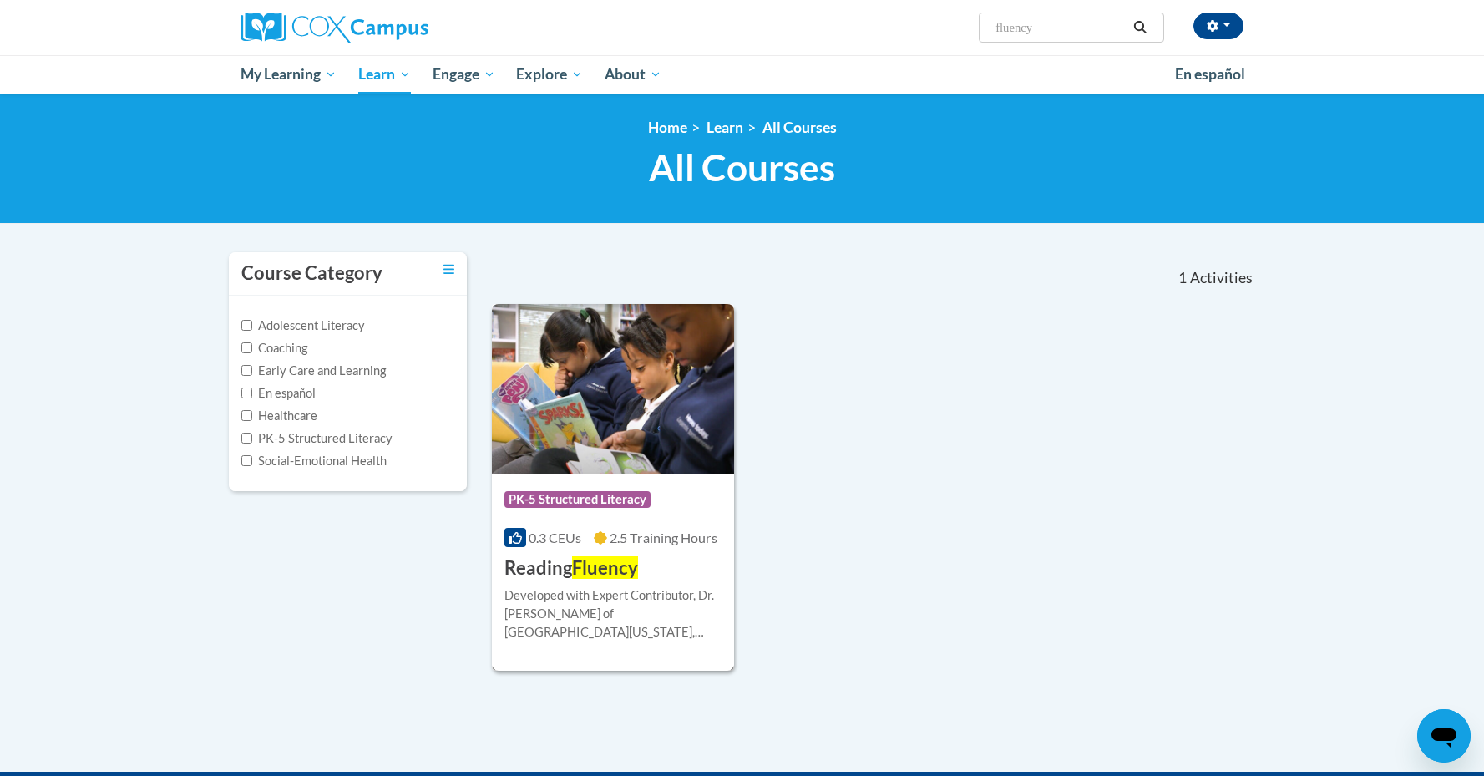
click at [620, 570] on span "Fluency" at bounding box center [605, 567] width 66 height 23
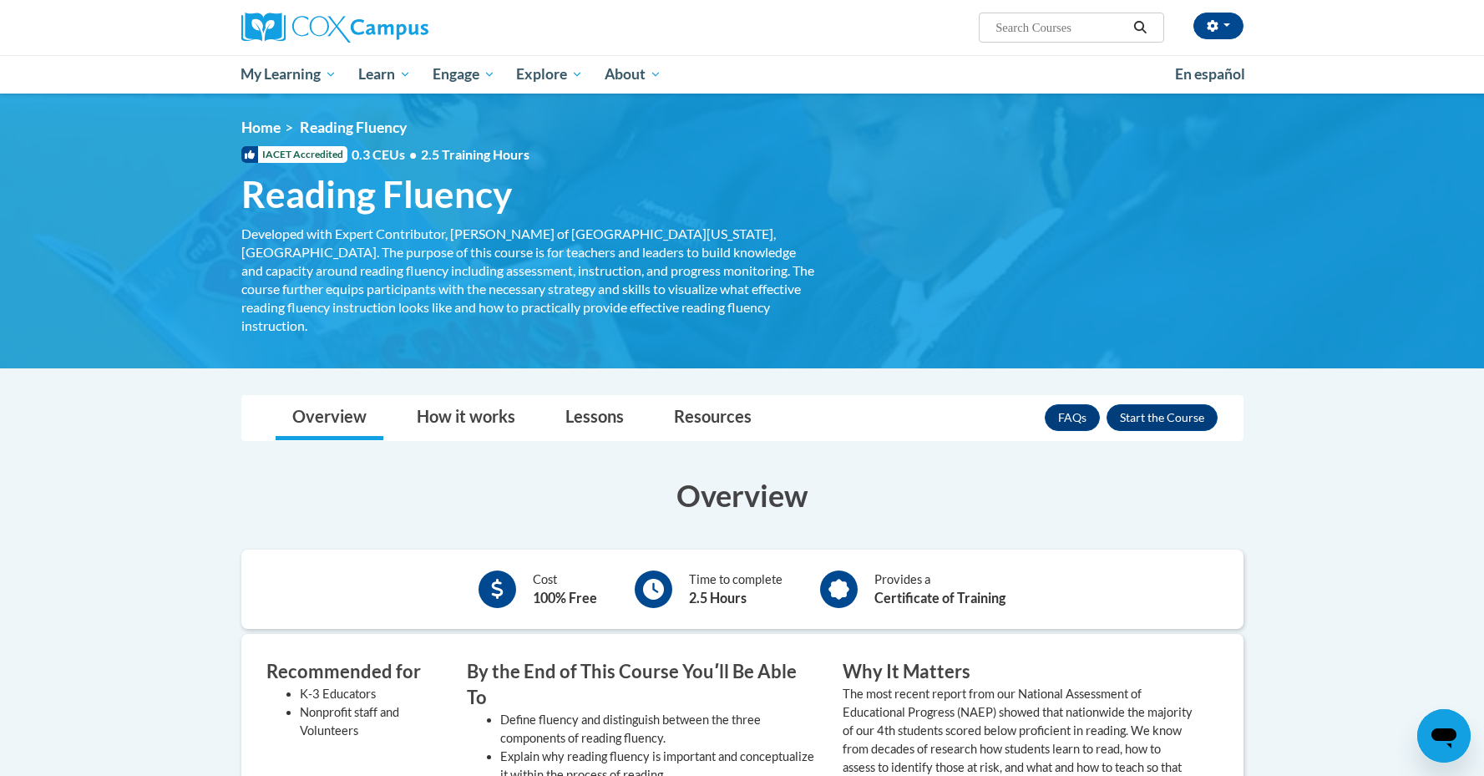
click at [1175, 414] on div "FAQs Enroll" at bounding box center [1131, 417] width 173 height 43
click at [1174, 407] on button "Enroll" at bounding box center [1161, 417] width 111 height 27
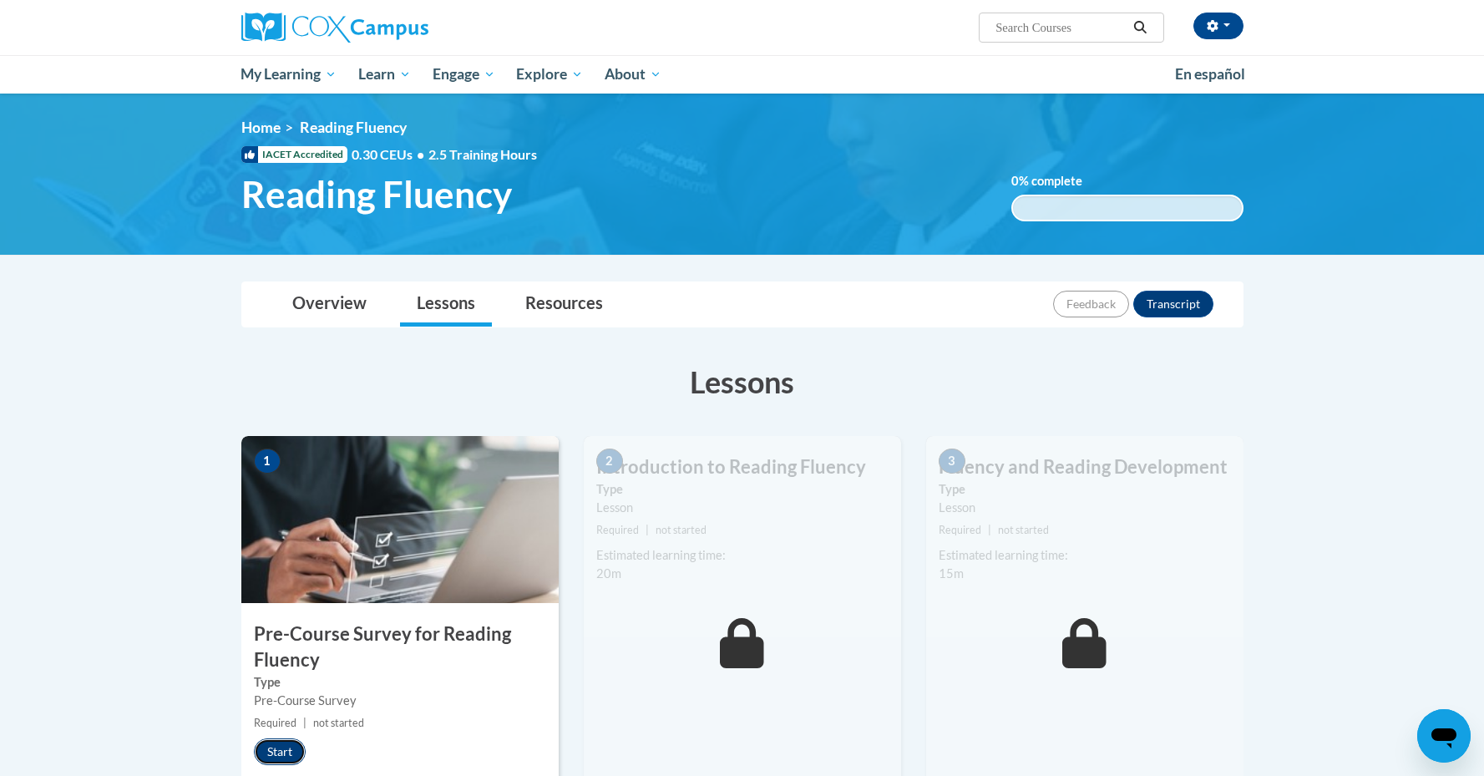
click at [300, 751] on button "Start" at bounding box center [280, 751] width 52 height 27
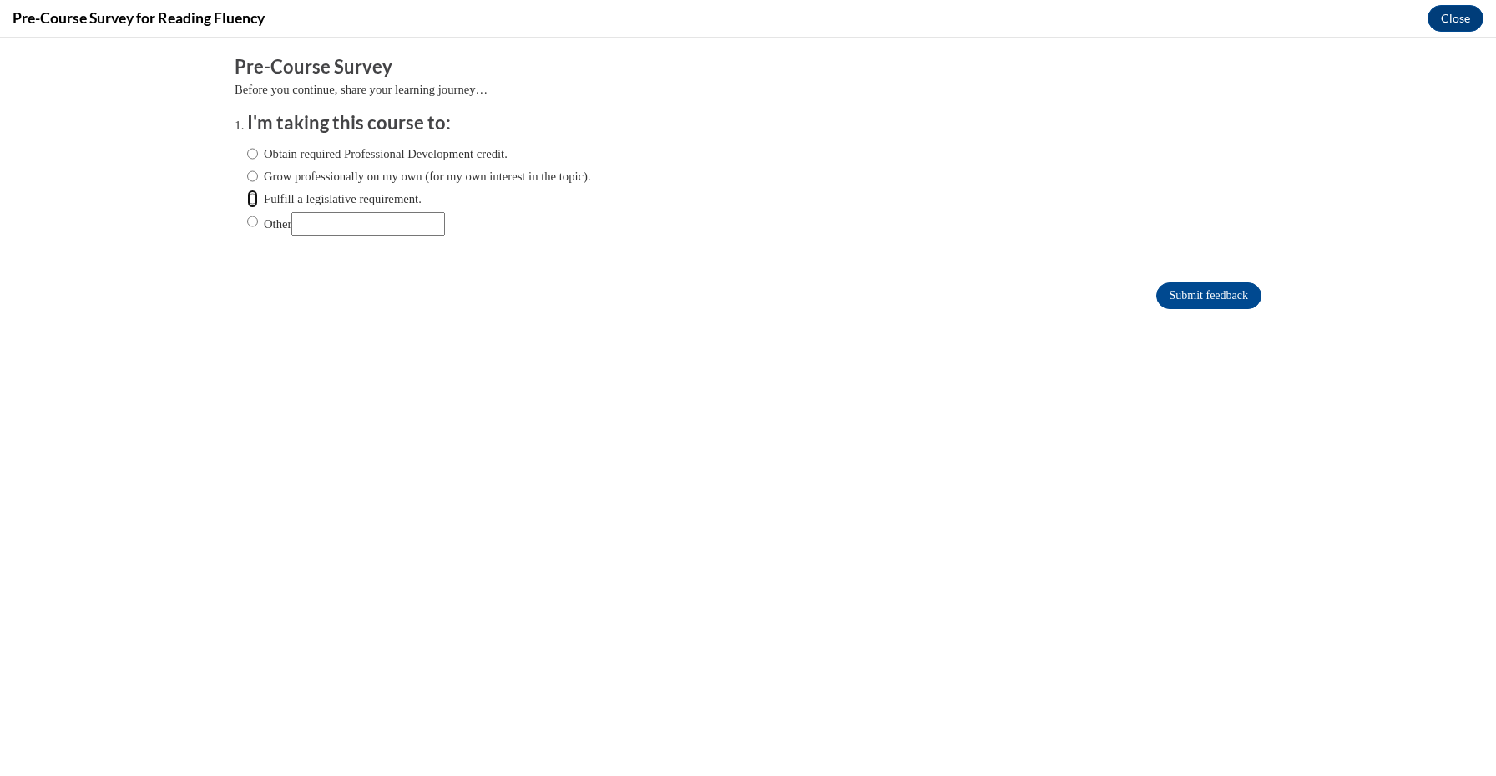
click at [247, 195] on input "Fulfill a legislative requirement." at bounding box center [252, 199] width 11 height 18
radio input "true"
click at [1189, 293] on input "Submit feedback" at bounding box center [1208, 295] width 105 height 27
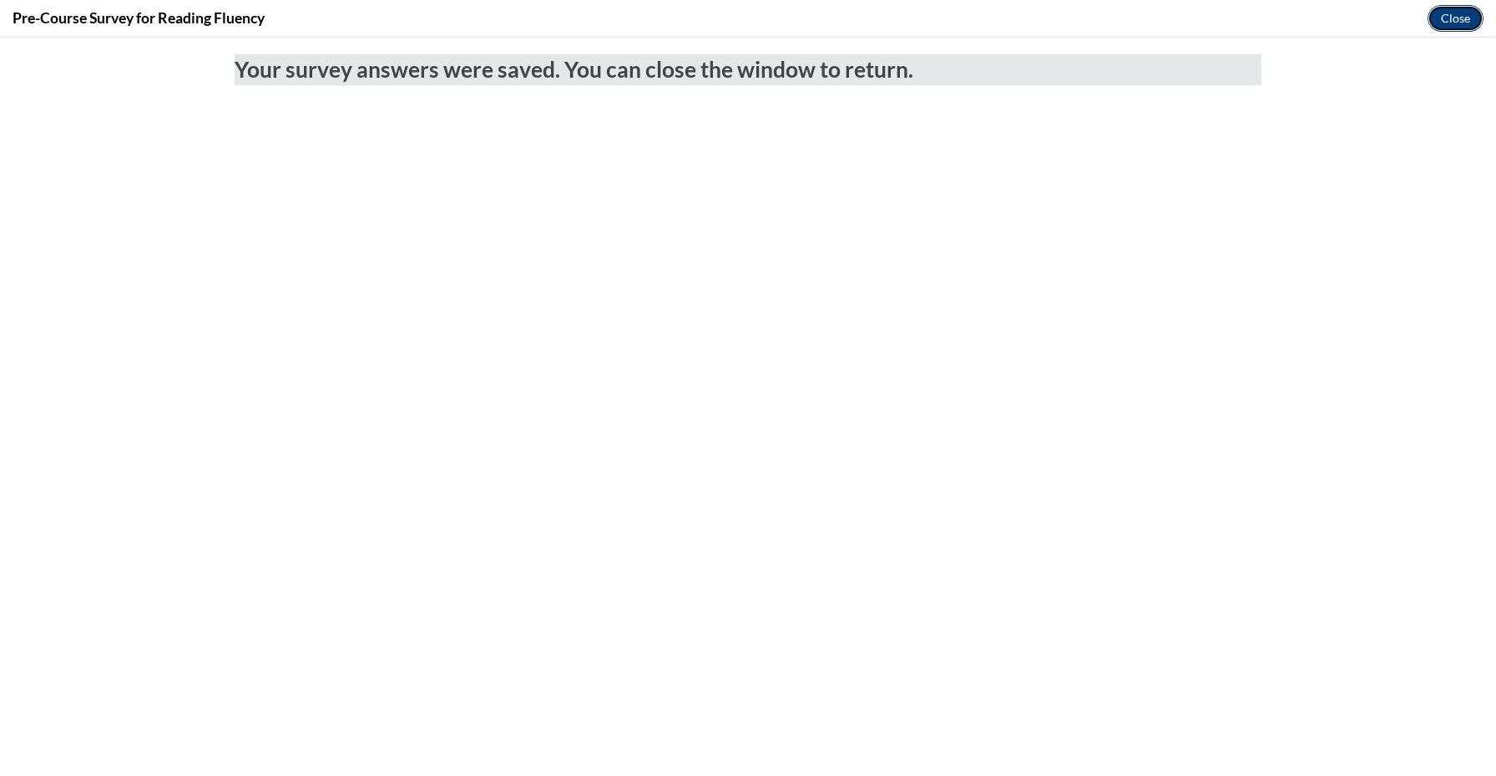
click at [1448, 19] on button "Close" at bounding box center [1456, 18] width 56 height 27
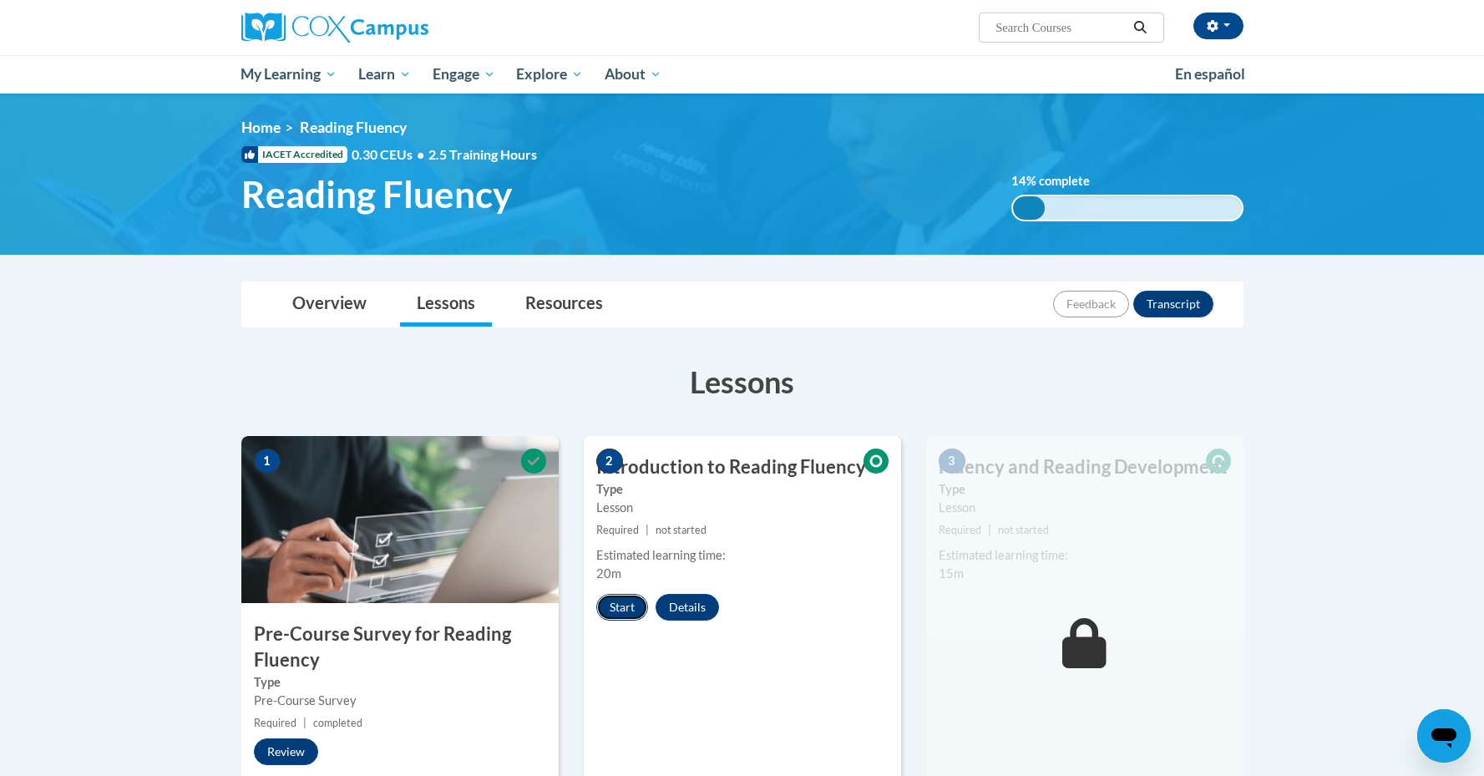
click at [630, 600] on button "Start" at bounding box center [622, 607] width 52 height 27
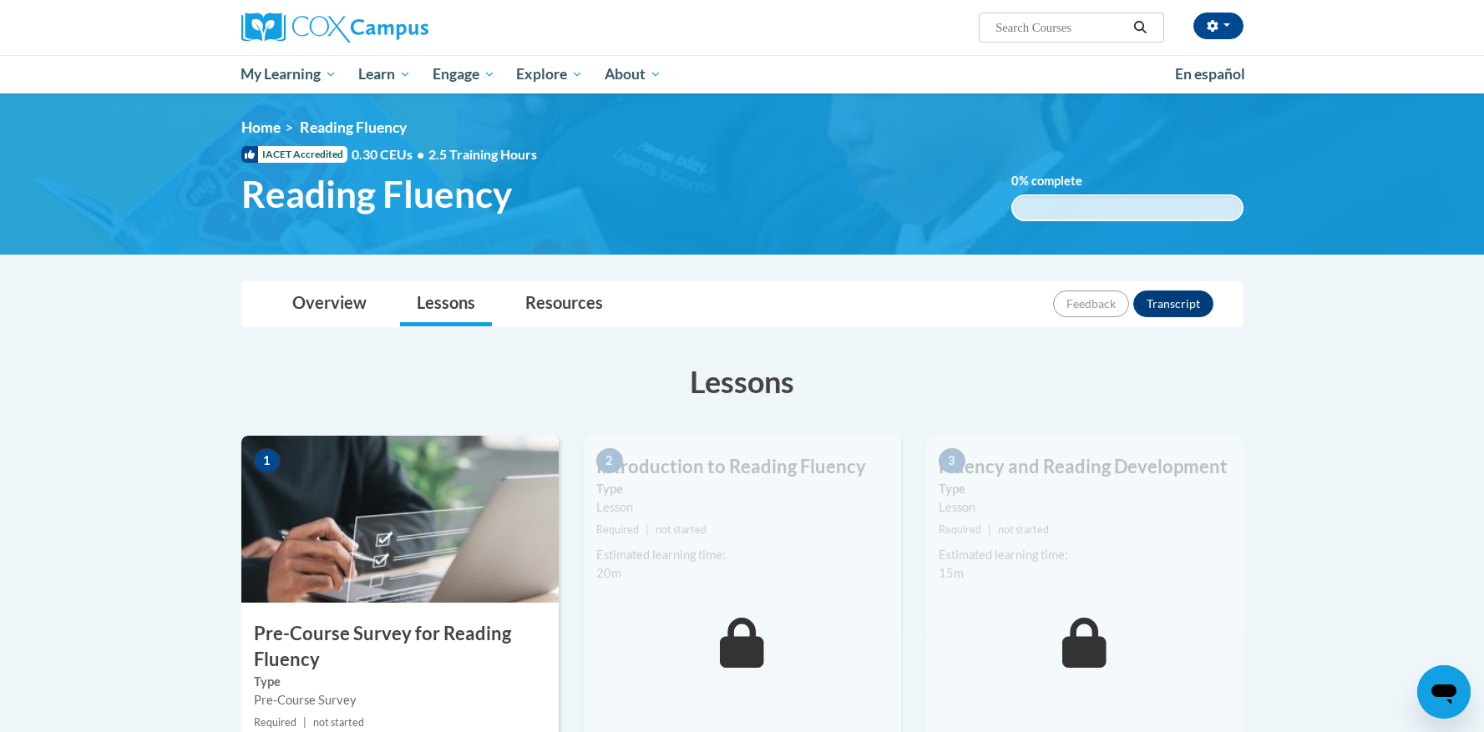
click at [1050, 33] on input "Search..." at bounding box center [1061, 28] width 134 height 20
type input "vocabulary"
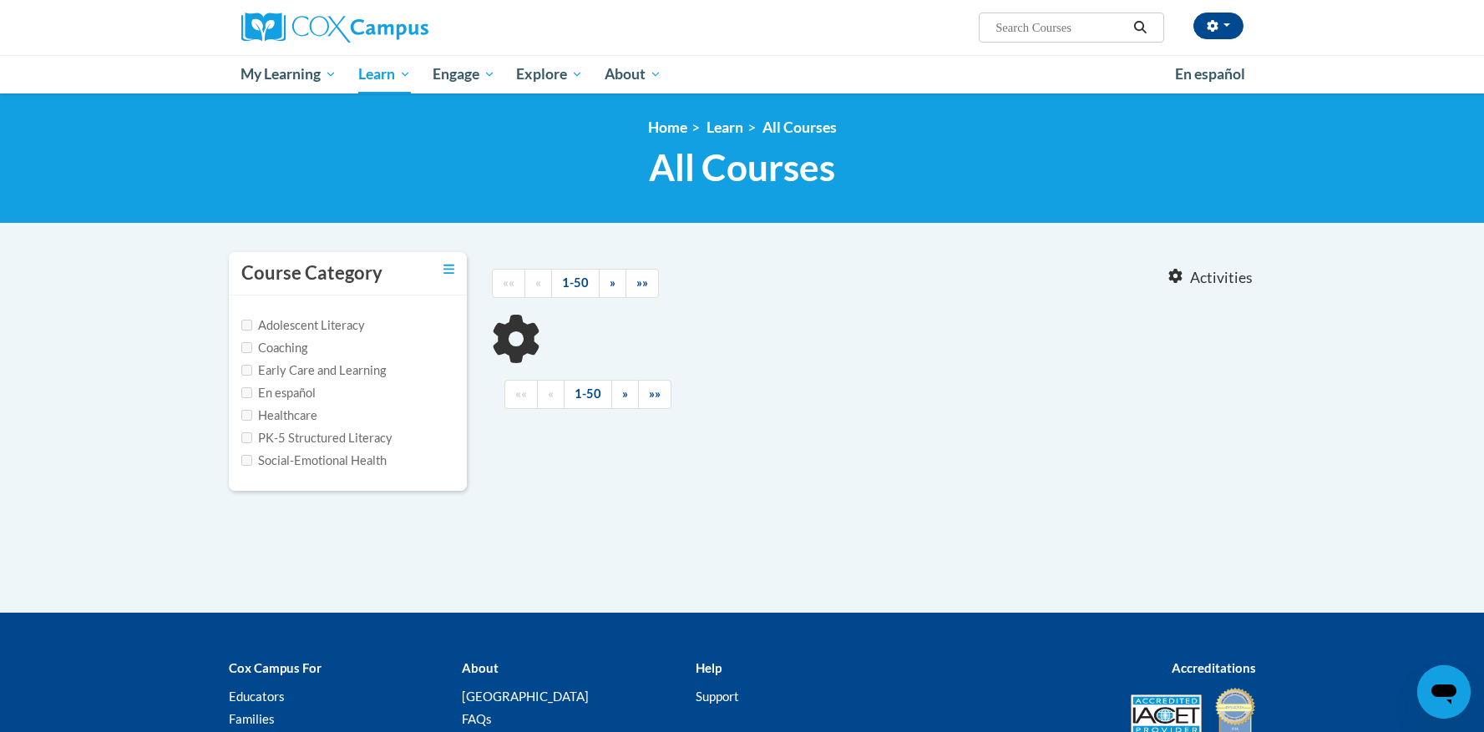
type input "vocabulary"
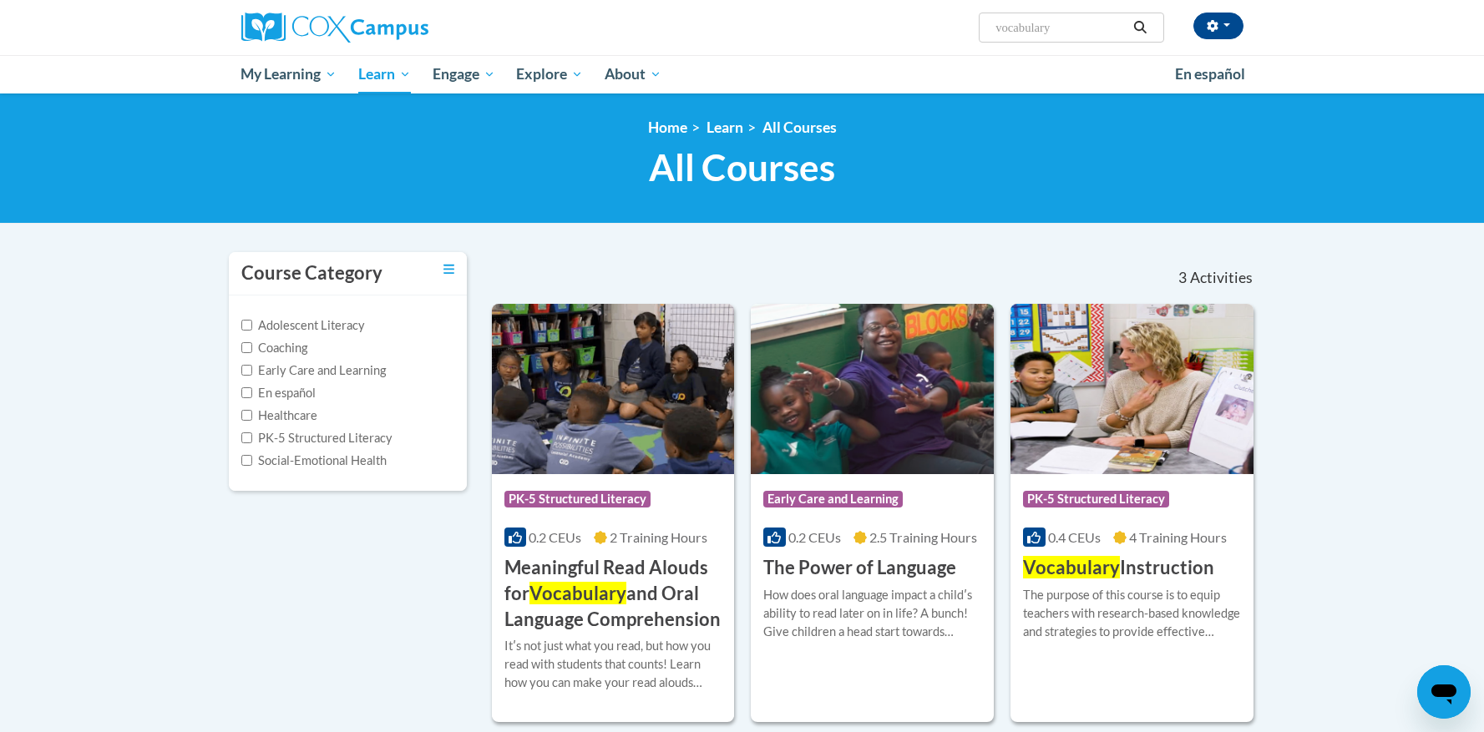
click at [1333, 366] on body "[PERSON_NAME] ([GEOGRAPHIC_DATA]/[GEOGRAPHIC_DATA] UTC-05:00) My Profile Inbox …" at bounding box center [742, 549] width 1484 height 1099
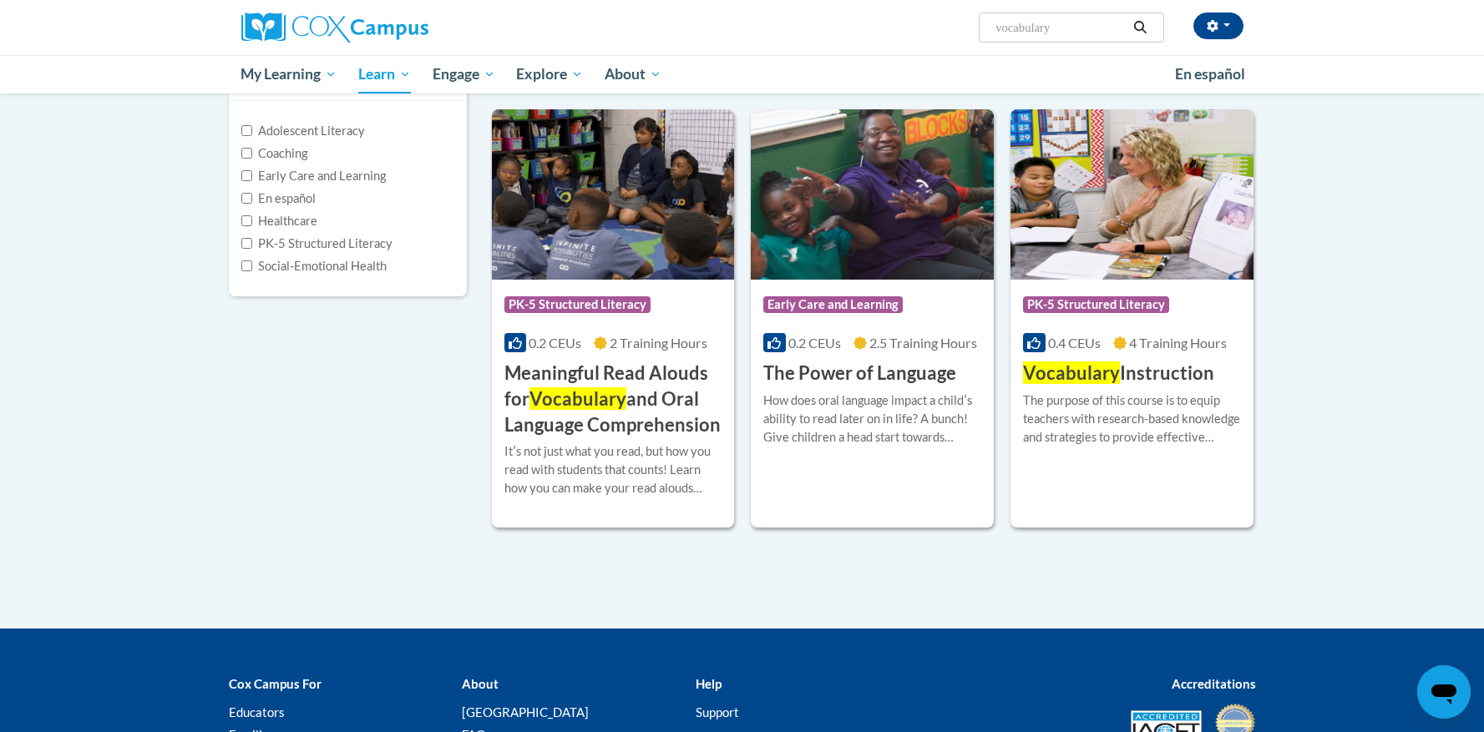
scroll to position [234, 0]
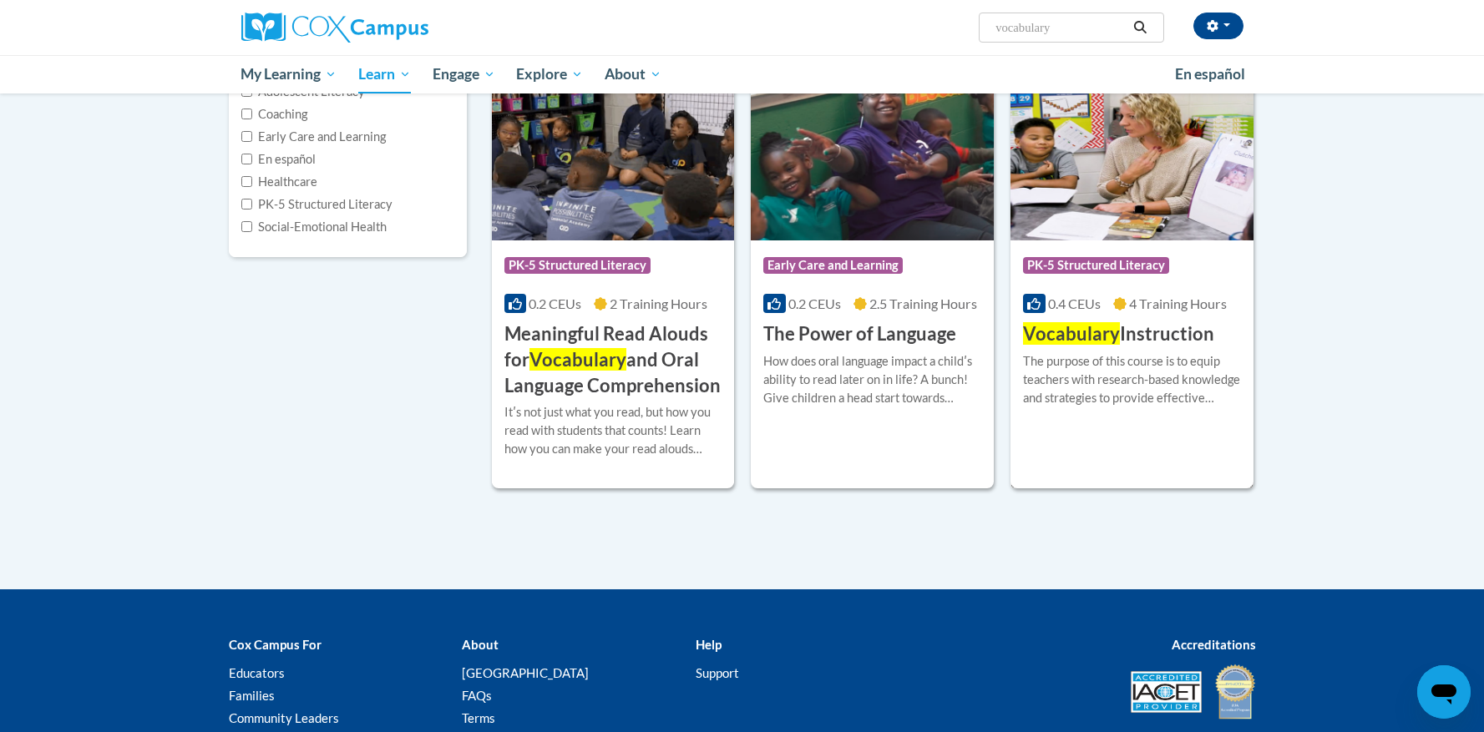
click at [1182, 342] on h3 "Vocabulary Instruction" at bounding box center [1118, 334] width 191 height 26
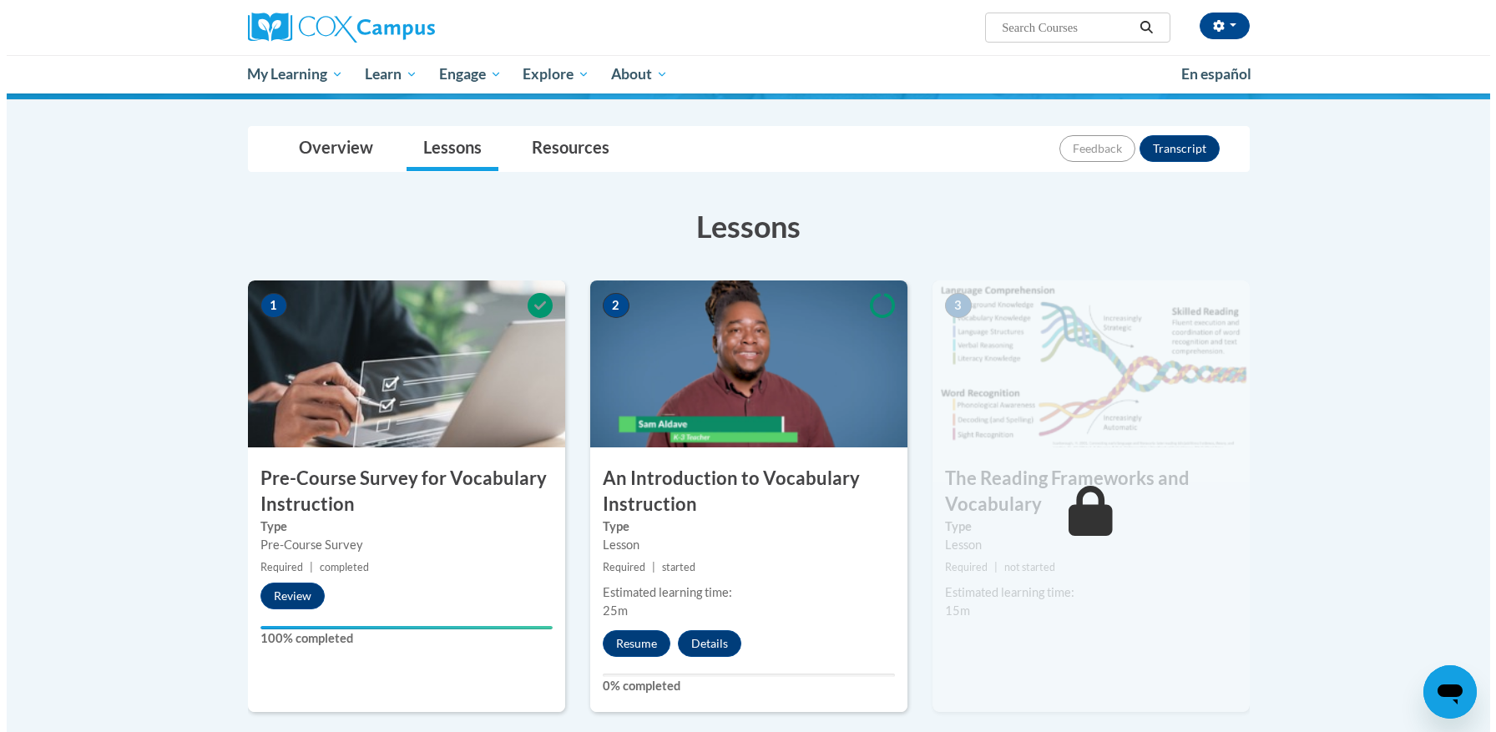
scroll to position [167, 0]
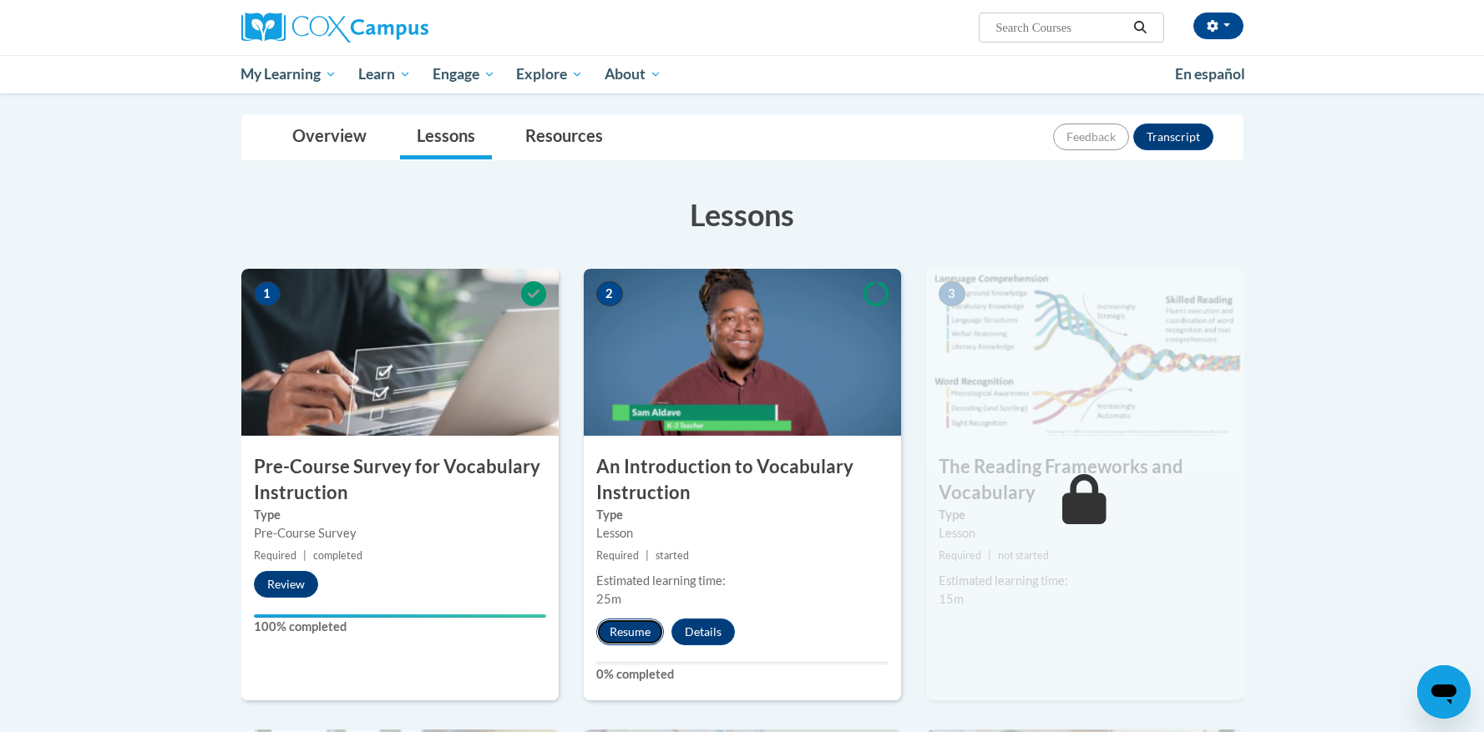
click at [611, 633] on button "Resume" at bounding box center [630, 632] width 68 height 27
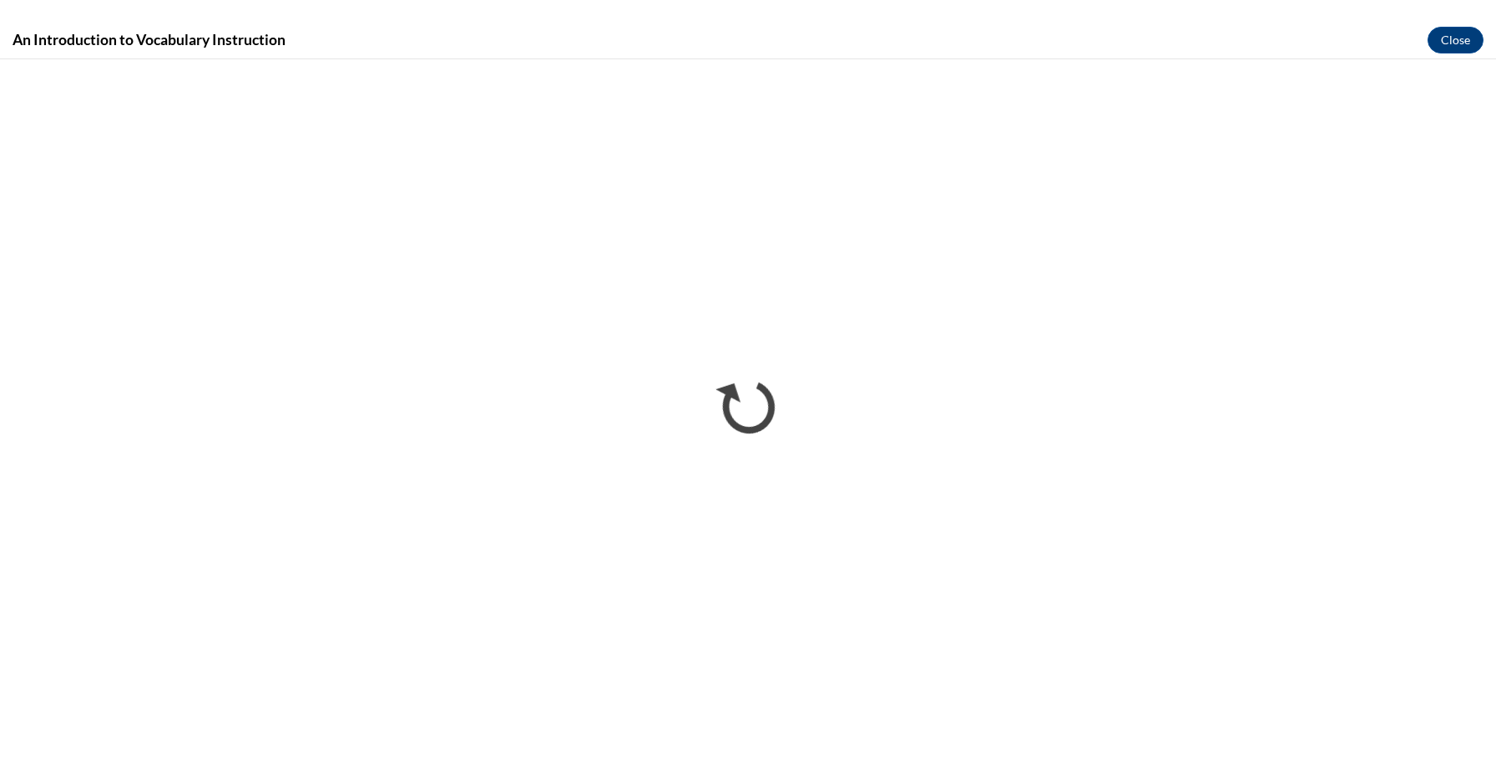
scroll to position [0, 0]
